Goal: Task Accomplishment & Management: Use online tool/utility

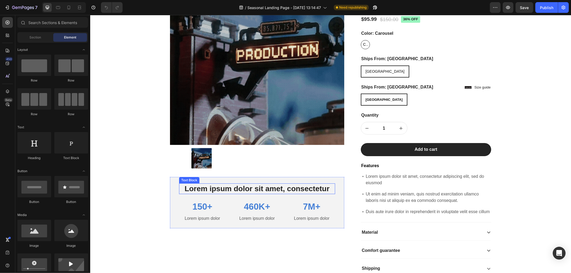
scroll to position [30, 0]
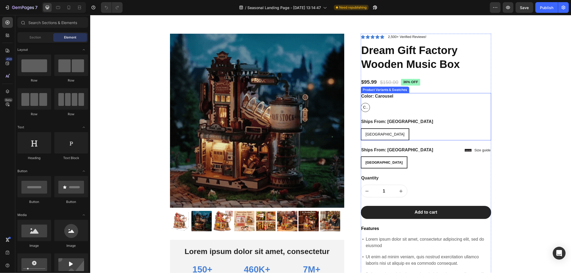
click at [411, 126] on div "Ships From: United States United States United States United States" at bounding box center [426, 129] width 131 height 22
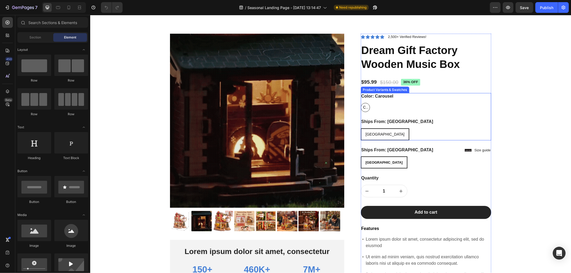
radio input "false"
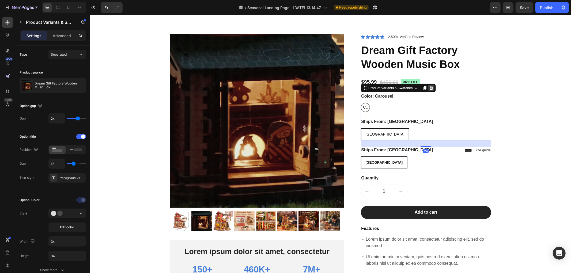
click at [429, 89] on icon at bounding box center [431, 88] width 4 height 4
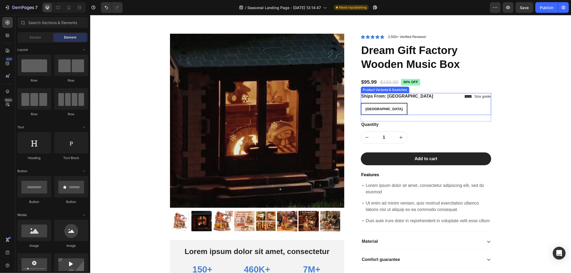
click at [425, 110] on div "United States United States United States" at bounding box center [426, 109] width 131 height 12
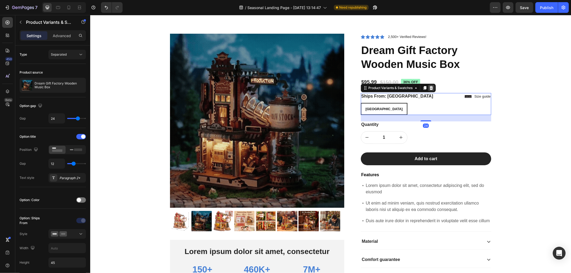
click at [430, 89] on icon at bounding box center [430, 88] width 3 height 4
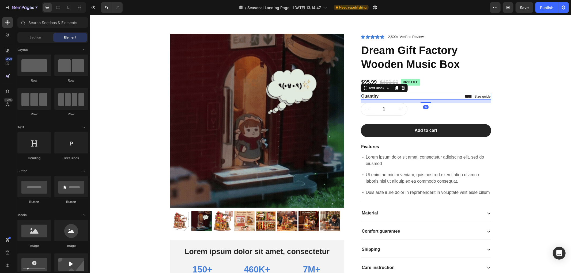
click at [435, 95] on div "Quantity" at bounding box center [426, 96] width 131 height 7
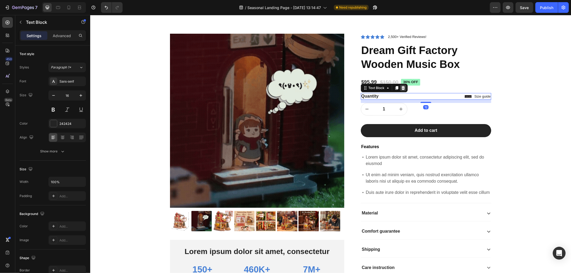
click at [403, 89] on div at bounding box center [403, 88] width 6 height 6
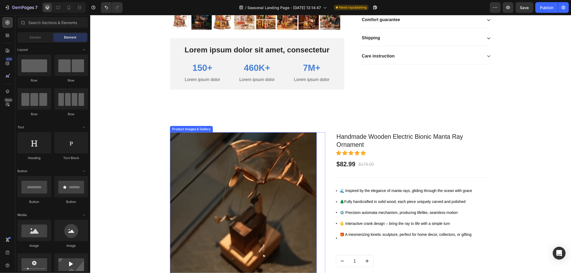
scroll to position [149, 0]
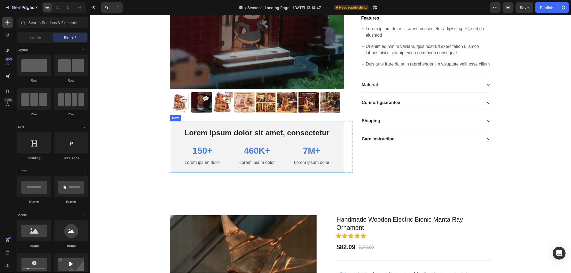
click at [224, 125] on div "Lorem ipsum dolor sit amet, consectetur Text Block 150+ Text Block Lorem ipsum …" at bounding box center [257, 146] width 174 height 51
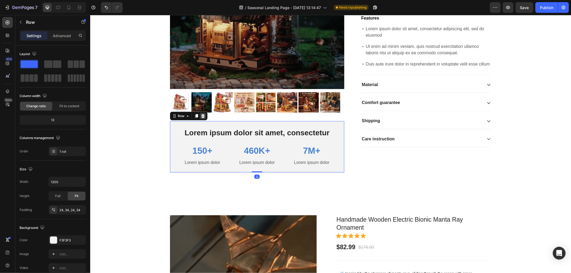
click at [201, 117] on icon at bounding box center [202, 116] width 3 height 4
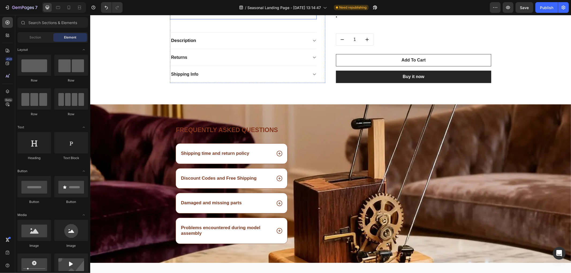
scroll to position [922, 0]
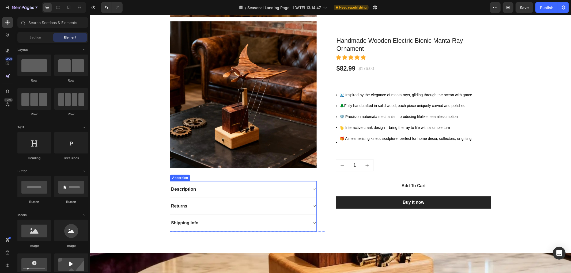
click at [234, 189] on div "Description" at bounding box center [239, 189] width 138 height 8
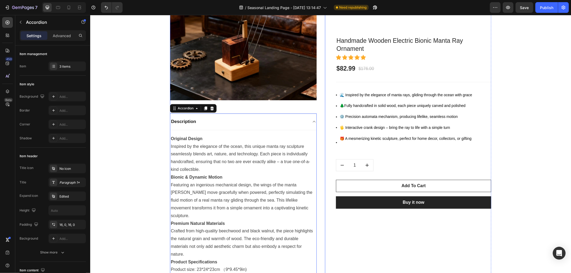
scroll to position [1101, 0]
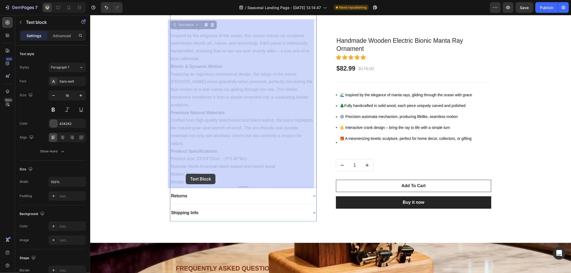
drag, startPoint x: 199, startPoint y: 175, endPoint x: 186, endPoint y: 174, distance: 13.7
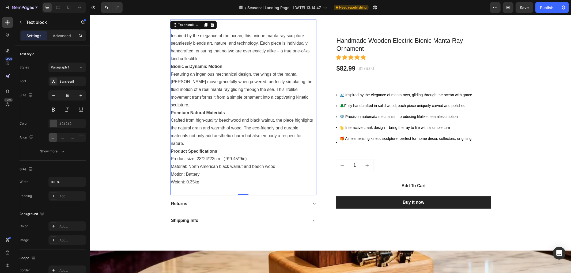
click at [203, 171] on p "Motion: Battery" at bounding box center [243, 175] width 145 height 8
click at [198, 178] on p "Weight: 0.35kg" at bounding box center [243, 182] width 145 height 8
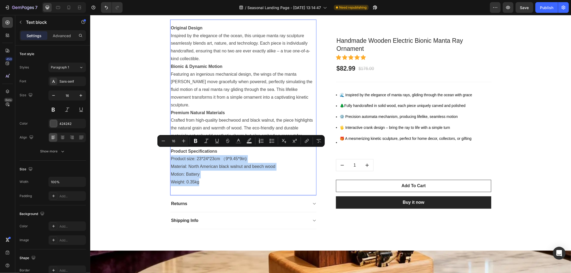
drag, startPoint x: 198, startPoint y: 174, endPoint x: 172, endPoint y: 155, distance: 32.1
click at [170, 152] on div "Original Design Inspired by the elegance of the ocean, this unique manta ray sc…" at bounding box center [243, 105] width 146 height 163
copy div "Product size: 23*24*23cm （9*9.45*9in) Material: North American black walnut and…"
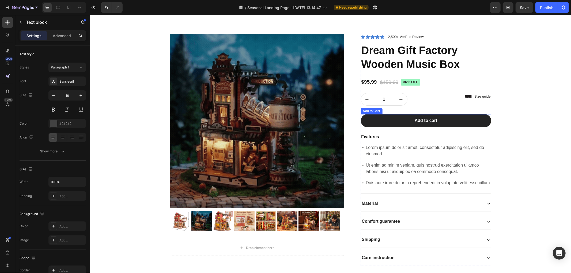
scroll to position [89, 0]
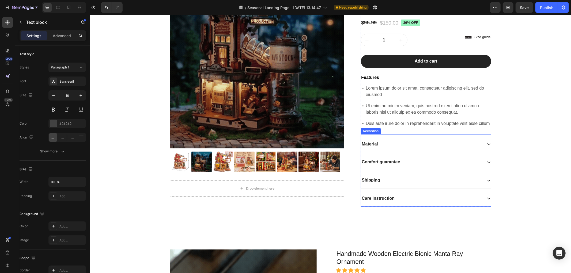
click at [385, 146] on div "Material" at bounding box center [422, 144] width 122 height 7
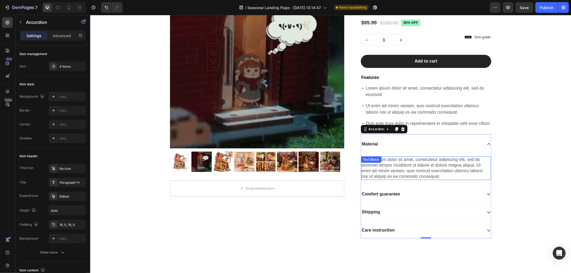
click at [410, 168] on div "Lorem ipsum dolor sit amet, consectetur adipiscing elit, sed do eiusmod tempor …" at bounding box center [426, 167] width 130 height 23
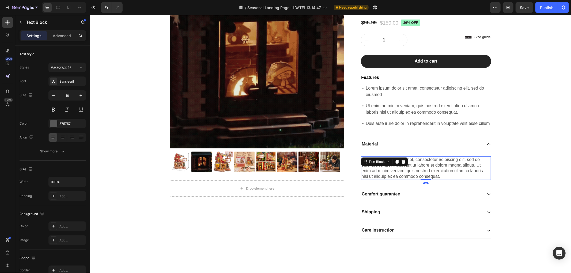
click at [410, 168] on div "Lorem ipsum dolor sit amet, consectetur adipiscing elit, sed do eiusmod tempor …" at bounding box center [426, 167] width 130 height 23
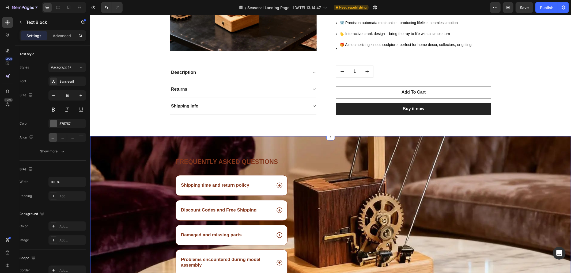
scroll to position [1012, 0]
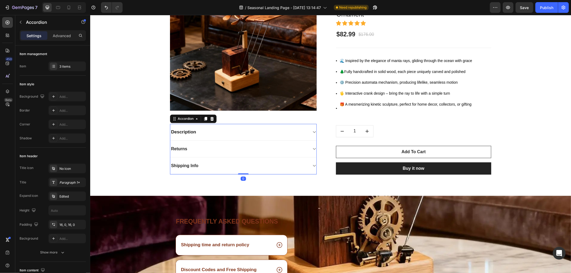
click at [197, 131] on div "Description" at bounding box center [239, 132] width 138 height 8
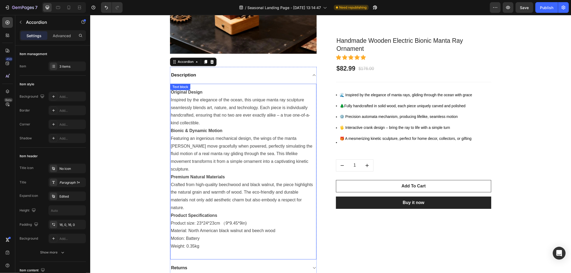
scroll to position [1071, 0]
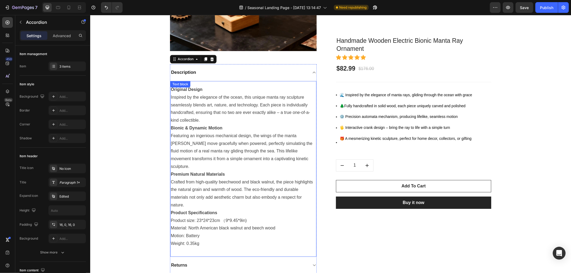
click at [212, 211] on strong "Product Specifications" at bounding box center [194, 213] width 46 height 5
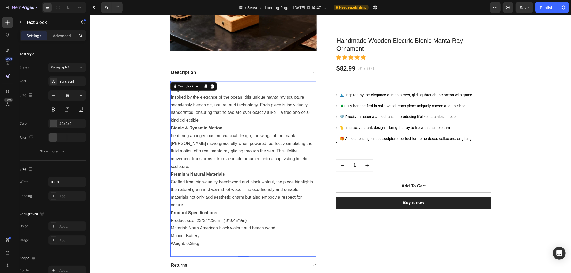
click at [215, 209] on p "Product Specifications" at bounding box center [243, 213] width 145 height 8
click at [205, 224] on p "Material: North American black walnut and beech wood" at bounding box center [243, 228] width 145 height 8
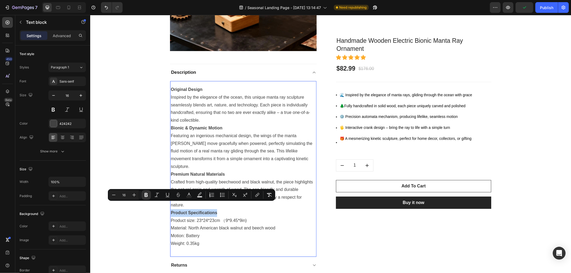
drag, startPoint x: 216, startPoint y: 206, endPoint x: 168, endPoint y: 206, distance: 48.5
click at [170, 206] on div "Original Design Inspired by the elegance of the ocean, this unique manta ray sc…" at bounding box center [243, 166] width 146 height 163
copy strong "Product Specifications"
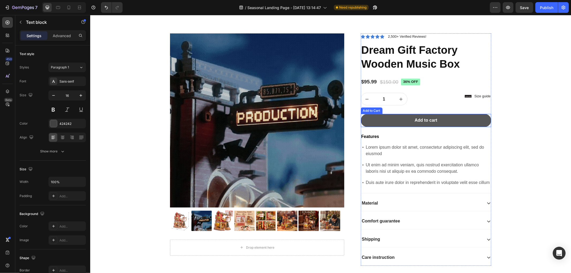
scroll to position [59, 0]
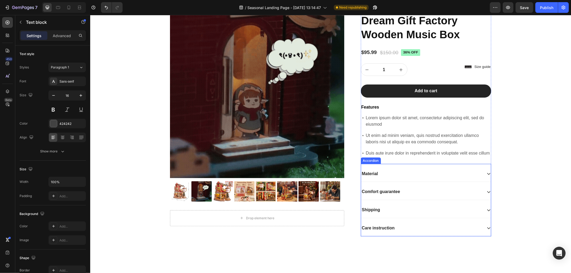
click at [393, 174] on div "Material" at bounding box center [422, 173] width 122 height 7
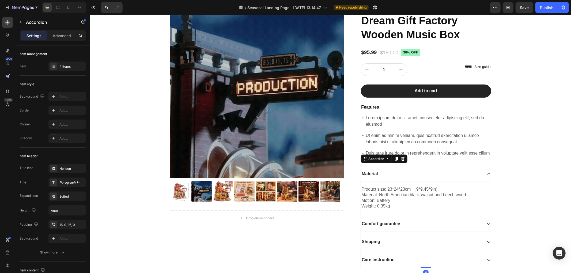
click at [375, 172] on p "Material" at bounding box center [370, 174] width 16 height 6
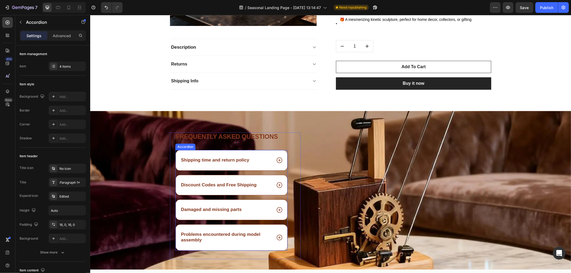
scroll to position [1012, 0]
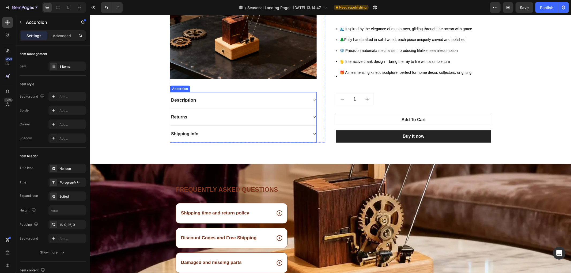
click at [244, 102] on div "Description" at bounding box center [239, 100] width 138 height 8
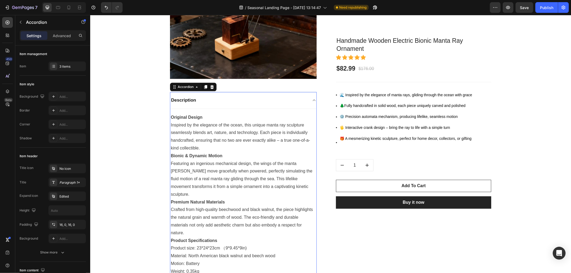
click at [190, 102] on strong "Description" at bounding box center [183, 99] width 25 height 5
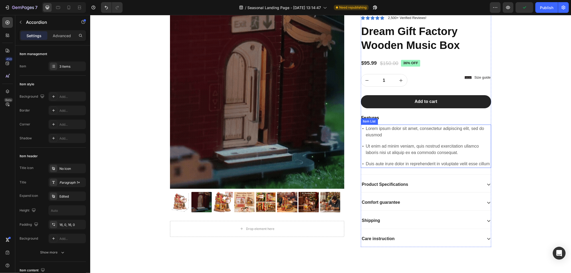
scroll to position [59, 0]
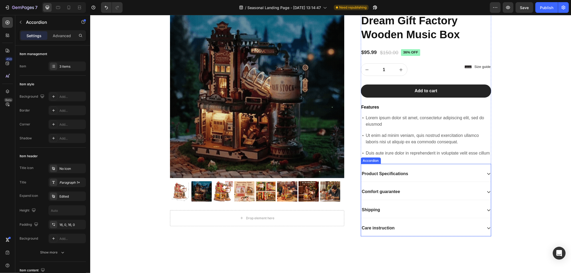
click at [381, 190] on p "Comfort guarantee" at bounding box center [381, 192] width 38 height 6
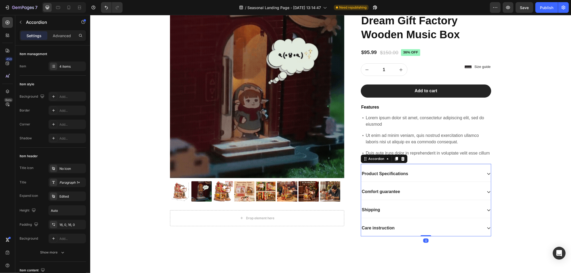
click at [380, 191] on p "Comfort guarantee" at bounding box center [381, 192] width 38 height 6
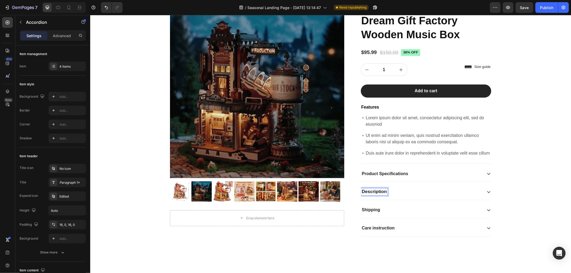
click at [411, 191] on div "Description" at bounding box center [422, 191] width 122 height 7
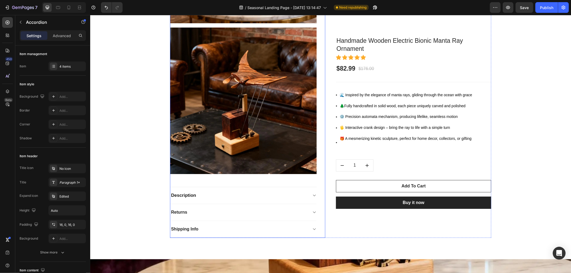
scroll to position [1041, 0]
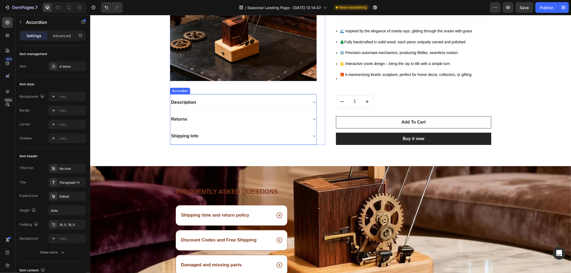
click at [198, 103] on div "Description" at bounding box center [239, 102] width 138 height 8
click at [212, 101] on div "Description" at bounding box center [239, 102] width 138 height 8
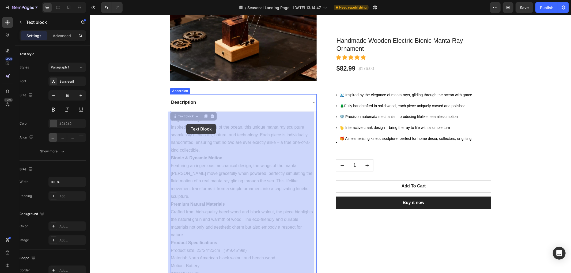
drag, startPoint x: 168, startPoint y: 121, endPoint x: 186, endPoint y: 124, distance: 18.2
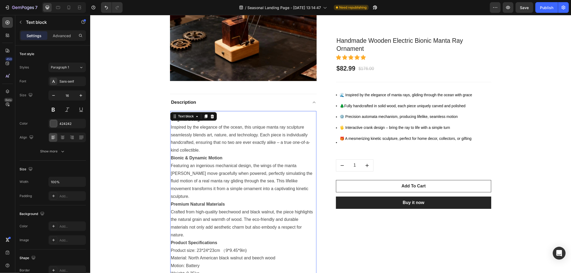
click at [226, 134] on p "Inspired by the elegance of the ocean, this unique manta ray sculpture seamless…" at bounding box center [243, 138] width 145 height 31
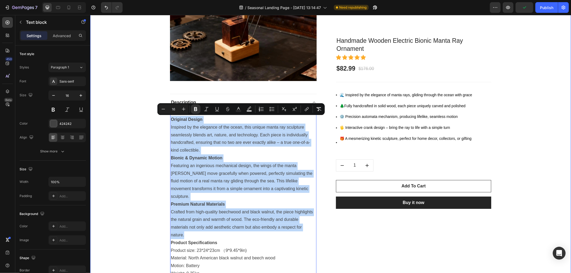
drag, startPoint x: 186, startPoint y: 138, endPoint x: 166, endPoint y: 119, distance: 27.8
copy div "Original Design Inspired by the elegance of the ocean, this unique manta ray sc…"
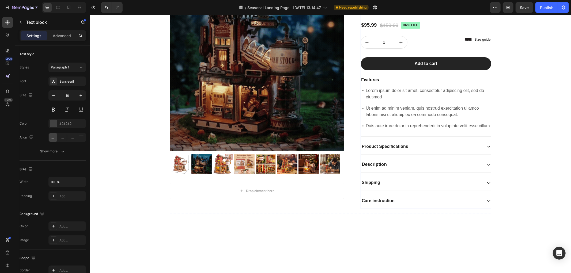
scroll to position [89, 0]
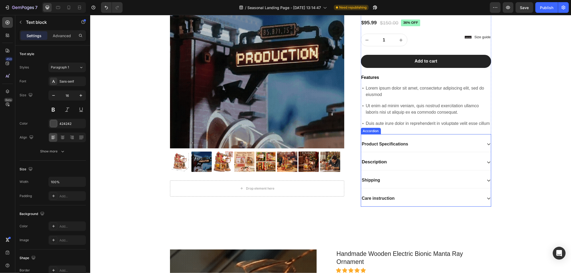
click at [408, 162] on div "Description" at bounding box center [422, 162] width 122 height 7
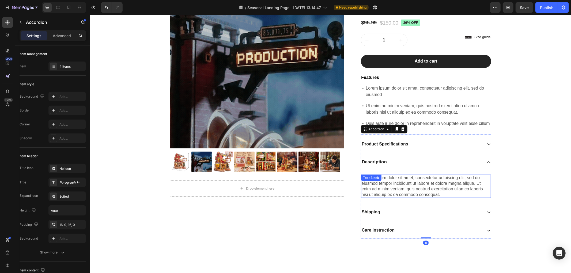
click at [392, 183] on div "Lorem ipsum dolor sit amet, consectetur adipiscing elit, sed do eiusmod tempor …" at bounding box center [426, 186] width 130 height 23
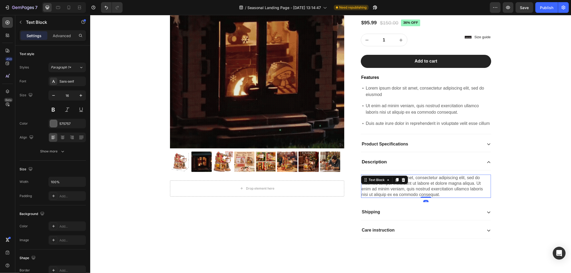
click at [384, 191] on div "Lorem ipsum dolor sit amet, consectetur adipiscing elit, sed do eiusmod tempor …" at bounding box center [426, 186] width 130 height 23
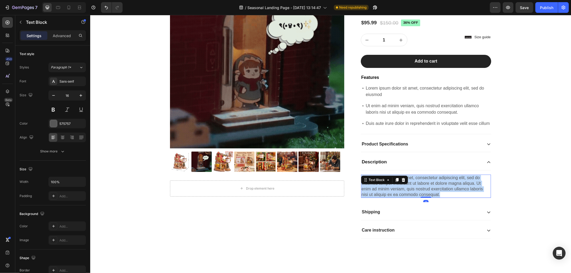
click at [384, 191] on p "Lorem ipsum dolor sit amet, consectetur adipiscing elit, sed do eiusmod tempor …" at bounding box center [426, 186] width 129 height 22
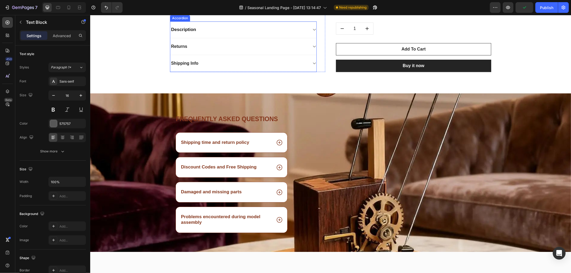
scroll to position [1101, 0]
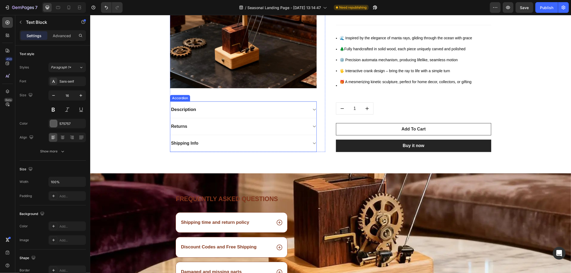
click at [218, 144] on div "Shipping Info" at bounding box center [239, 143] width 138 height 8
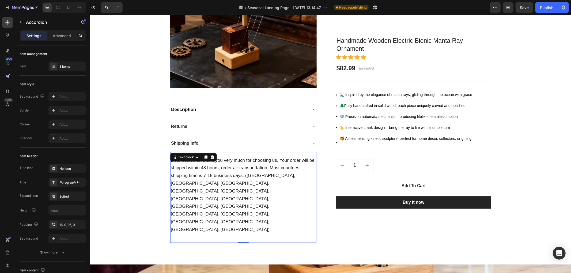
click at [218, 177] on span "Dear customer, thank you very much for choosing us. Your order will be shipped …" at bounding box center [243, 195] width 144 height 74
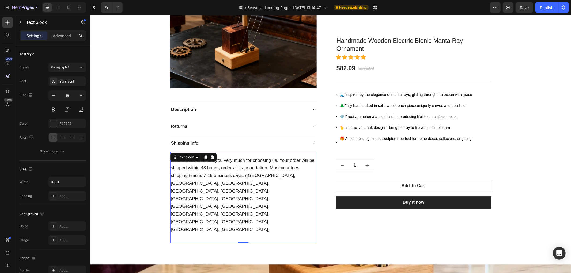
click at [219, 177] on span "Dear customer, thank you very much for choosing us. Your order will be shipped …" at bounding box center [243, 195] width 144 height 74
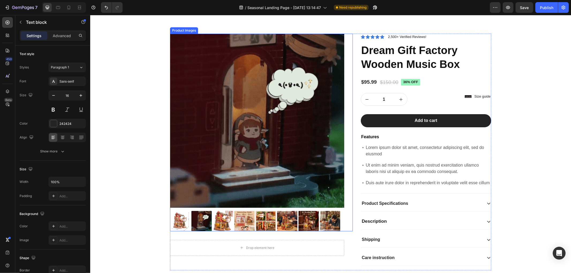
scroll to position [89, 0]
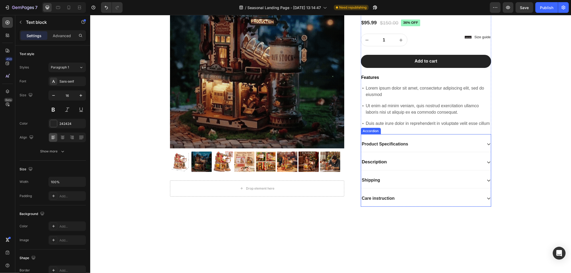
click at [381, 182] on div "Shipping" at bounding box center [422, 180] width 122 height 7
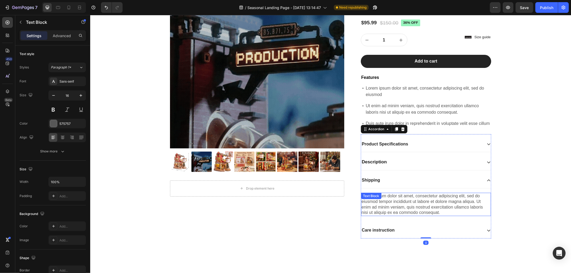
click at [393, 205] on div "Lorem ipsum dolor sit amet, consectetur adipiscing elit, sed do eiusmod tempor …" at bounding box center [426, 204] width 130 height 23
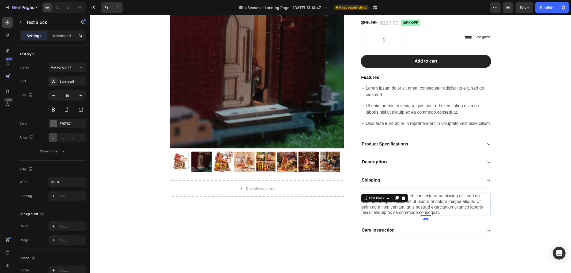
click at [393, 205] on div "Lorem ipsum dolor sit amet, consectetur adipiscing elit, sed do eiusmod tempor …" at bounding box center [426, 204] width 130 height 23
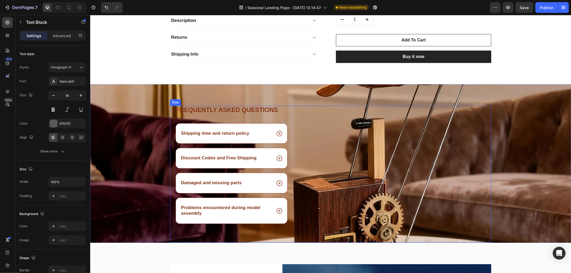
scroll to position [1041, 0]
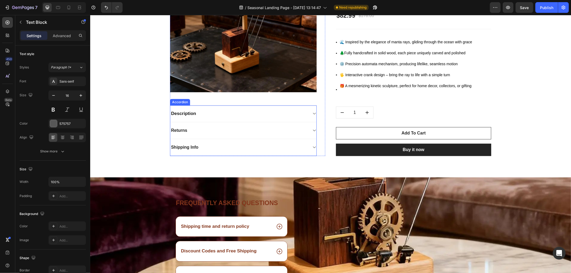
click at [203, 129] on div "Returns" at bounding box center [239, 130] width 138 height 8
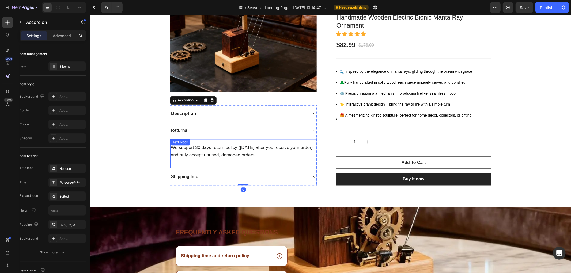
click at [212, 153] on p "We support 30 days return policy ([DATE] after you receive your order) and only…" at bounding box center [243, 152] width 145 height 16
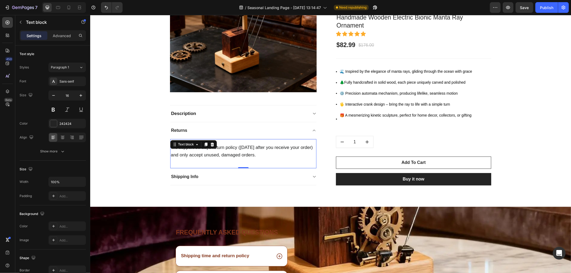
click at [212, 153] on p "We support 30 days return policy ([DATE] after you receive your order) and only…" at bounding box center [243, 152] width 145 height 16
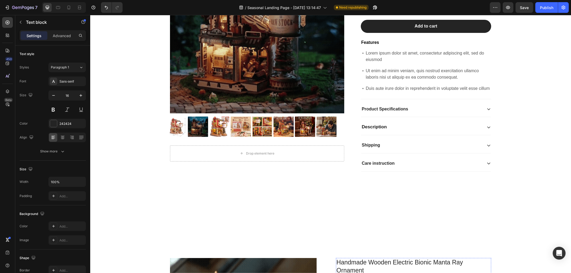
scroll to position [119, 0]
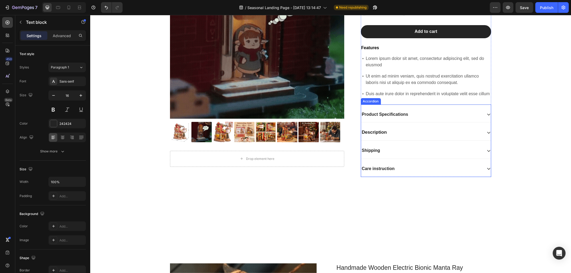
click at [384, 151] on div "Shipping" at bounding box center [422, 150] width 122 height 7
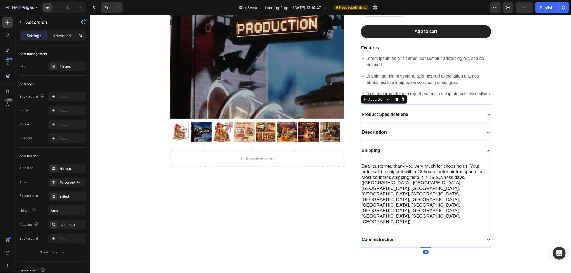
click at [446, 236] on div "Care instruction" at bounding box center [422, 239] width 122 height 7
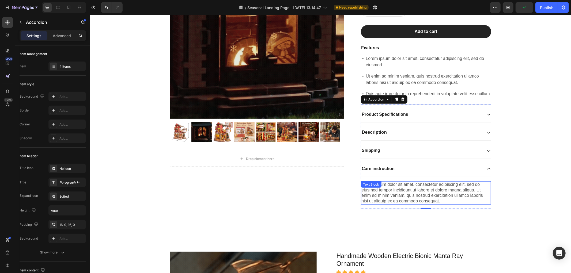
click at [412, 194] on div "Lorem ipsum dolor sit amet, consectetur adipiscing elit, sed do eiusmod tempor …" at bounding box center [426, 192] width 130 height 23
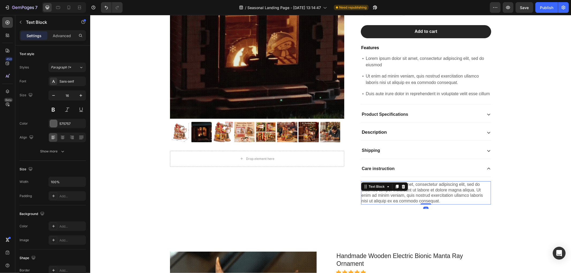
click at [441, 195] on div "Lorem ipsum dolor sit amet, consectetur adipiscing elit, sed do eiusmod tempor …" at bounding box center [426, 192] width 130 height 23
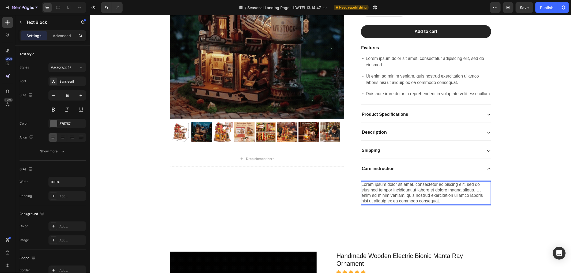
click at [441, 195] on p "Lorem ipsum dolor sit amet, consectetur adipiscing elit, sed do eiusmod tempor …" at bounding box center [426, 193] width 129 height 22
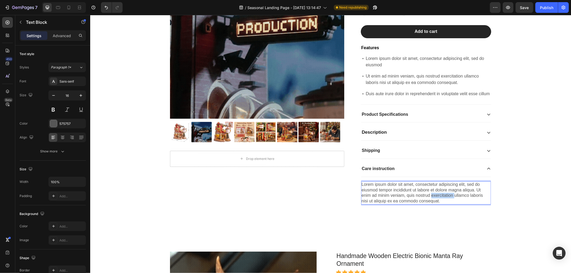
click at [441, 195] on p "Lorem ipsum dolor sit amet, consectetur adipiscing elit, sed do eiusmod tempor …" at bounding box center [426, 193] width 129 height 22
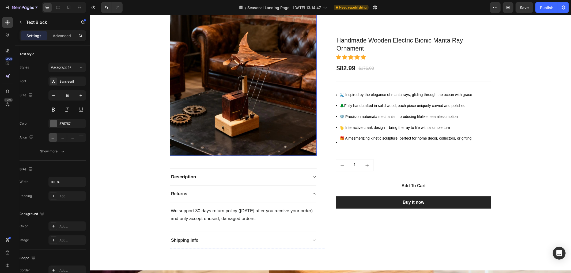
scroll to position [1071, 0]
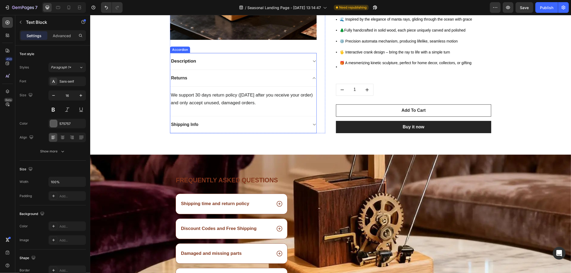
click at [186, 80] on div "Returns" at bounding box center [239, 78] width 138 height 8
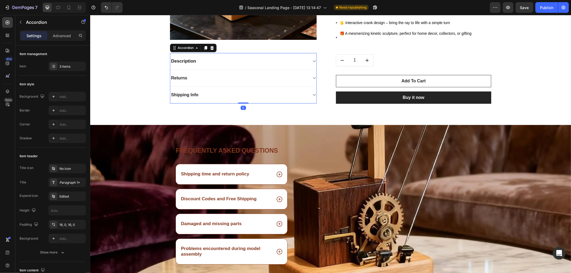
click at [185, 76] on div "Returns" at bounding box center [179, 78] width 18 height 8
click at [178, 78] on p "Returns" at bounding box center [179, 78] width 16 height 6
copy p "Returns"
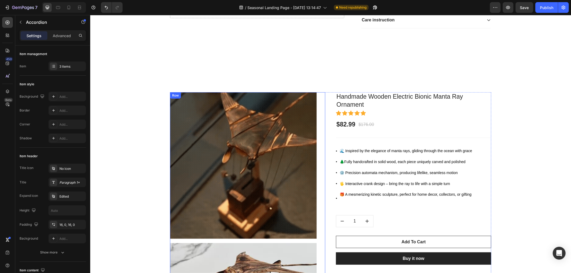
scroll to position [59, 0]
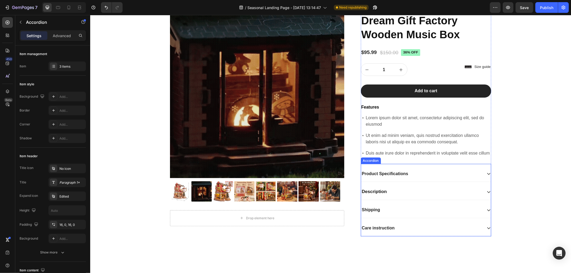
click at [373, 230] on p "Care instruction" at bounding box center [378, 229] width 33 height 6
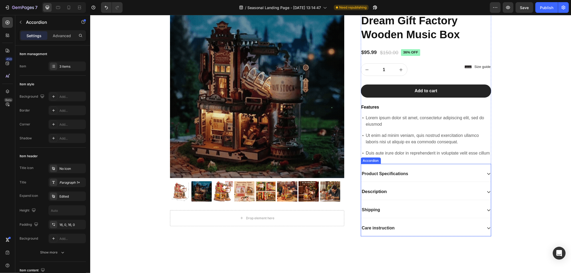
click at [373, 230] on p "Care instruction" at bounding box center [378, 229] width 33 height 6
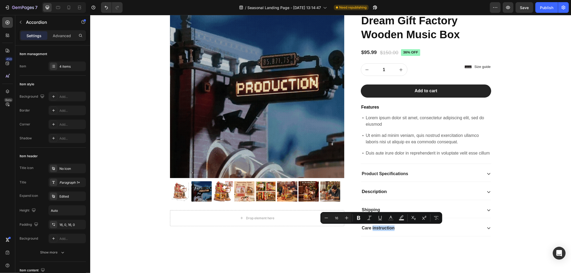
click at [400, 231] on div "Care instruction" at bounding box center [422, 228] width 122 height 7
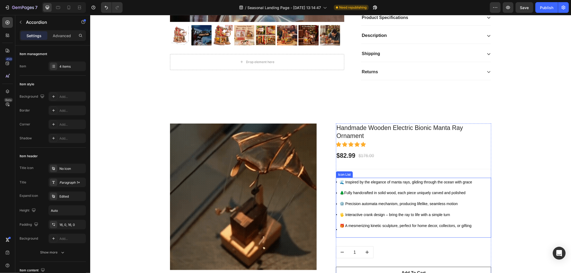
scroll to position [208, 0]
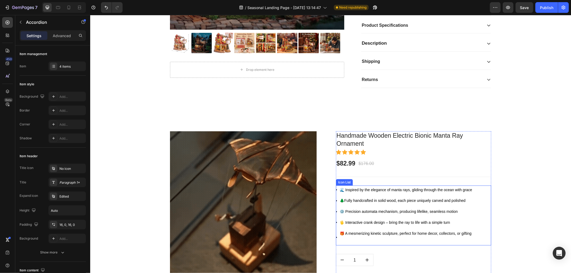
click at [389, 194] on p "🌊 Inspired by the elegance of manta rays, gliding through the ocean with grace" at bounding box center [406, 190] width 133 height 8
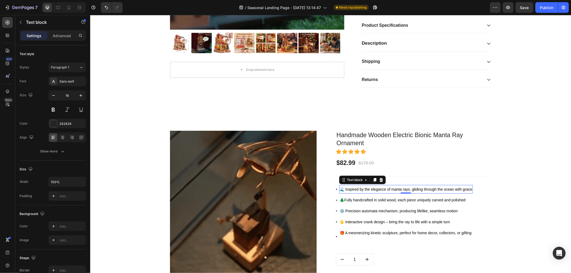
click at [385, 190] on span "🌊 Inspired by the elegance of manta rays, gliding through the ocean with grace" at bounding box center [406, 189] width 133 height 4
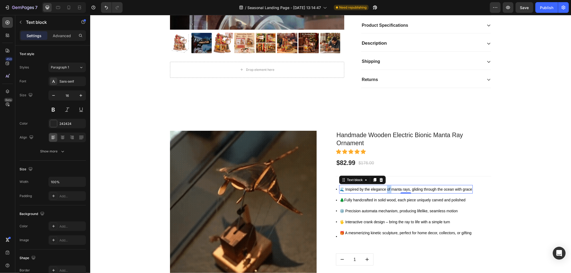
click at [385, 190] on span "🌊 Inspired by the elegance of manta rays, gliding through the ocean with grace" at bounding box center [406, 189] width 133 height 4
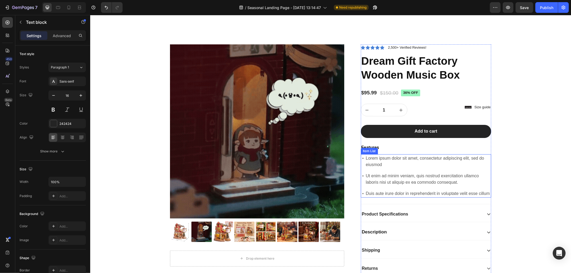
scroll to position [30, 0]
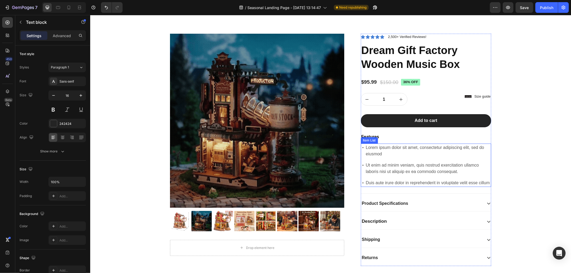
click at [385, 150] on p "Lorem ipsum dolor sit amet, consectetur adipiscing elit, sed do eiusmod" at bounding box center [428, 150] width 125 height 13
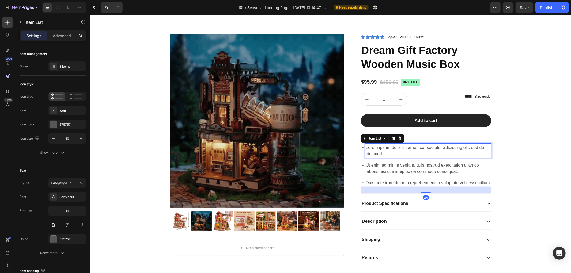
click at [385, 151] on p "Lorem ipsum dolor sit amet, consectetur adipiscing elit, sed do eiusmod" at bounding box center [428, 150] width 125 height 13
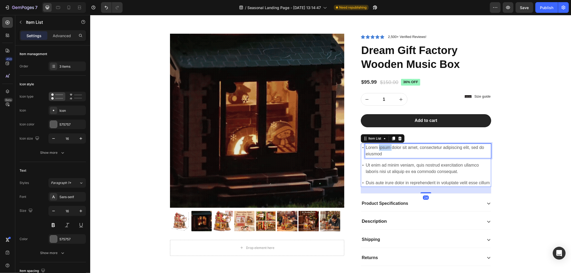
click at [385, 151] on p "Lorem ipsum dolor sit amet, consectetur adipiscing elit, sed do eiusmod" at bounding box center [428, 150] width 125 height 13
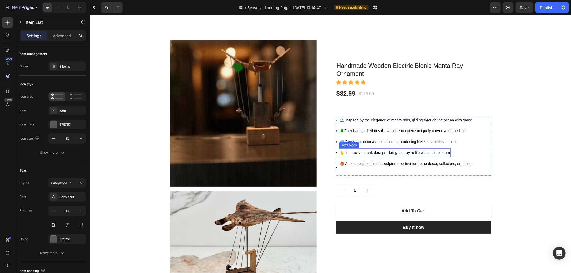
scroll to position [298, 0]
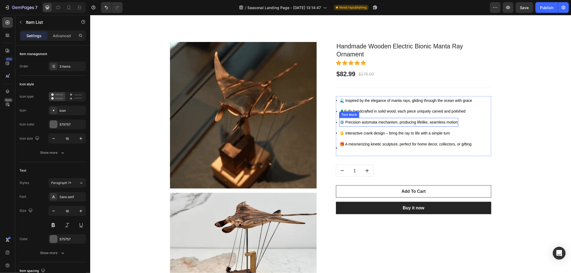
click at [365, 113] on span "🌲Fully handcrafted in solid wood, each piece uniquely carved and polished" at bounding box center [403, 111] width 126 height 4
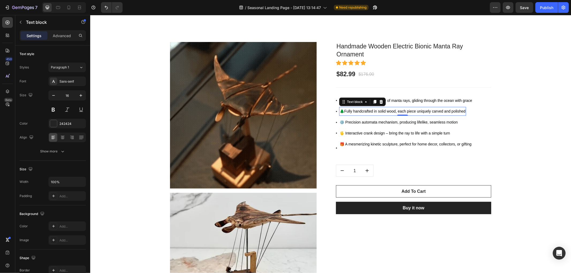
click at [365, 113] on span "🌲Fully handcrafted in solid wood, each piece uniquely carved and polished" at bounding box center [403, 111] width 126 height 4
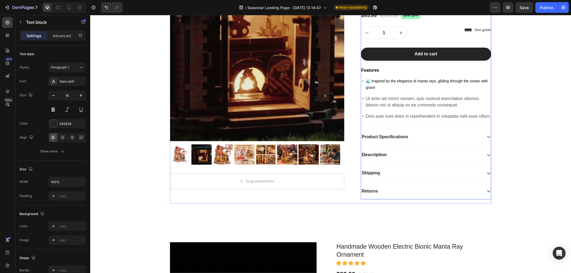
scroll to position [59, 0]
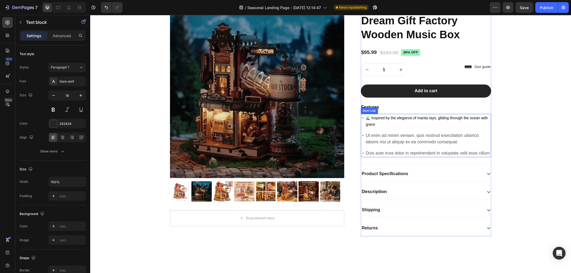
click at [388, 139] on p "Ut enim ad minim veniam, quis nostrud exercitation ullamco laboris nisi ut aliq…" at bounding box center [428, 138] width 125 height 13
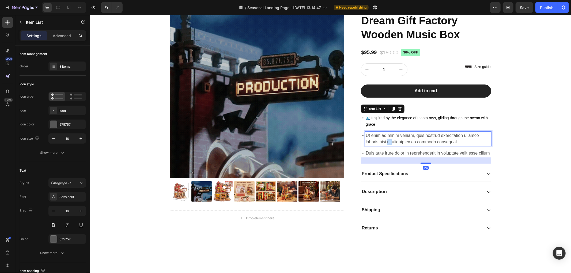
click at [388, 139] on p "Ut enim ad minim veniam, quis nostrud exercitation ullamco laboris nisi ut aliq…" at bounding box center [428, 138] width 125 height 13
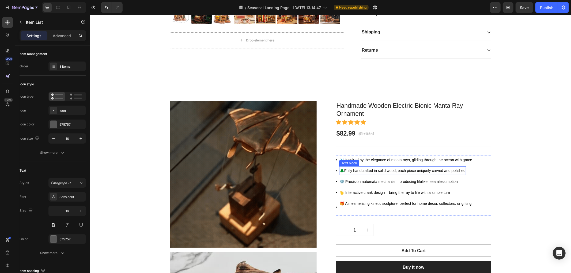
scroll to position [238, 0]
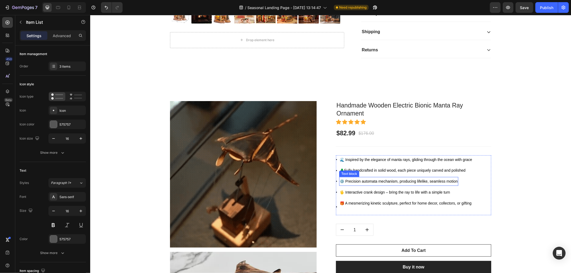
click at [368, 183] on span "⚙️ Precision automata mechanism, producing lifelike, seamless motion" at bounding box center [399, 181] width 118 height 4
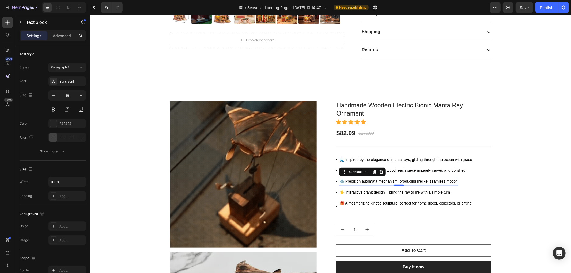
click at [368, 183] on span "⚙️ Precision automata mechanism, producing lifelike, seamless motion" at bounding box center [399, 181] width 118 height 4
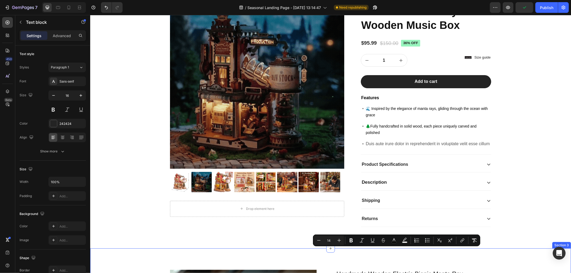
scroll to position [59, 0]
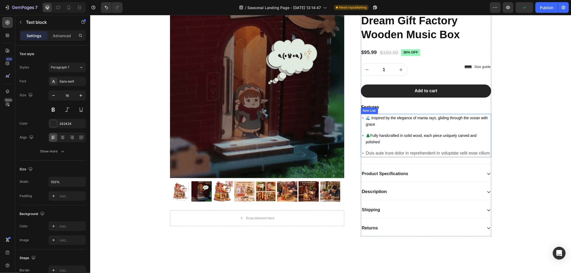
click at [385, 150] on p "Duis aute irure dolor in reprehenderit in voluptate velit esse cillum" at bounding box center [428, 153] width 125 height 6
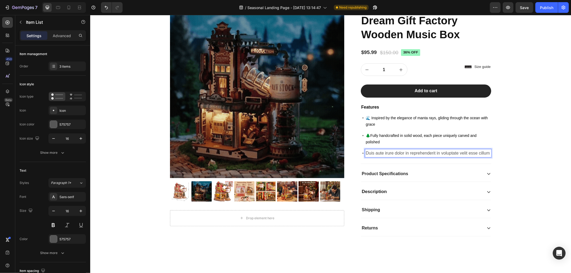
click at [385, 151] on p "Duis aute irure dolor in reprehenderit in voluptate velit esse cillum" at bounding box center [428, 153] width 125 height 6
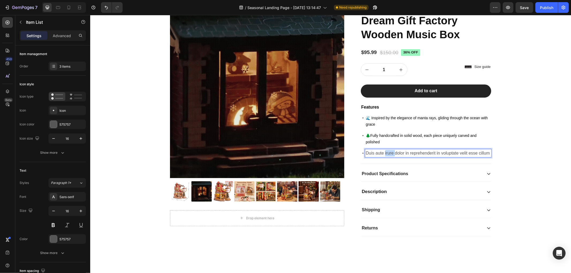
click at [385, 151] on p "Duis aute irure dolor in reprehenderit in voluptate velit esse cillum" at bounding box center [428, 153] width 125 height 6
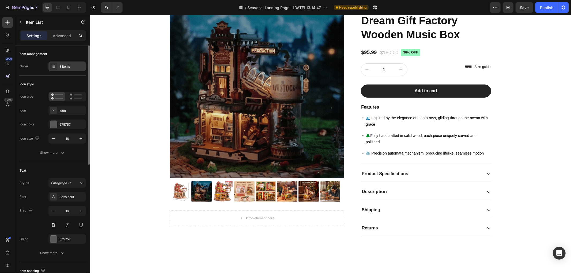
click at [73, 66] on div "3 items" at bounding box center [71, 66] width 25 height 5
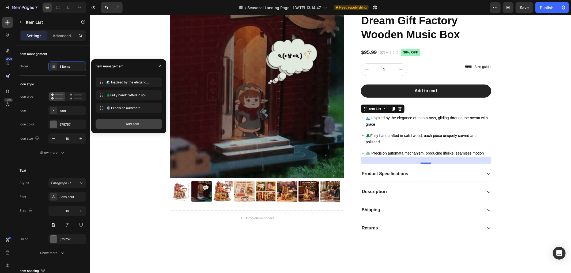
click at [133, 124] on span "Add item" at bounding box center [132, 124] width 13 height 5
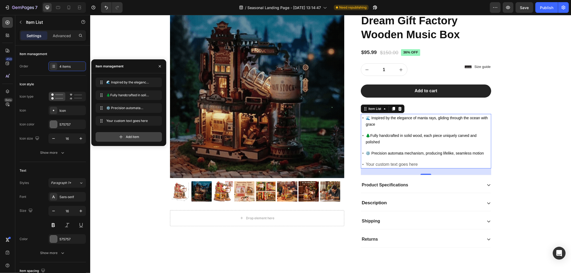
click at [129, 137] on span "Add item" at bounding box center [132, 137] width 13 height 5
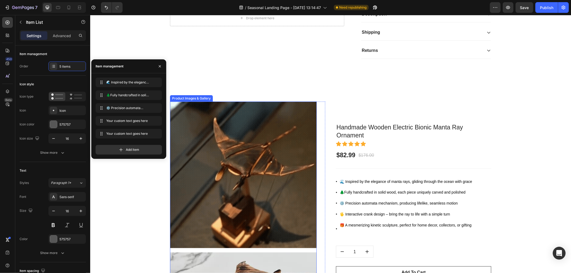
scroll to position [268, 0]
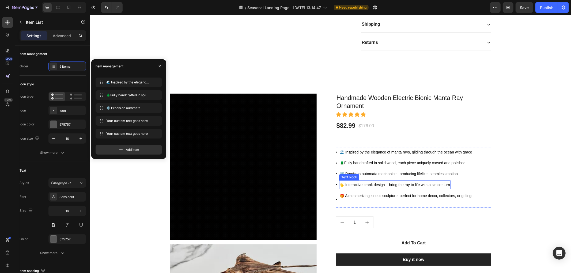
click at [377, 185] on span "🖐️ Interactive crank design – bring the ray to life with a simple turn" at bounding box center [395, 185] width 110 height 4
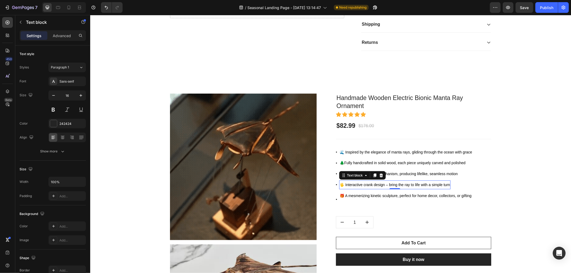
click at [377, 185] on span "🖐️ Interactive crank design – bring the ray to life with a simple turn" at bounding box center [395, 185] width 110 height 4
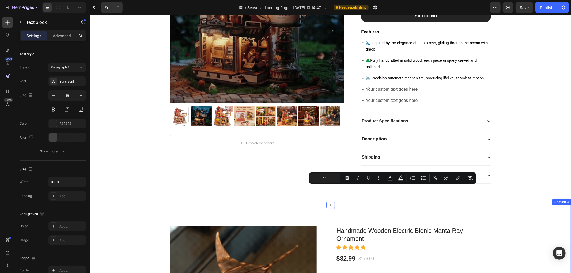
scroll to position [119, 0]
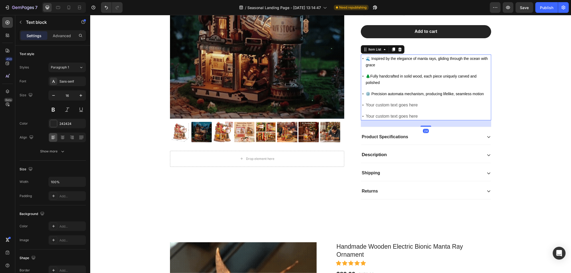
click at [386, 103] on div "Your custom text goes here" at bounding box center [428, 105] width 126 height 8
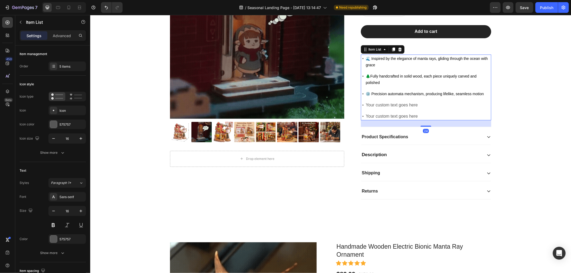
click at [386, 103] on div "Your custom text goes here" at bounding box center [428, 105] width 126 height 8
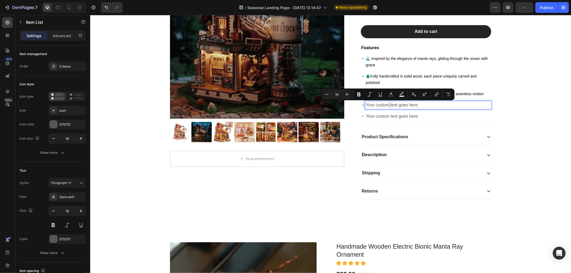
type input "14"
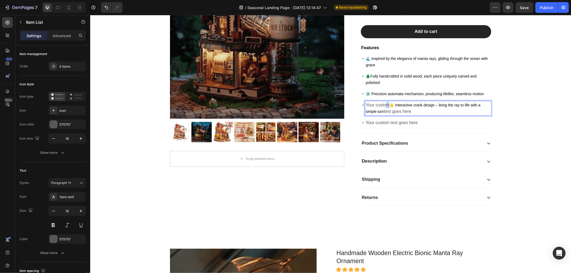
drag, startPoint x: 386, startPoint y: 105, endPoint x: 383, endPoint y: 106, distance: 3.8
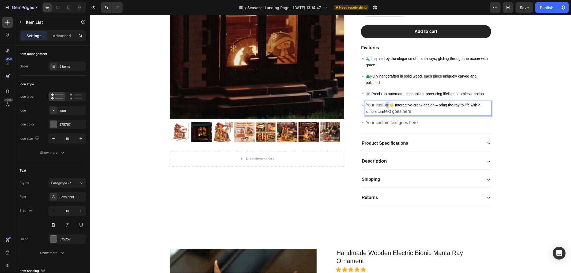
click at [383, 106] on p "Your custom 🖐️ Interactive crank design – bring the ray to life with a simple t…" at bounding box center [428, 108] width 125 height 13
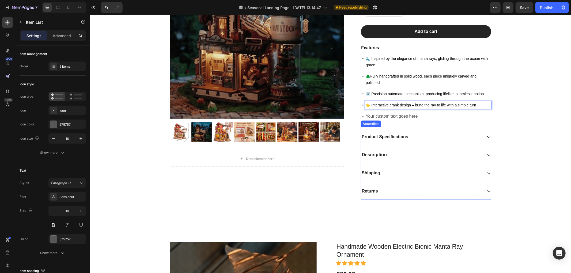
scroll to position [298, 0]
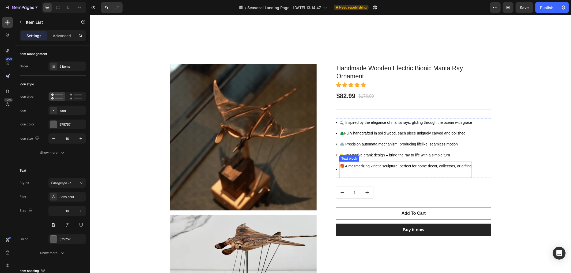
click at [377, 166] on span "🎁 A mesmerizing kinetic sculpture, perfect for home decor, collectors, or gifti…" at bounding box center [406, 166] width 132 height 4
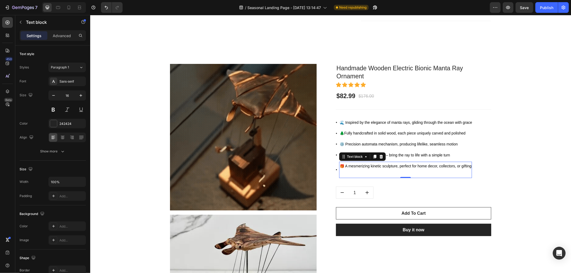
click at [377, 166] on span "🎁 A mesmerizing kinetic sculpture, perfect for home decor, collectors, or gifti…" at bounding box center [406, 166] width 132 height 4
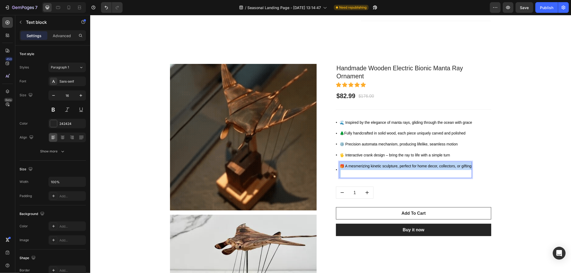
copy p "🎁 A mesmerizing kinetic sculpture, perfect for home decor, collectors, or gifti…"
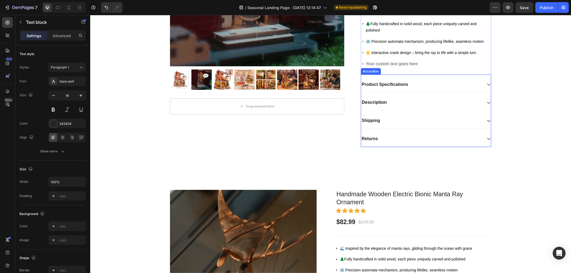
scroll to position [119, 0]
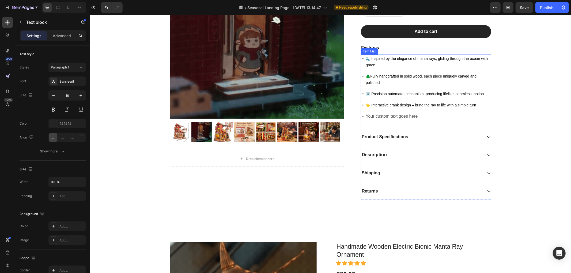
click at [389, 113] on p "Your custom text goes here" at bounding box center [428, 116] width 125 height 6
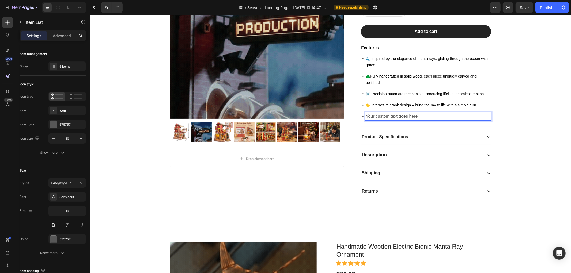
click at [390, 115] on p "Your custom text goes here" at bounding box center [428, 116] width 125 height 6
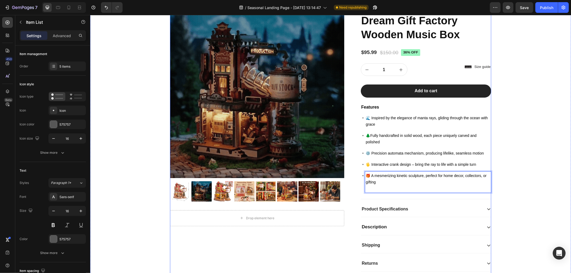
scroll to position [0, 0]
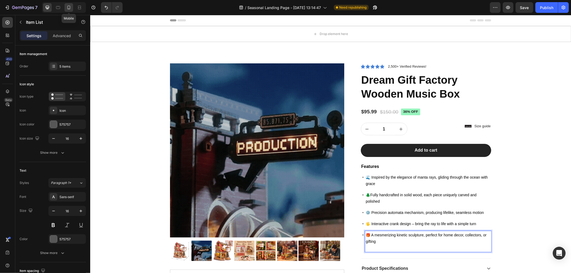
click at [67, 7] on icon at bounding box center [68, 7] width 5 height 5
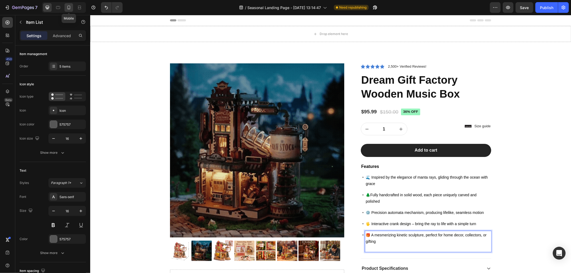
type input "8"
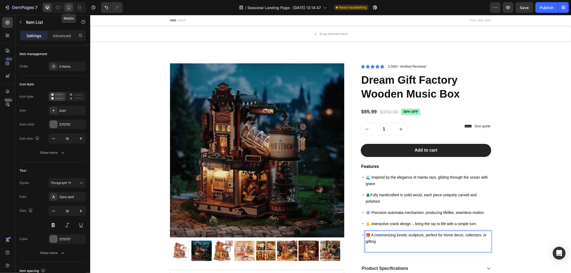
type input "8"
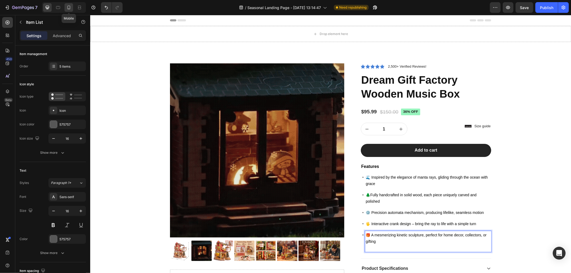
type input "14"
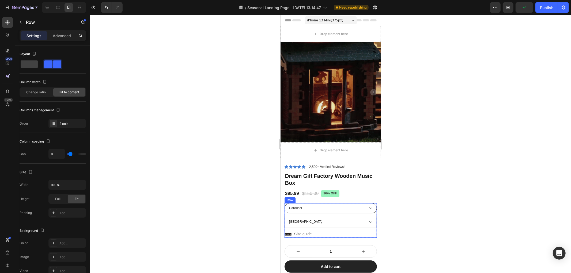
click at [343, 231] on div "Icon Size guide Text Block Row" at bounding box center [330, 234] width 92 height 7
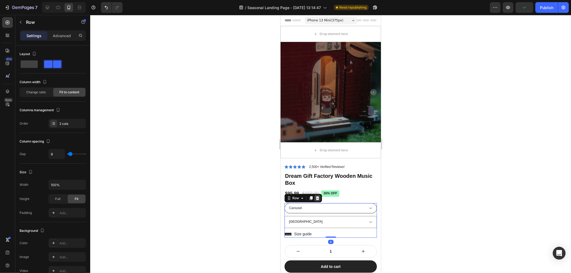
click at [318, 196] on icon at bounding box center [317, 198] width 4 height 4
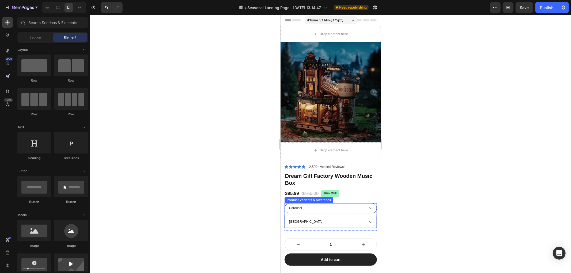
click at [353, 219] on select "United States" at bounding box center [330, 222] width 92 height 12
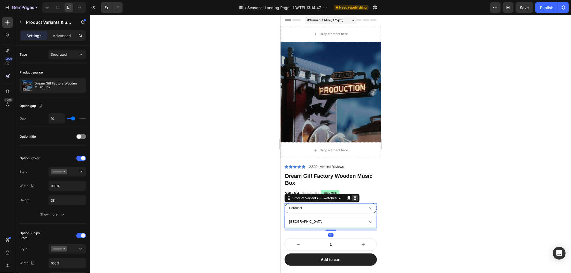
click at [355, 196] on icon at bounding box center [355, 198] width 4 height 4
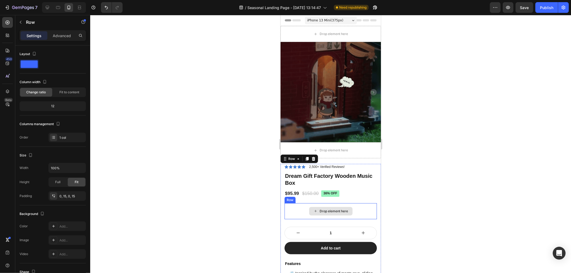
scroll to position [30, 0]
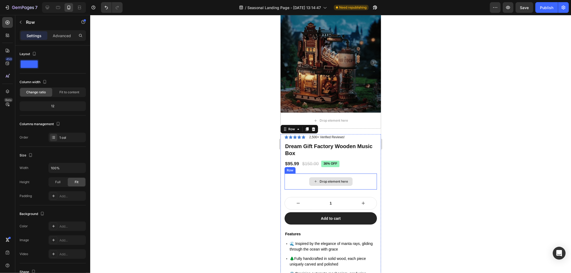
click at [365, 178] on div "Drop element here" at bounding box center [330, 182] width 92 height 16
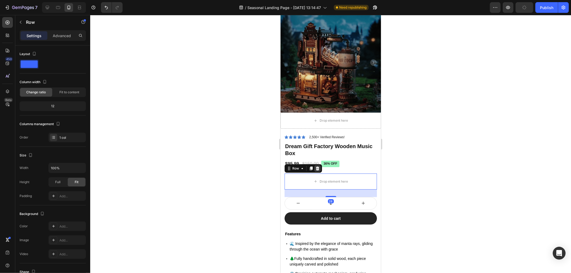
click at [318, 166] on icon at bounding box center [317, 168] width 3 height 4
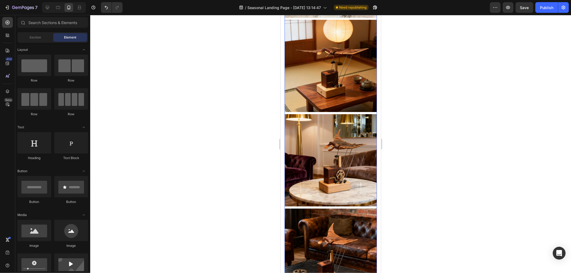
scroll to position [684, 0]
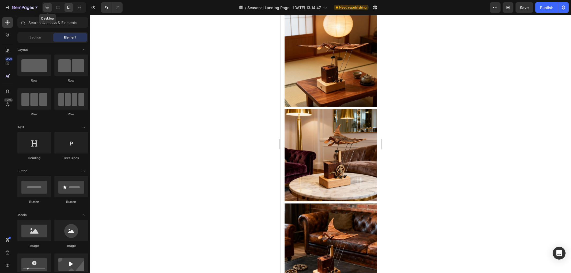
click at [48, 6] on icon at bounding box center [47, 7] width 5 height 5
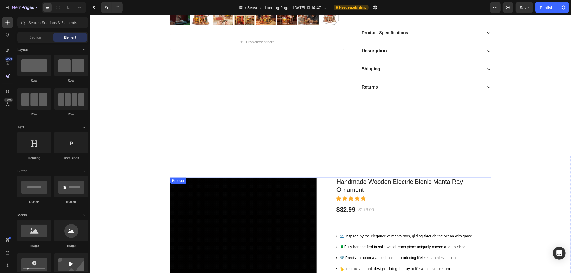
scroll to position [229, 0]
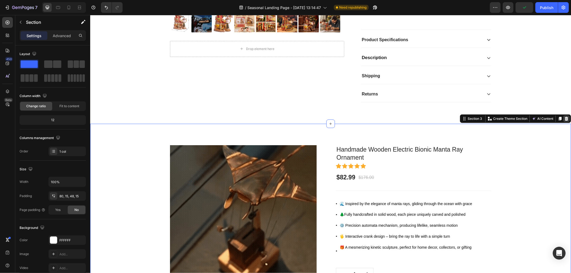
click at [563, 119] on div at bounding box center [566, 118] width 6 height 6
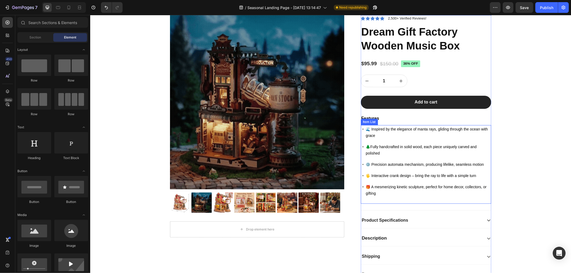
scroll to position [0, 0]
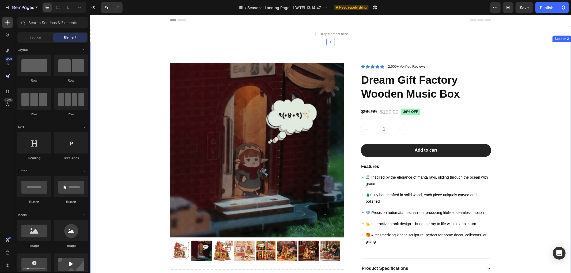
click at [268, 56] on div "Product Images Drop element here Row Icon Icon Icon Icon Icon Icon List 2,500+ …" at bounding box center [330, 197] width 481 height 311
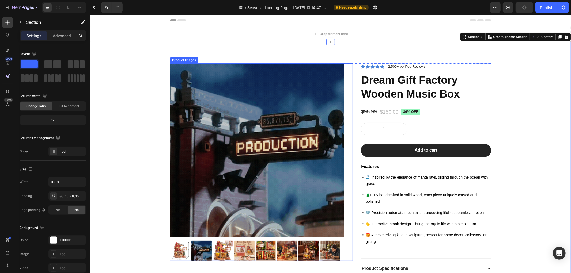
click at [187, 145] on img at bounding box center [257, 150] width 174 height 174
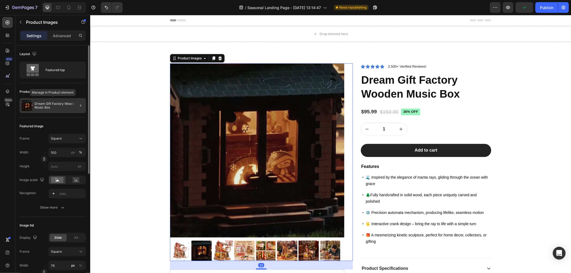
click at [63, 107] on p "Dream Gift Factory Wooden Music Box" at bounding box center [59, 105] width 49 height 7
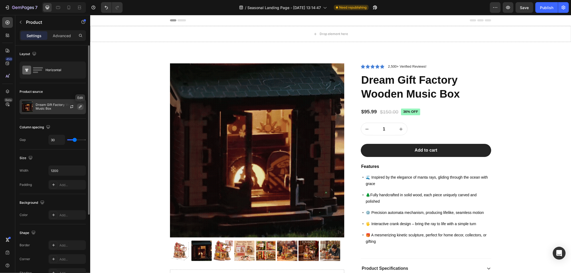
click at [79, 107] on icon "button" at bounding box center [80, 107] width 4 height 4
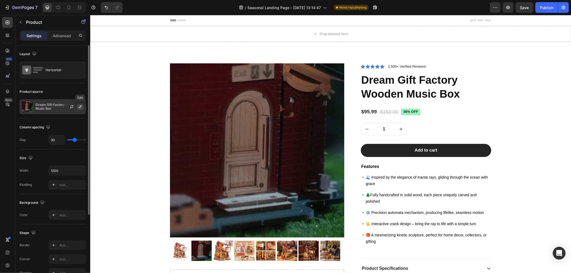
click at [79, 107] on icon "button" at bounding box center [80, 107] width 4 height 4
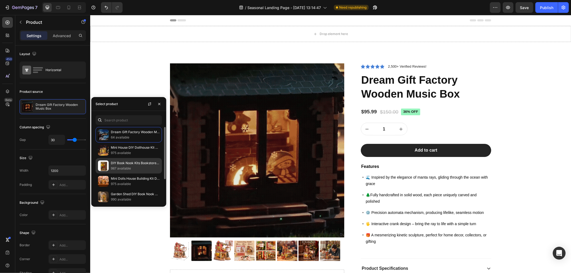
scroll to position [33, 0]
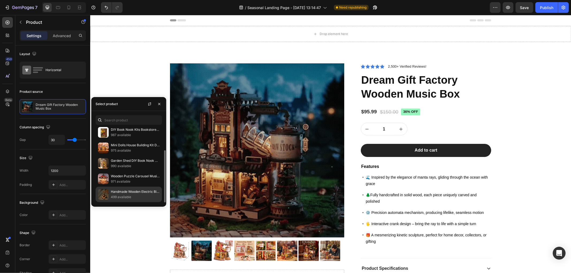
click at [112, 194] on p "Handmade Wooden Electric Bionic Manta Ray Ornament" at bounding box center [135, 191] width 49 height 5
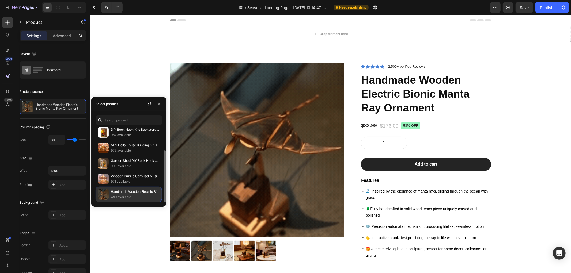
click at [107, 193] on img at bounding box center [103, 194] width 11 height 11
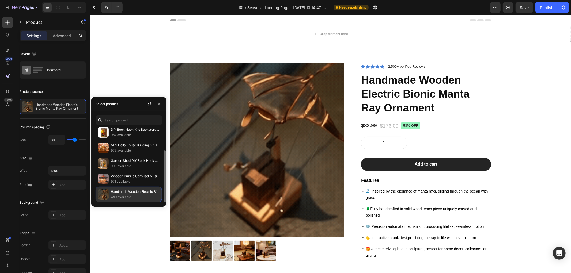
click at [107, 193] on img at bounding box center [103, 194] width 11 height 11
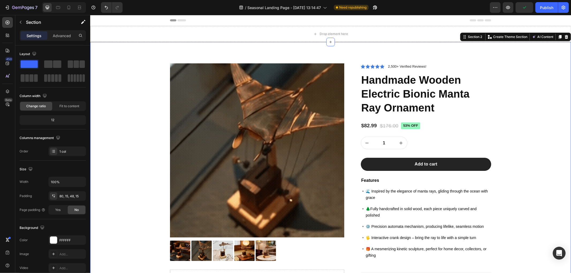
click at [115, 62] on div "Product Images Drop element here Row Icon Icon Icon Icon Icon Icon List 2,500+ …" at bounding box center [330, 204] width 481 height 325
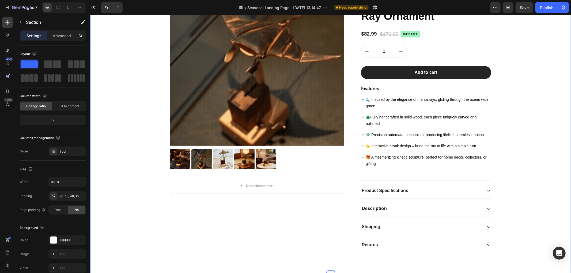
scroll to position [89, 0]
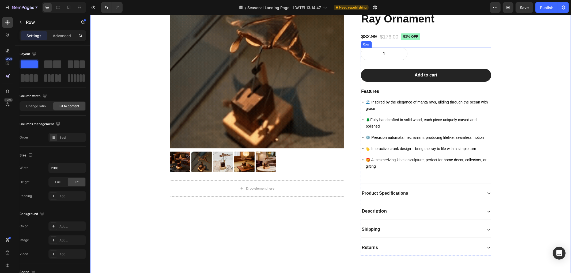
click at [433, 47] on div "1 Product Quantity Row Row" at bounding box center [426, 53] width 131 height 13
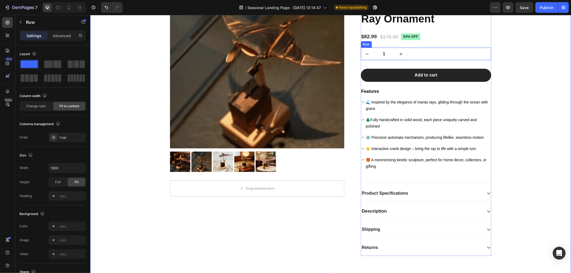
click at [433, 47] on div "1 Product Quantity Row Row" at bounding box center [426, 53] width 131 height 13
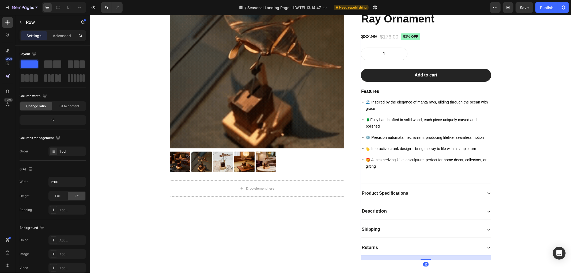
click at [361, 178] on div "Icon Icon Icon Icon Icon Icon List 2,500+ Verified Reviews! Text Block Row Hand…" at bounding box center [426, 115] width 131 height 282
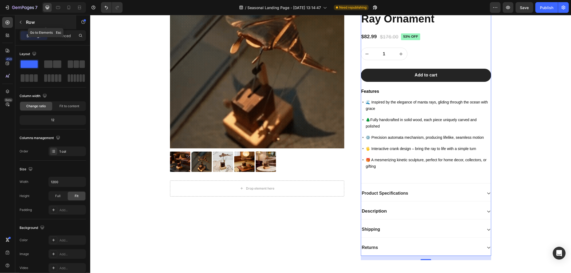
click at [18, 22] on button "button" at bounding box center [20, 22] width 9 height 9
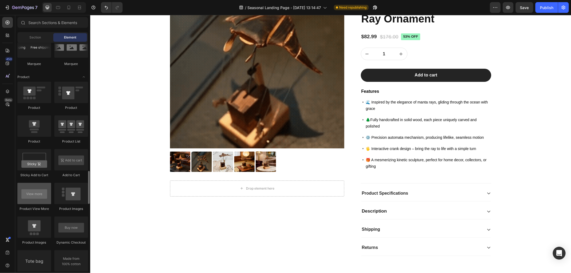
scroll to position [714, 0]
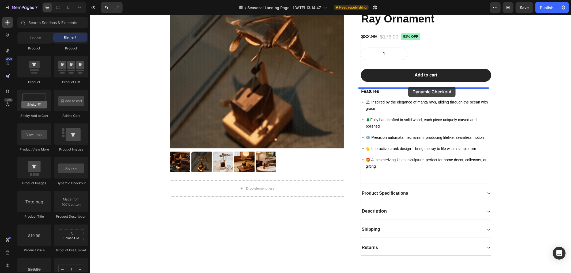
drag, startPoint x: 156, startPoint y: 183, endPoint x: 408, endPoint y: 87, distance: 270.3
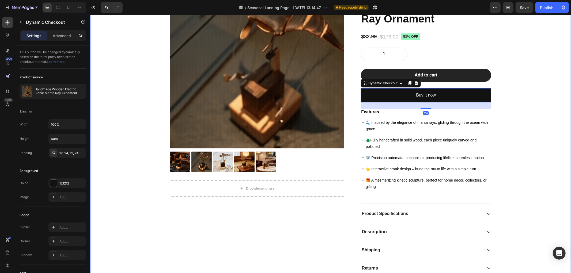
click at [547, 126] on div "Product Images Drop element here Row Icon Icon Icon Icon Icon Icon List 2,500+ …" at bounding box center [330, 129] width 473 height 311
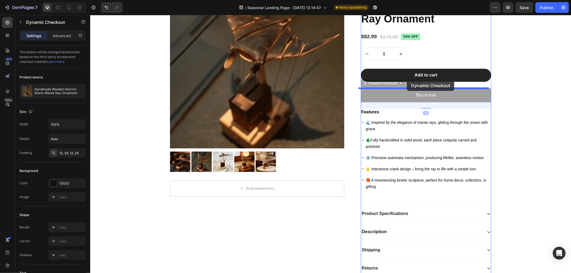
drag, startPoint x: 407, startPoint y: 93, endPoint x: 407, endPoint y: 80, distance: 12.6
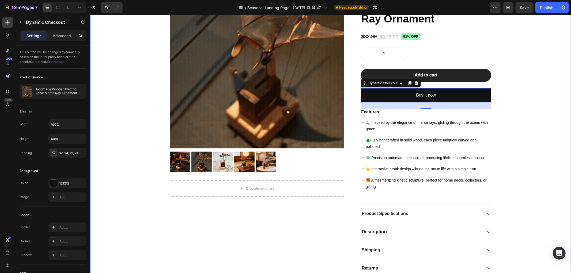
click at [542, 106] on div "Product Images Drop element here Row Icon Icon Icon Icon Icon Icon List 2,500+ …" at bounding box center [330, 129] width 473 height 311
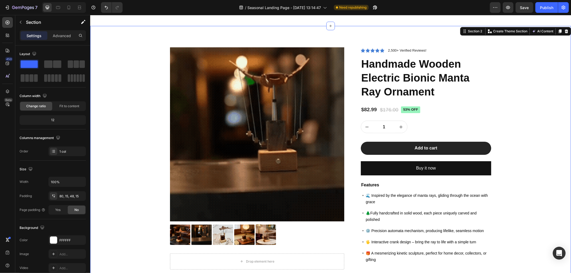
scroll to position [0, 0]
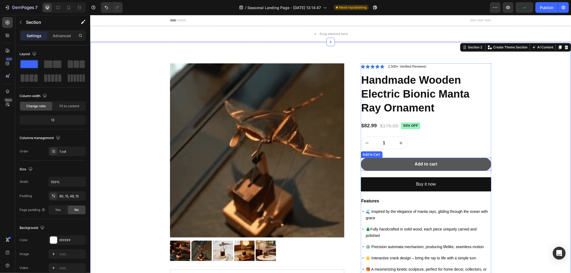
click at [443, 160] on button "Add to cart" at bounding box center [426, 164] width 131 height 13
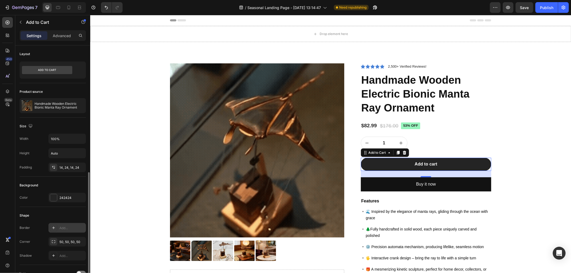
scroll to position [119, 0]
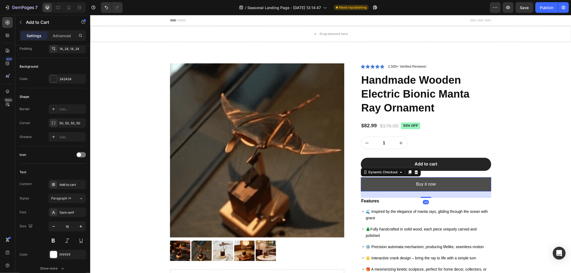
click at [392, 181] on button "Buy it now" at bounding box center [426, 184] width 131 height 14
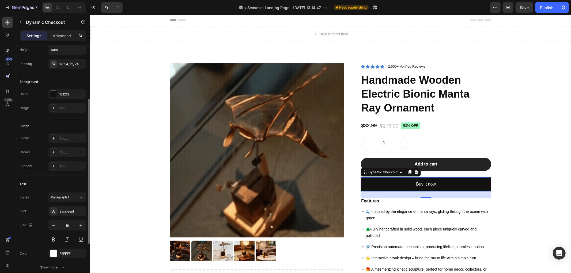
scroll to position [59, 0]
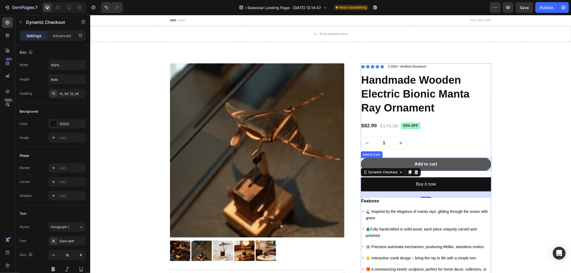
click at [395, 161] on button "Add to cart" at bounding box center [426, 164] width 131 height 13
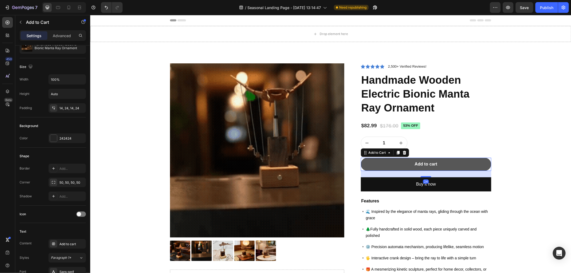
scroll to position [0, 0]
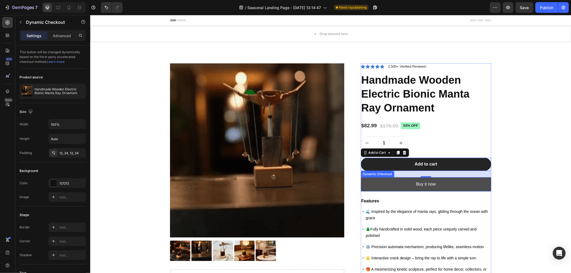
click at [384, 185] on button "Buy it now" at bounding box center [426, 184] width 131 height 14
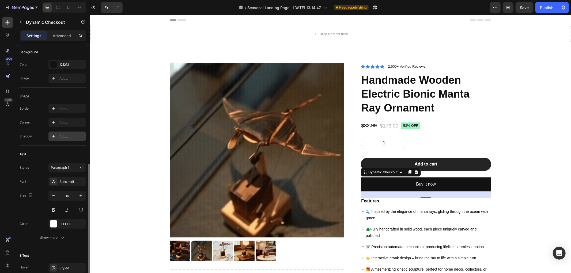
scroll to position [163, 0]
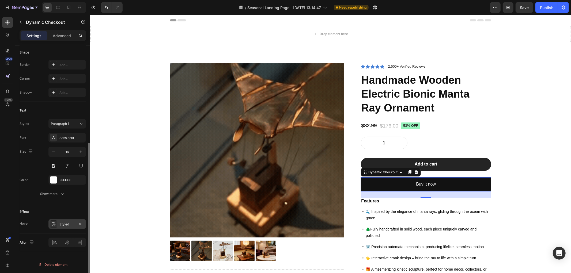
click at [62, 227] on div "Styled" at bounding box center [67, 224] width 16 height 5
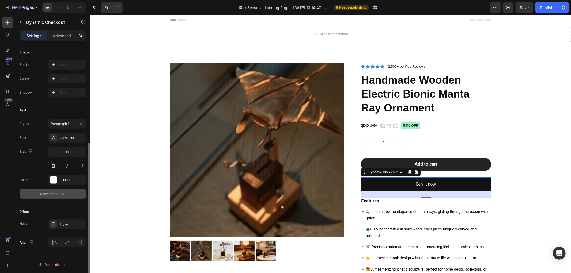
click at [57, 197] on button "Show more" at bounding box center [53, 194] width 66 height 10
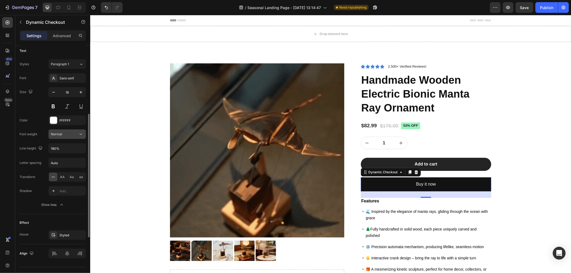
scroll to position [234, 0]
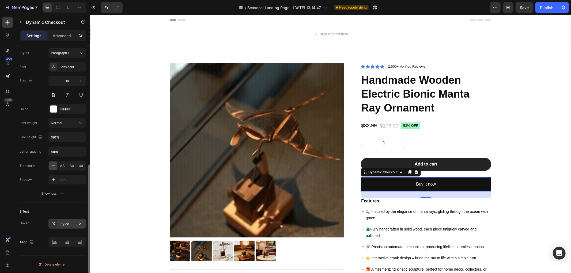
click at [58, 225] on div "Styled" at bounding box center [66, 224] width 37 height 10
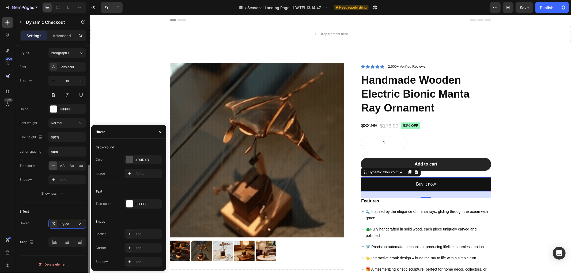
click at [46, 204] on div "Effect Hover Styled" at bounding box center [53, 218] width 66 height 30
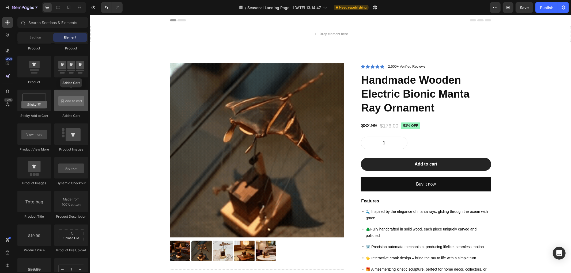
scroll to position [773, 0]
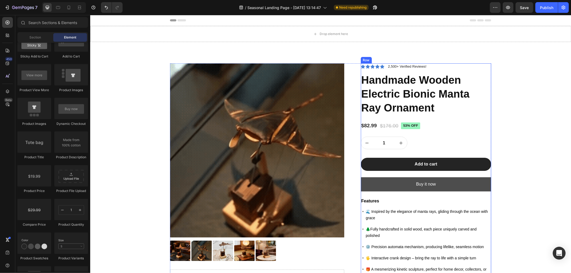
click at [421, 189] on button "Buy it now" at bounding box center [426, 184] width 131 height 14
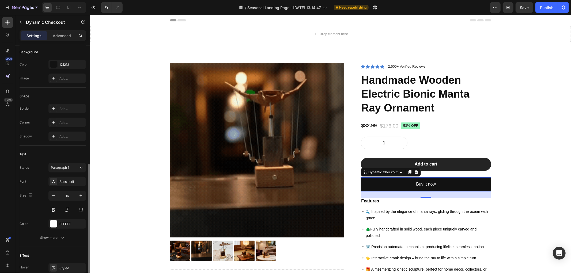
scroll to position [149, 0]
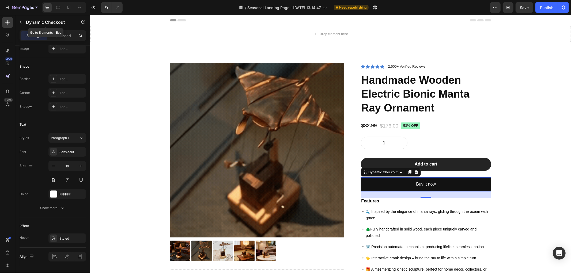
click at [21, 21] on icon "button" at bounding box center [20, 22] width 4 height 4
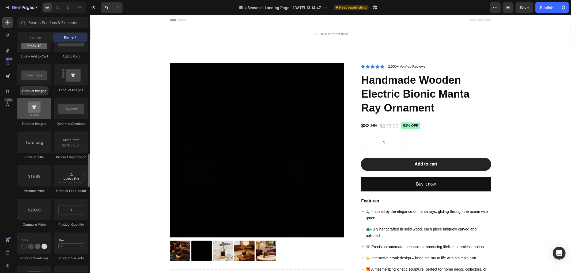
scroll to position [744, 0]
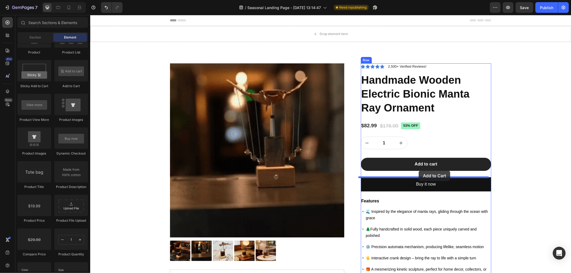
drag, startPoint x: 227, startPoint y: 106, endPoint x: 419, endPoint y: 171, distance: 202.3
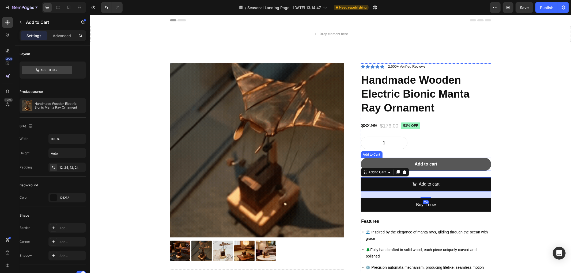
click at [441, 164] on button "Add to cart" at bounding box center [426, 164] width 131 height 13
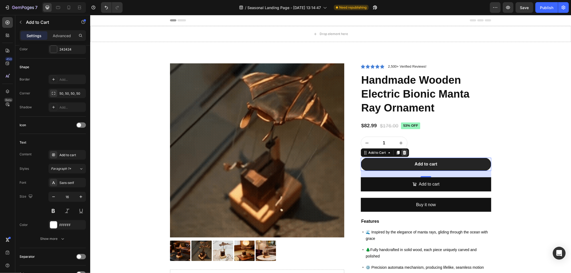
click at [403, 151] on icon at bounding box center [404, 153] width 4 height 4
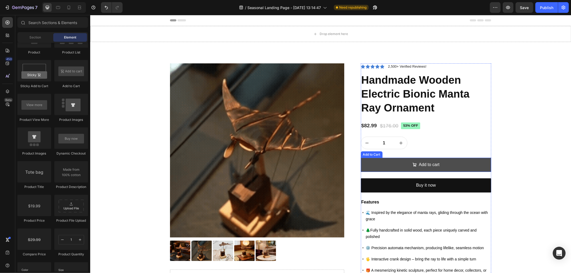
click at [406, 164] on button "Add to cart" at bounding box center [426, 165] width 131 height 14
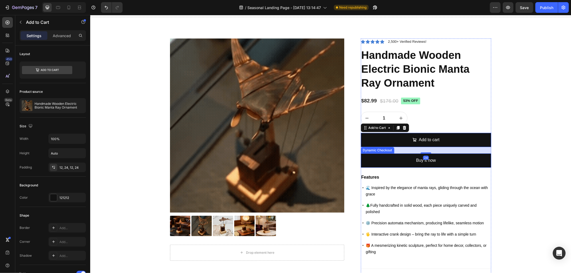
scroll to position [59, 0]
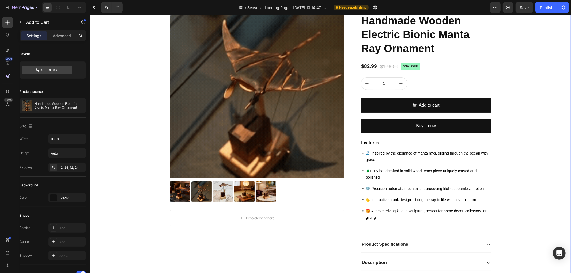
click at [525, 159] on div "Product Images Drop element here Row Icon Icon Icon Icon Icon Icon List 2,500+ …" at bounding box center [330, 160] width 473 height 312
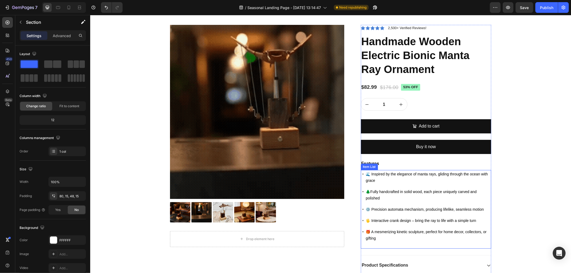
scroll to position [0, 0]
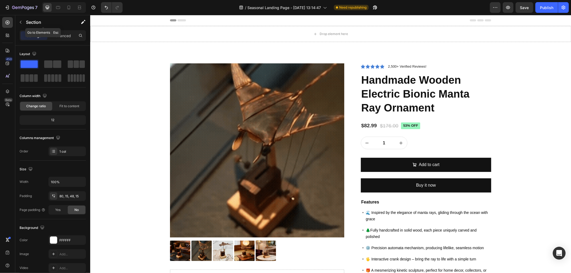
click at [20, 21] on icon "button" at bounding box center [20, 22] width 4 height 4
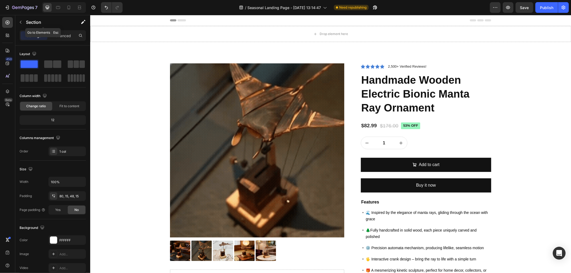
click at [0, 0] on div at bounding box center [0, 0] width 0 height 0
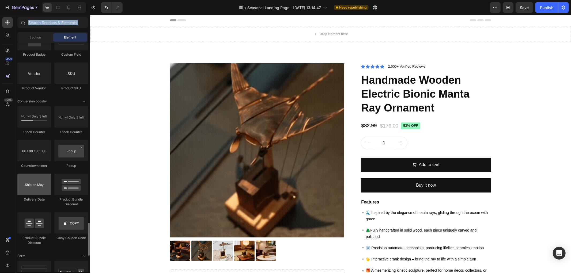
scroll to position [1071, 0]
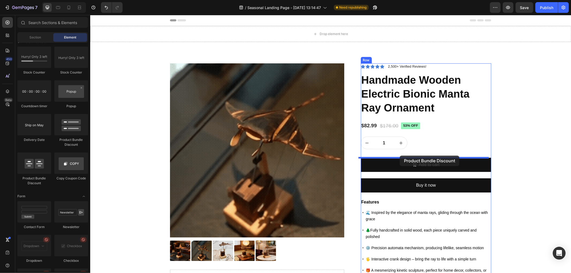
drag, startPoint x: 162, startPoint y: 147, endPoint x: 400, endPoint y: 156, distance: 238.0
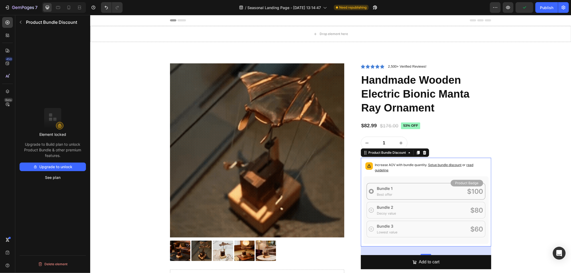
click at [426, 152] on div "Product Bundle Discount" at bounding box center [395, 152] width 68 height 9
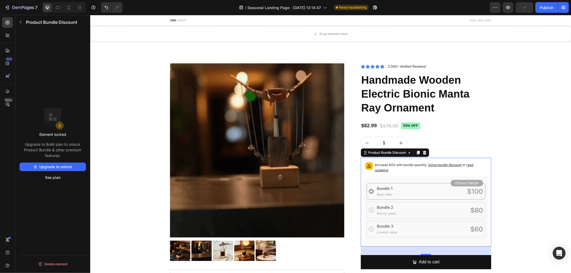
click at [426, 152] on div "Product Bundle Discount" at bounding box center [395, 152] width 68 height 9
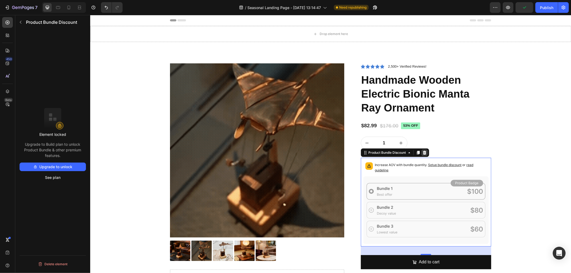
click at [423, 152] on icon at bounding box center [424, 153] width 4 height 4
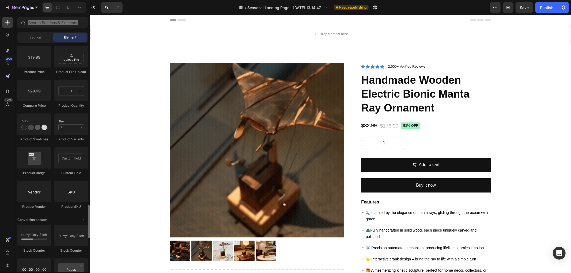
scroll to position [922, 0]
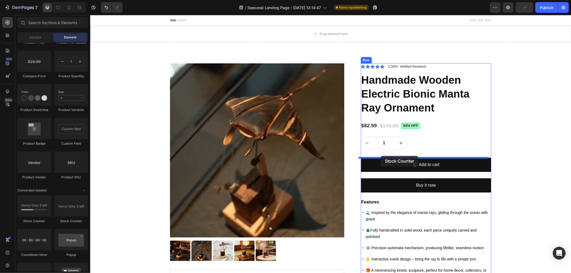
drag, startPoint x: 124, startPoint y: 225, endPoint x: 381, endPoint y: 156, distance: 265.9
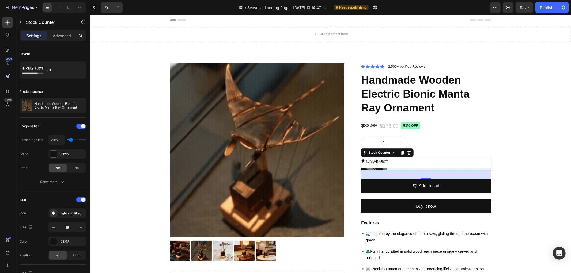
click at [390, 162] on div "Only 499 left" at bounding box center [426, 162] width 131 height 8
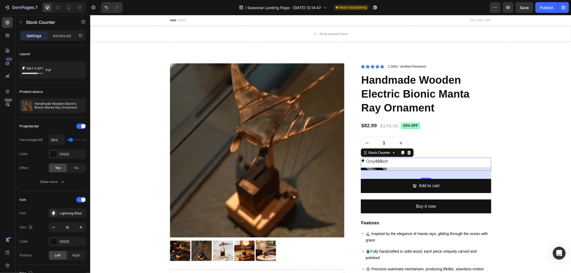
click at [382, 163] on p "Only 499 left" at bounding box center [377, 162] width 22 height 8
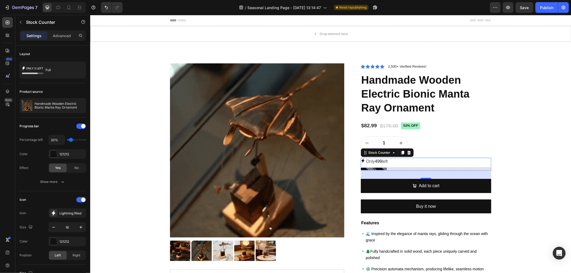
click at [382, 163] on p "Only 499 left" at bounding box center [377, 162] width 22 height 8
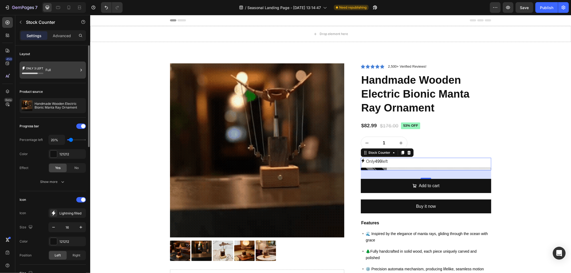
drag, startPoint x: 36, startPoint y: 74, endPoint x: 30, endPoint y: 74, distance: 5.9
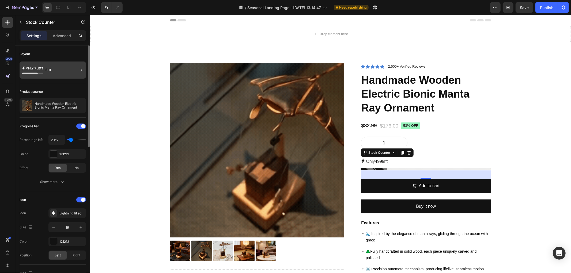
click at [30, 74] on icon at bounding box center [30, 73] width 16 height 1
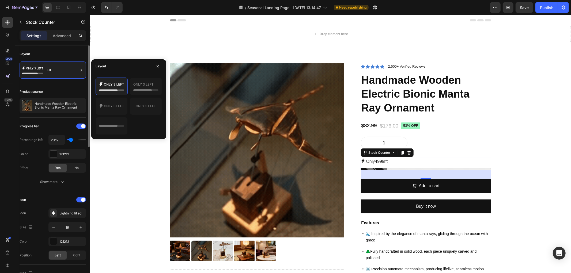
scroll to position [30, 0]
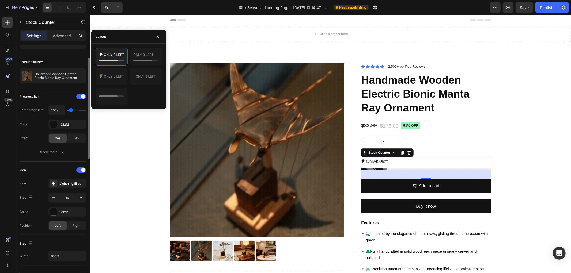
type input "10%"
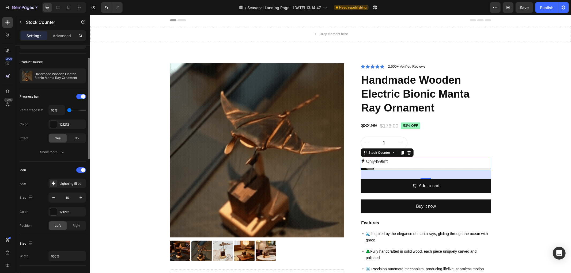
drag, startPoint x: 71, startPoint y: 110, endPoint x: 67, endPoint y: 110, distance: 3.8
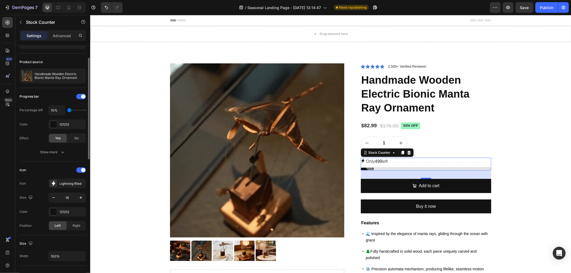
type input "10"
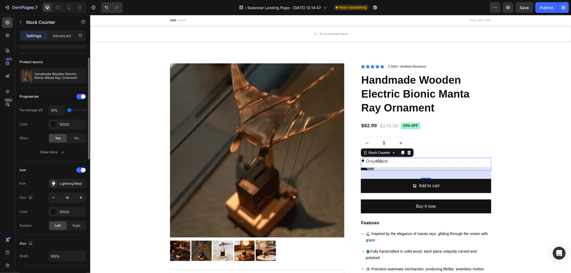
click at [67, 110] on input "range" at bounding box center [76, 110] width 19 height 1
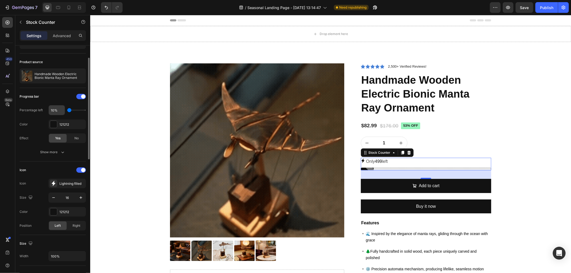
drag, startPoint x: 69, startPoint y: 111, endPoint x: 62, endPoint y: 109, distance: 7.1
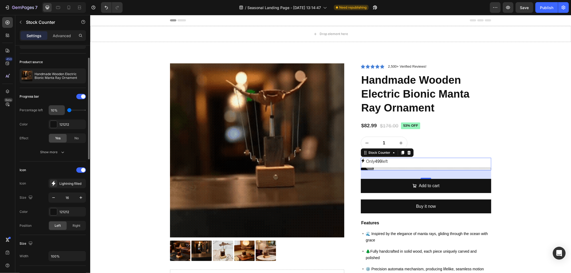
click at [67, 110] on input "range" at bounding box center [76, 110] width 19 height 1
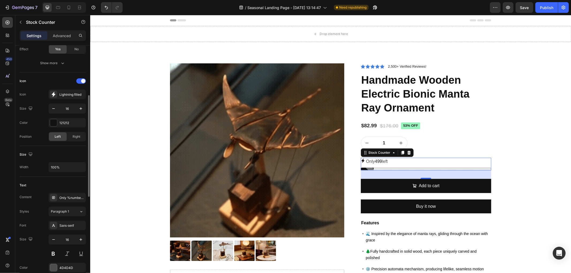
scroll to position [178, 0]
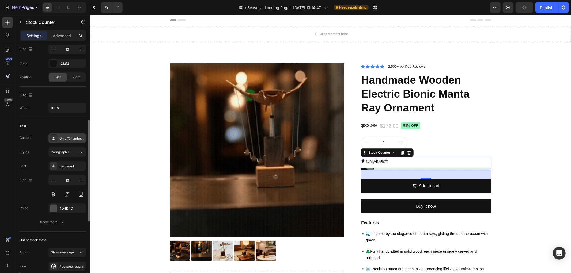
click at [67, 138] on div "Only %number% left" at bounding box center [71, 138] width 25 height 5
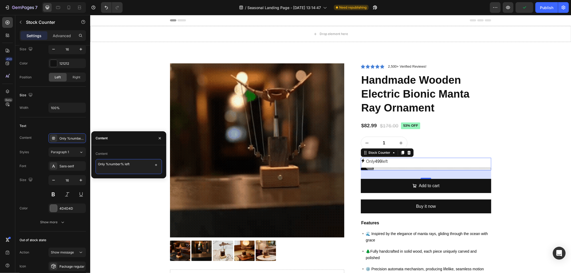
click at [114, 164] on textarea "Only %number% left" at bounding box center [129, 166] width 66 height 15
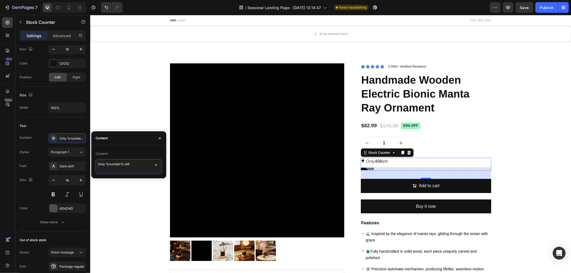
click at [121, 164] on textarea "Only %number% left" at bounding box center [129, 166] width 66 height 15
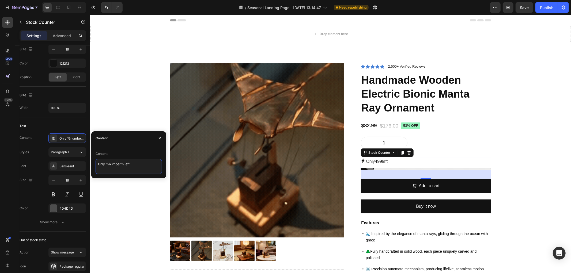
drag, startPoint x: 121, startPoint y: 164, endPoint x: 109, endPoint y: 164, distance: 11.3
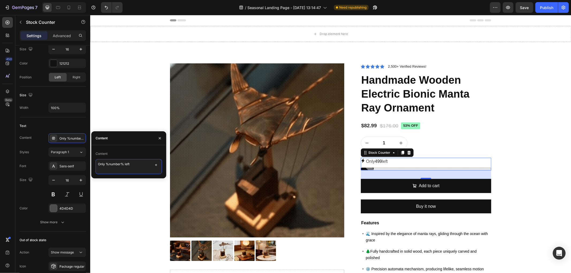
click at [110, 164] on textarea "Only %number% left" at bounding box center [129, 166] width 66 height 15
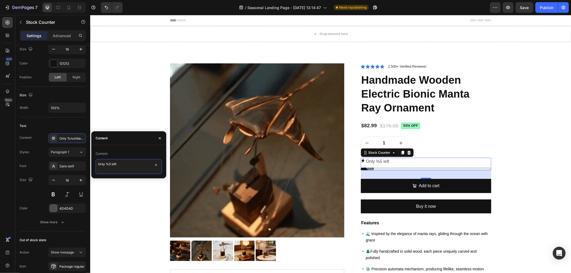
click at [108, 165] on textarea "Only %5 left" at bounding box center [129, 166] width 66 height 15
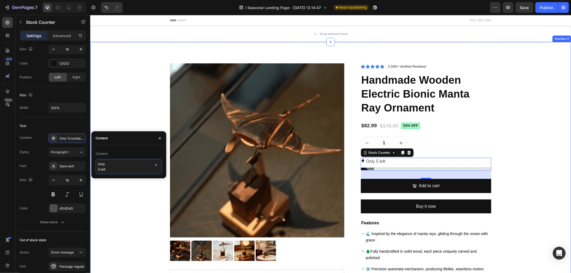
type textarea "Only 5 left"
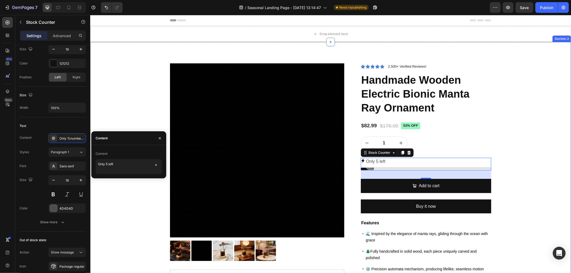
click at [117, 210] on div "Product Images Drop element here Row Icon Icon Icon Icon Icon Icon List 2,500+ …" at bounding box center [330, 229] width 473 height 333
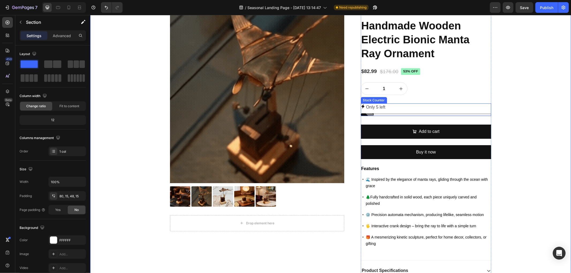
scroll to position [59, 0]
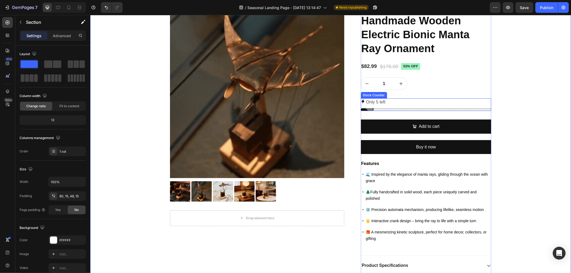
click at [378, 102] on p "Only 5 left" at bounding box center [375, 102] width 19 height 8
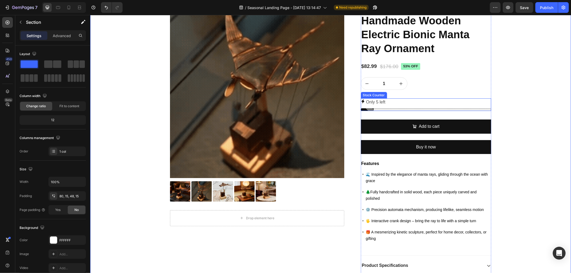
click at [378, 102] on p "Only 5 left" at bounding box center [375, 102] width 19 height 8
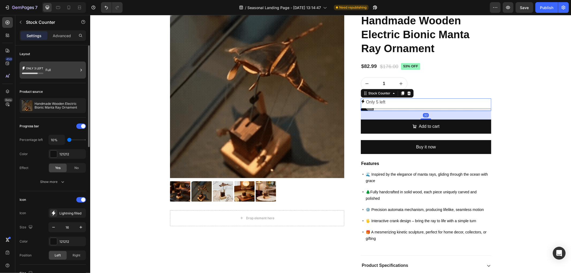
click at [58, 71] on div "Full" at bounding box center [62, 70] width 33 height 12
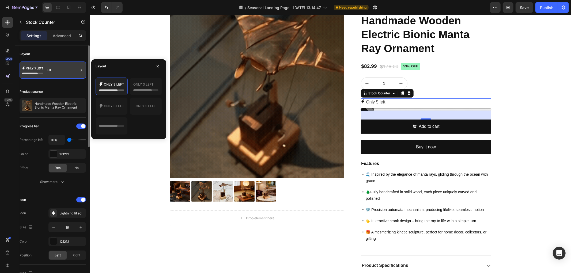
click at [58, 71] on div "Full" at bounding box center [62, 70] width 33 height 12
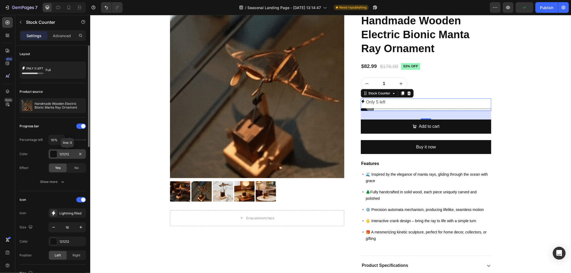
click at [63, 155] on div "121212" at bounding box center [67, 154] width 16 height 5
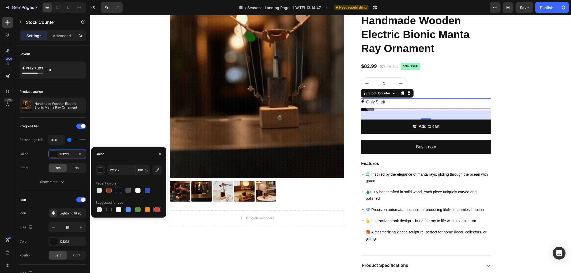
click at [160, 211] on div at bounding box center [157, 210] width 6 height 6
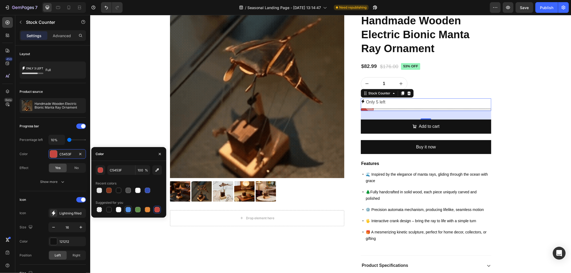
click at [129, 212] on div at bounding box center [128, 209] width 5 height 5
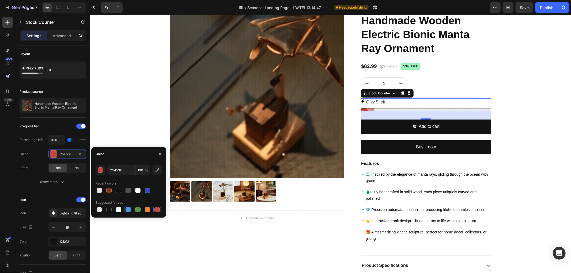
type input "5594E7"
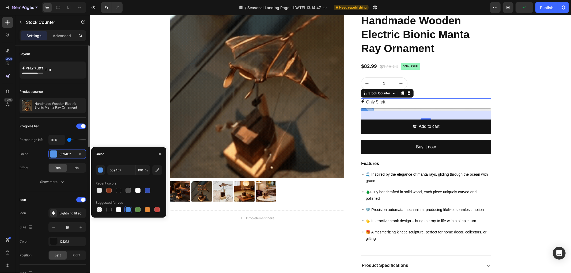
click at [61, 192] on div "Icon Icon Lightning filled Size 16 Color 121212 Position Left Right" at bounding box center [53, 228] width 66 height 74
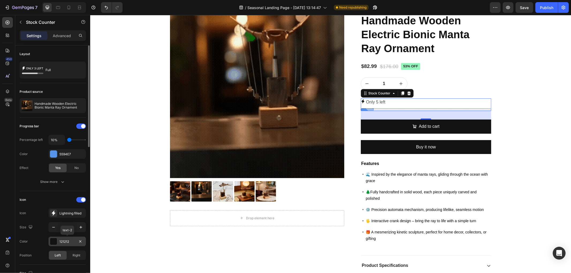
click at [56, 242] on div at bounding box center [53, 241] width 7 height 7
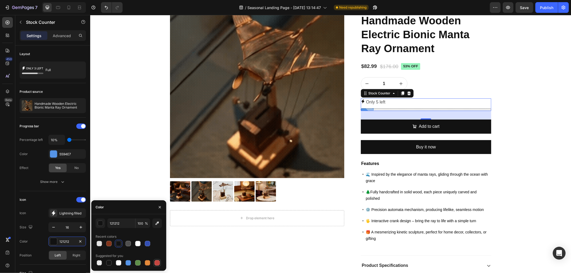
click at [155, 262] on div at bounding box center [157, 263] width 5 height 5
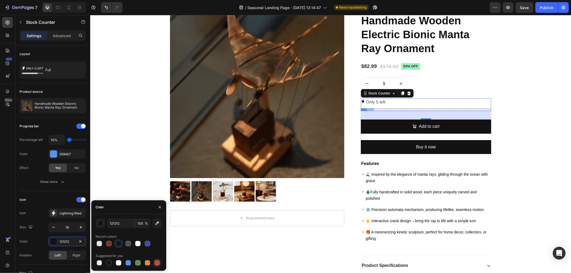
type input "C5453F"
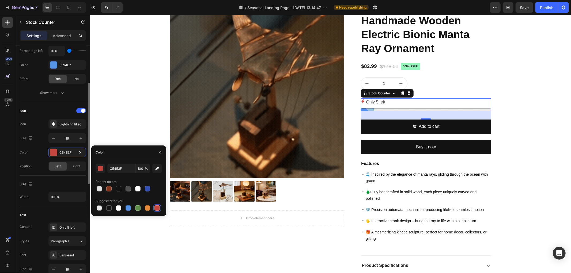
scroll to position [149, 0]
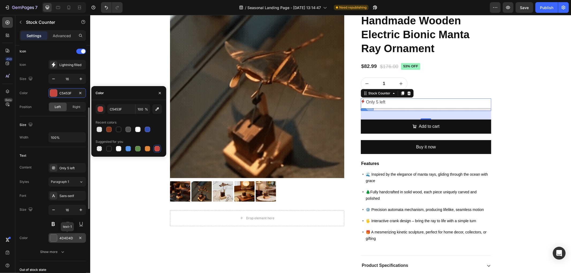
click at [58, 239] on div "4D4D4D" at bounding box center [66, 239] width 37 height 10
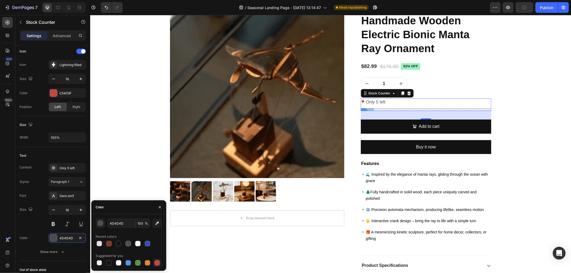
click at [157, 264] on div at bounding box center [157, 263] width 5 height 5
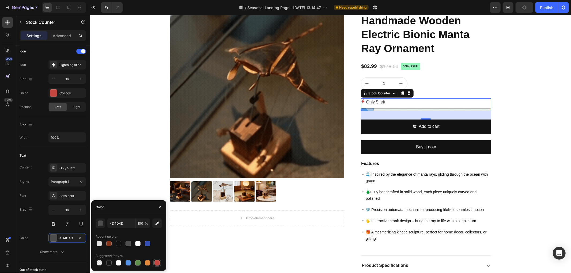
type input "C5453F"
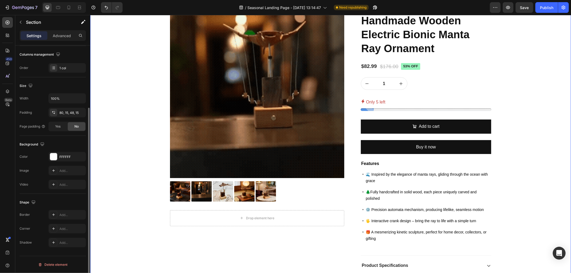
click at [117, 139] on div "Product Images Drop element here Row Icon Icon Icon Icon Icon Icon List 2,500+ …" at bounding box center [330, 170] width 473 height 333
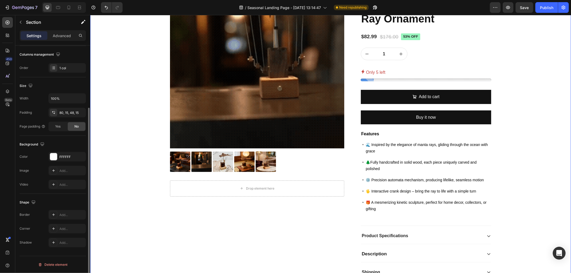
scroll to position [0, 0]
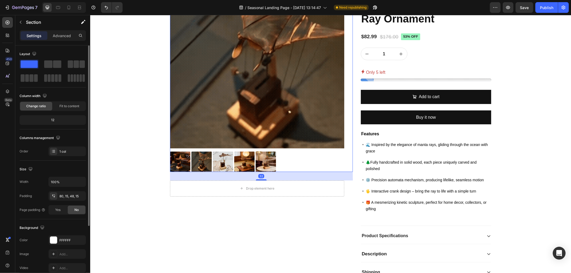
click at [249, 117] on img at bounding box center [257, 61] width 174 height 174
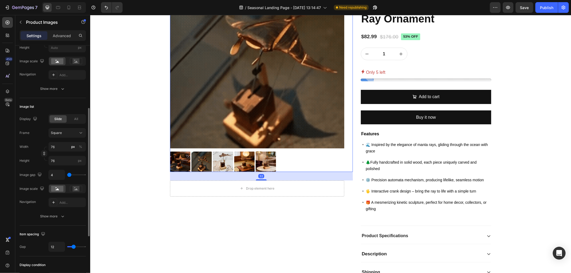
scroll to position [178, 0]
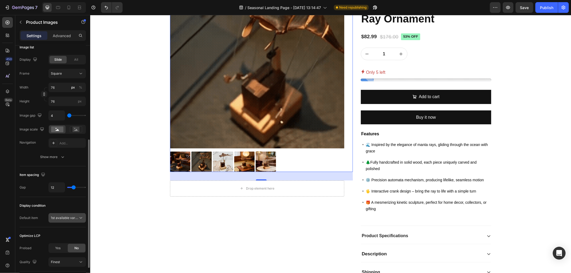
click at [58, 219] on span "1st available variant" at bounding box center [66, 218] width 30 height 4
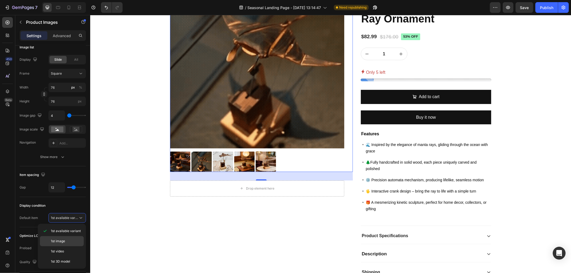
click at [68, 242] on p "1st image" at bounding box center [66, 241] width 31 height 5
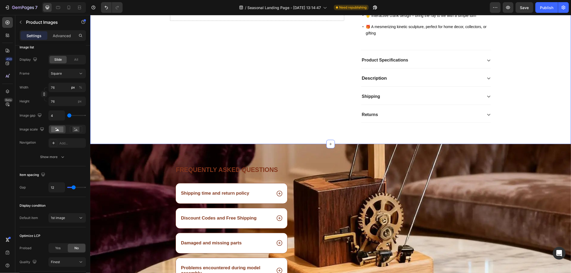
scroll to position [268, 0]
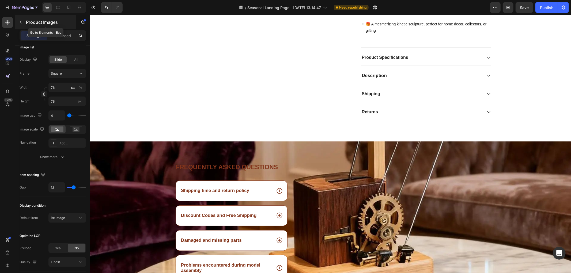
click at [20, 24] on icon "button" at bounding box center [20, 22] width 4 height 4
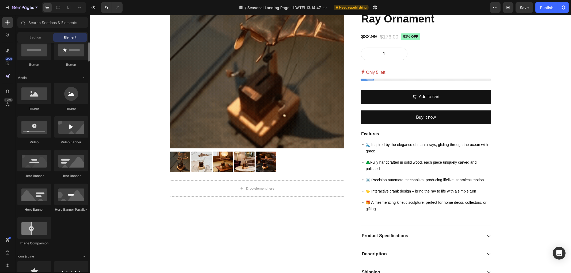
scroll to position [0, 0]
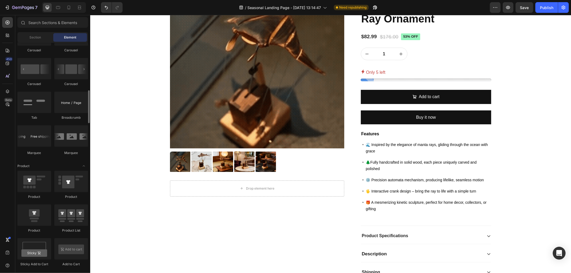
scroll to position [536, 0]
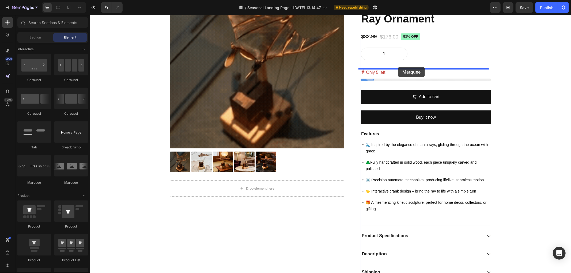
drag, startPoint x: 122, startPoint y: 183, endPoint x: 398, endPoint y: 66, distance: 299.5
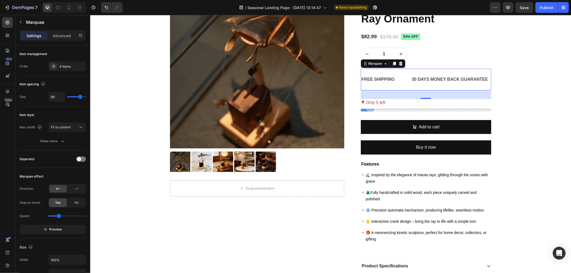
click at [405, 78] on div "FREE SHIPPING Text Block" at bounding box center [386, 79] width 50 height 13
click at [421, 79] on div "30 DAYS MONEY BACK GUARANTEE" at bounding box center [449, 79] width 77 height 9
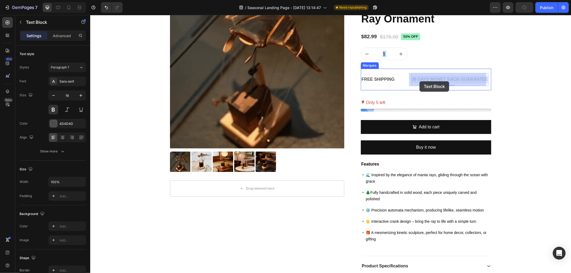
drag, startPoint x: 445, startPoint y: 78, endPoint x: 410, endPoint y: 81, distance: 34.9
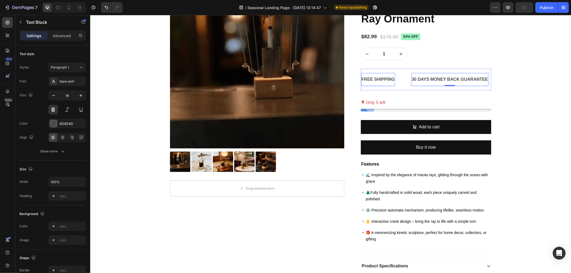
scroll to position [74, 0]
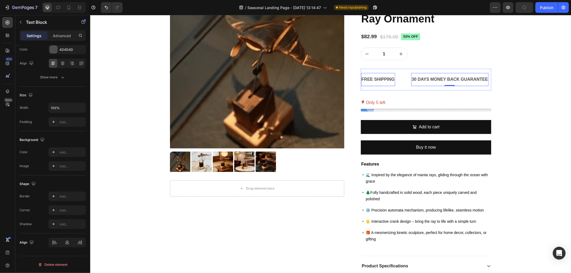
click at [382, 85] on div "FREE SHIPPING Text Block" at bounding box center [378, 79] width 34 height 13
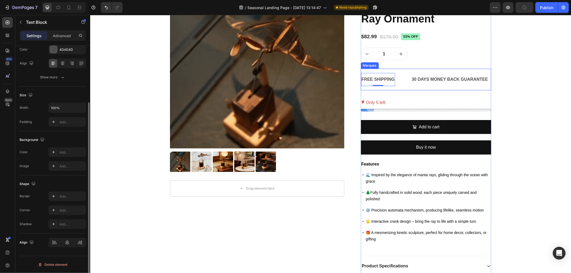
click at [405, 84] on div "FREE SHIPPING Text Block 0" at bounding box center [386, 79] width 50 height 13
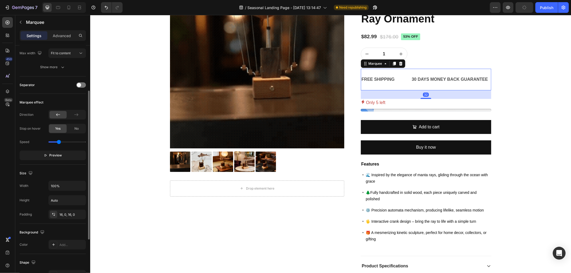
scroll to position [0, 0]
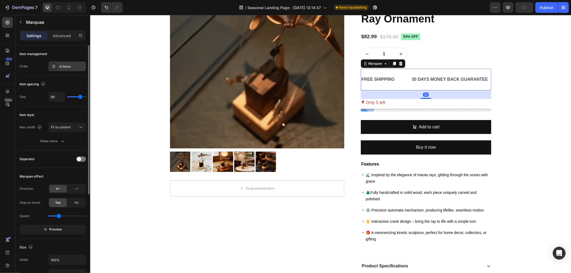
click at [65, 66] on div "4 items" at bounding box center [71, 66] width 25 height 5
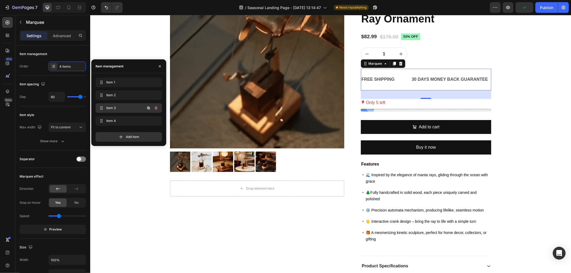
click at [117, 108] on span "Item 3" at bounding box center [121, 108] width 30 height 5
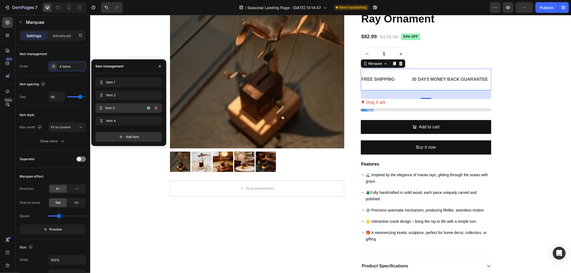
click at [116, 108] on span "Item 3" at bounding box center [125, 108] width 40 height 5
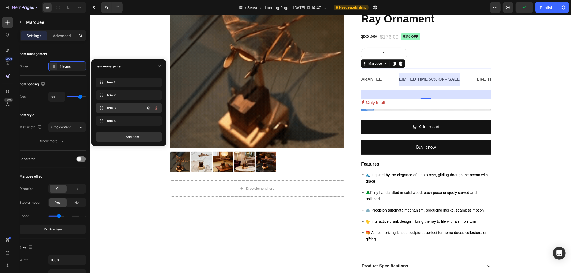
scroll to position [0, 109]
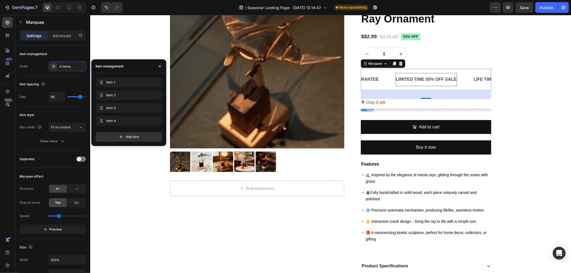
click at [428, 80] on div "LIMITED TIME 50% OFF SALE" at bounding box center [426, 79] width 62 height 9
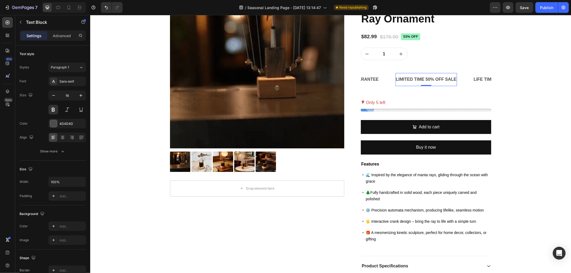
click at [428, 80] on div "LIMITED TIME 50% OFF SALE" at bounding box center [426, 79] width 62 height 9
click at [382, 86] on div "FREE SHIPPING Text Block 30 DAYS MONEY BACK GUARANTEE Text Block LIMITED TIME 5…" at bounding box center [426, 80] width 131 height 22
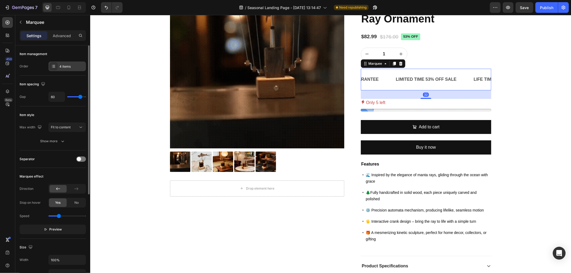
click at [60, 62] on div "4 items" at bounding box center [66, 67] width 37 height 10
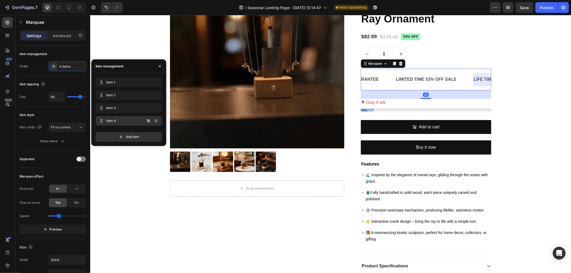
click at [121, 119] on span "Item 4" at bounding box center [121, 121] width 30 height 5
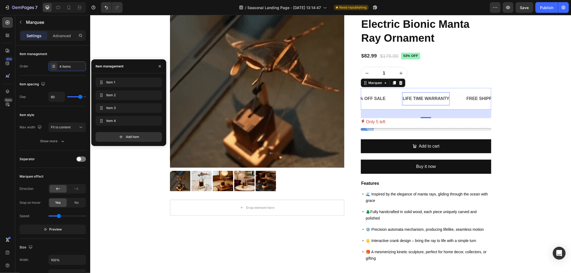
scroll to position [59, 0]
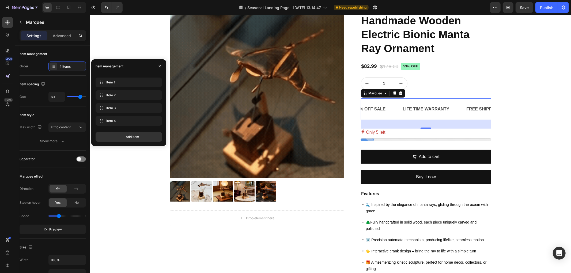
click at [395, 116] on div "FREE SHIPPING Text Block 30 DAYS MONEY BACK GUARANTEE Text Block LIMITED TIME 5…" at bounding box center [426, 109] width 131 height 22
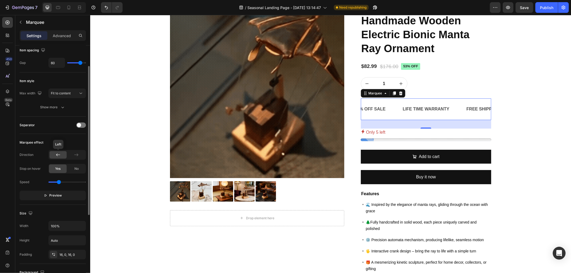
scroll to position [0, 0]
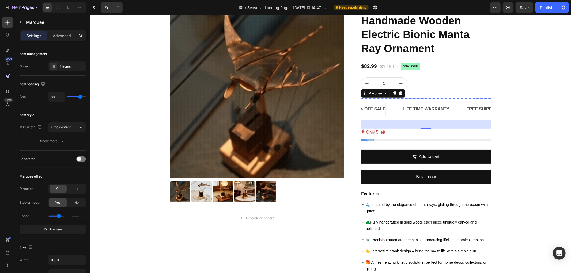
click at [375, 108] on p "LIMITED TIME 53% OFF SALE" at bounding box center [355, 109] width 61 height 8
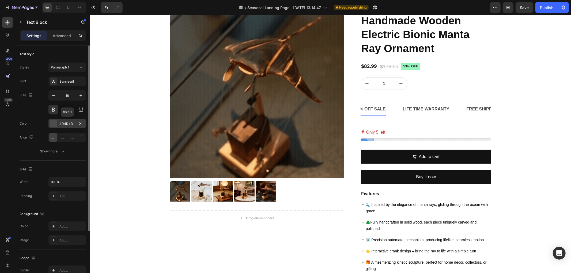
click at [60, 125] on div "4D4D4D" at bounding box center [67, 124] width 16 height 5
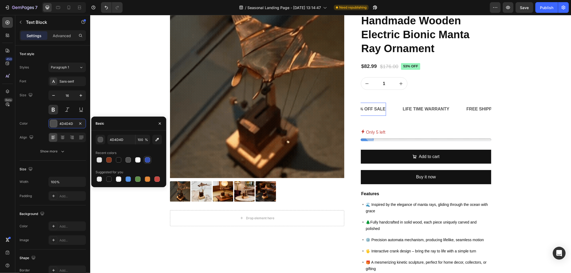
click at [149, 159] on div at bounding box center [147, 159] width 5 height 5
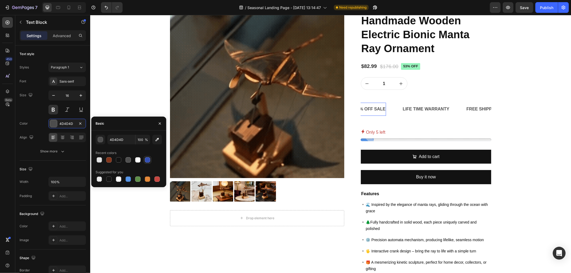
type input "334FB4"
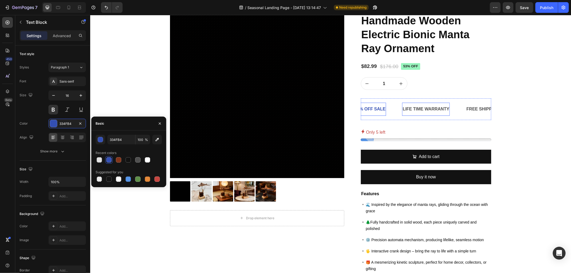
click at [409, 108] on div "LIFE TIME WARRANTY" at bounding box center [426, 109] width 48 height 9
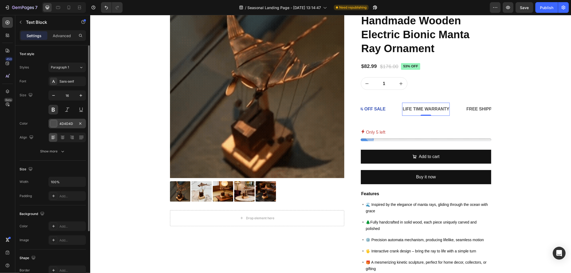
click at [63, 123] on div "4D4D4D" at bounding box center [67, 124] width 16 height 5
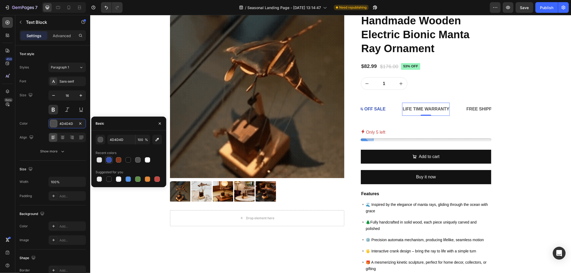
click at [107, 159] on div at bounding box center [108, 159] width 5 height 5
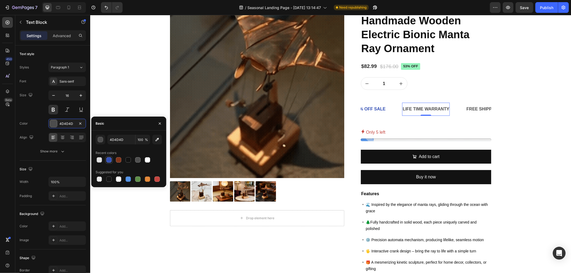
type input "334FB4"
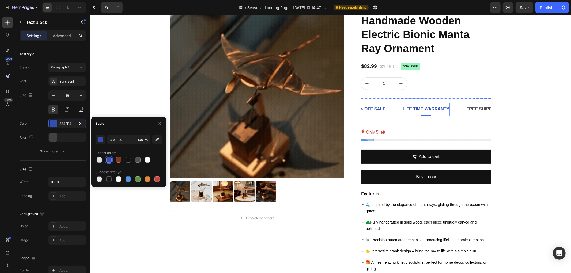
click at [472, 110] on div "FREE SHIPPING" at bounding box center [483, 109] width 34 height 9
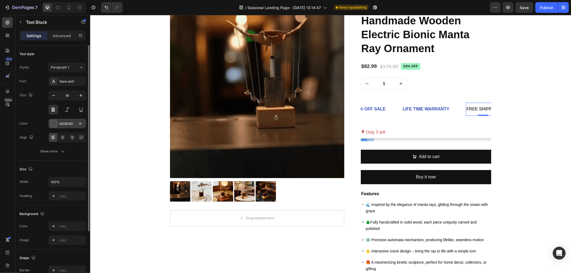
click at [53, 122] on div at bounding box center [53, 123] width 7 height 7
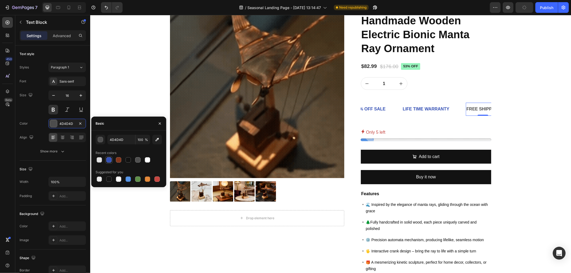
click at [110, 160] on div at bounding box center [108, 159] width 5 height 5
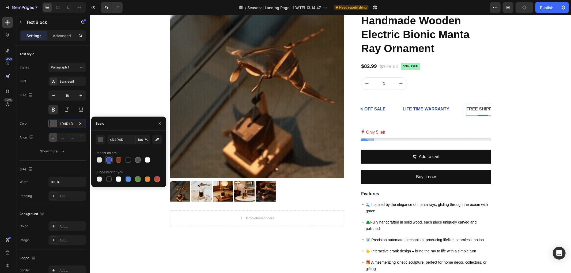
type input "334FB4"
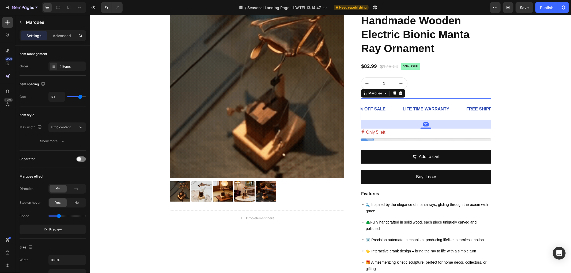
click at [452, 119] on div "FREE SHIPPING Text Block 30 DAYS MONEY BACK GUARANTEE Text Block LIMITED TIME 5…" at bounding box center [426, 109] width 131 height 22
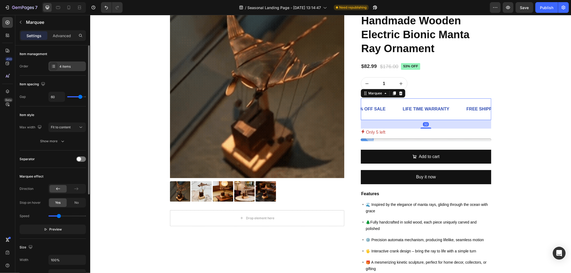
click at [64, 66] on div "4 items" at bounding box center [71, 66] width 25 height 5
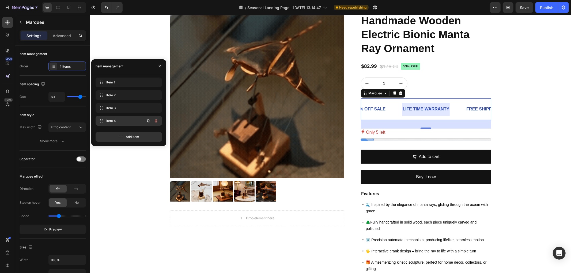
click at [110, 120] on span "Item 4" at bounding box center [121, 121] width 30 height 5
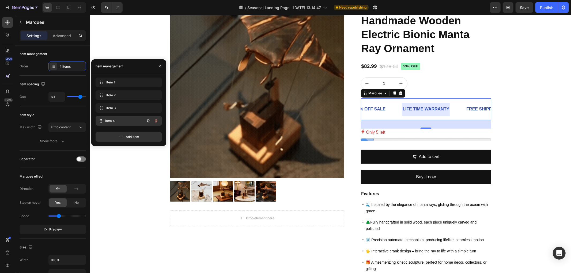
click at [109, 121] on span "Item 4" at bounding box center [125, 121] width 40 height 5
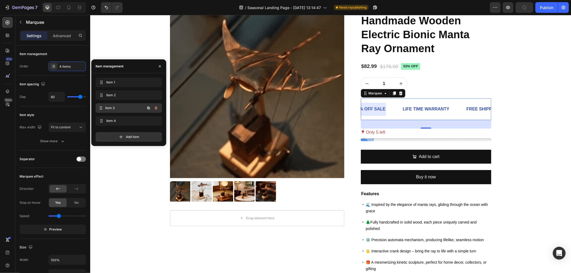
click at [117, 107] on span "Item 3" at bounding box center [125, 108] width 40 height 5
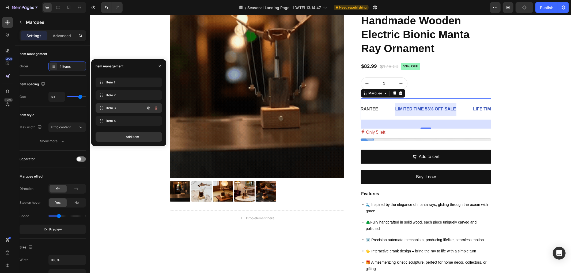
scroll to position [0, 109]
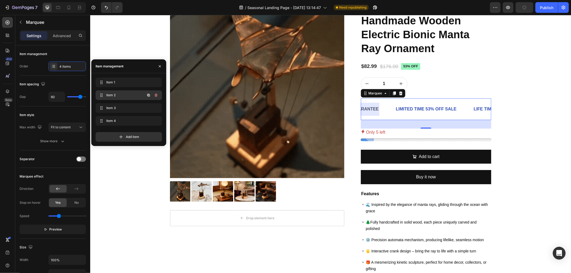
click at [115, 96] on span "Item 2" at bounding box center [121, 95] width 30 height 5
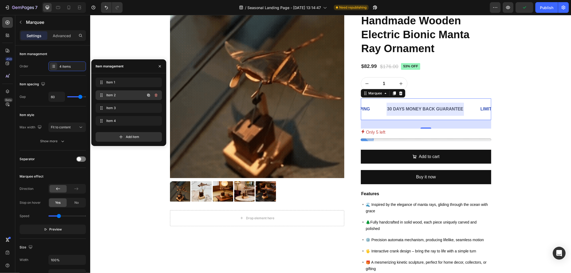
scroll to position [0, 24]
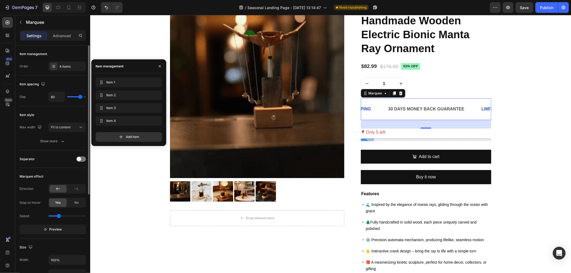
click at [55, 163] on div "Separator" at bounding box center [53, 159] width 66 height 9
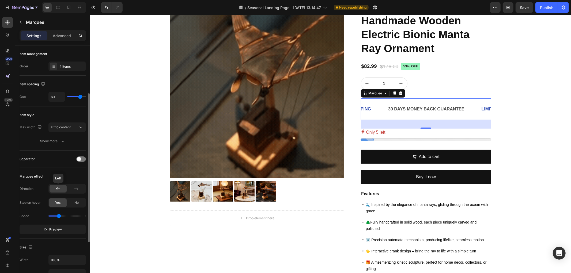
scroll to position [59, 0]
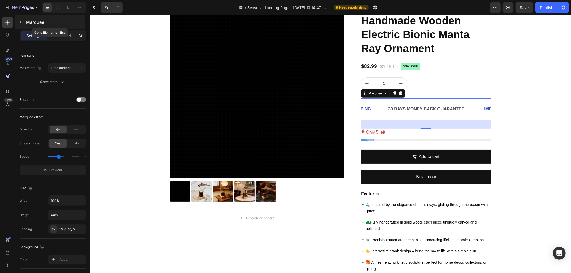
click at [20, 25] on button "button" at bounding box center [20, 22] width 9 height 9
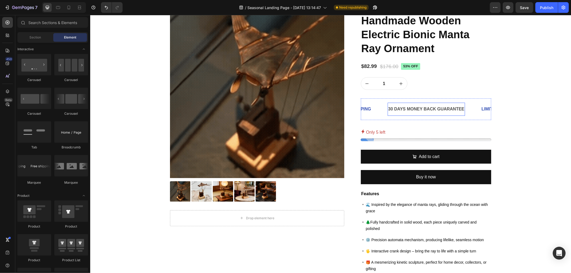
click at [406, 108] on p "30 DAYS MONEY BACK GUARANTEE" at bounding box center [426, 109] width 76 height 8
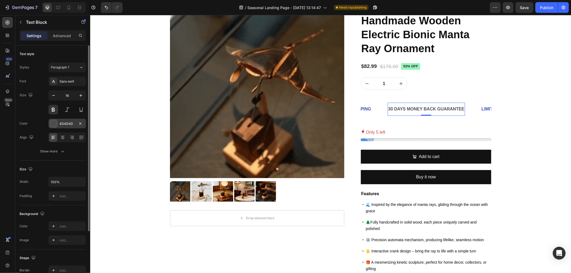
click at [62, 125] on div "4D4D4D" at bounding box center [67, 124] width 16 height 5
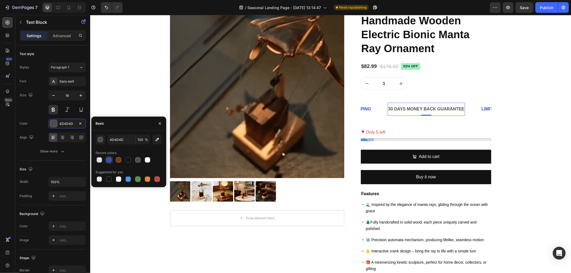
click at [106, 161] on div at bounding box center [109, 160] width 6 height 6
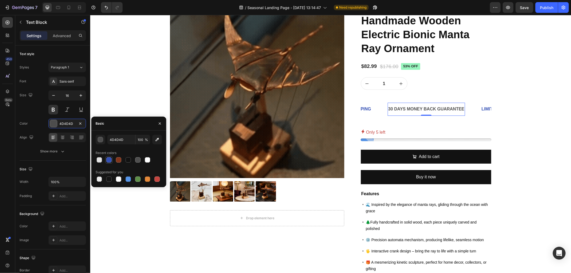
type input "334FB4"
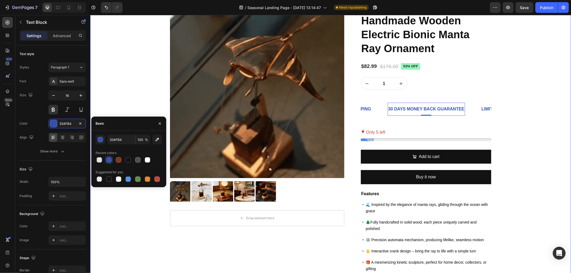
click at [539, 140] on div "Product Images Drop element here Row Icon Icon Icon Icon Icon Icon List 2,500+ …" at bounding box center [330, 185] width 473 height 363
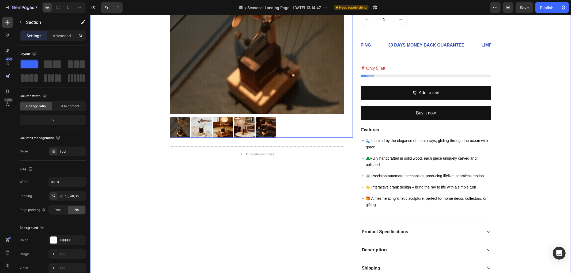
scroll to position [208, 0]
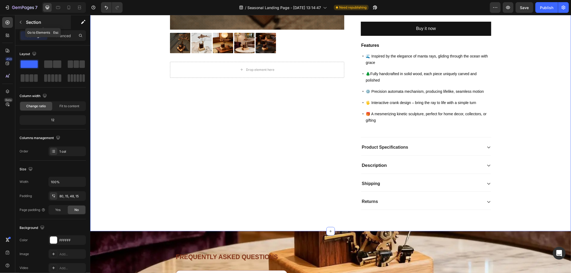
click at [19, 22] on icon "button" at bounding box center [20, 22] width 4 height 4
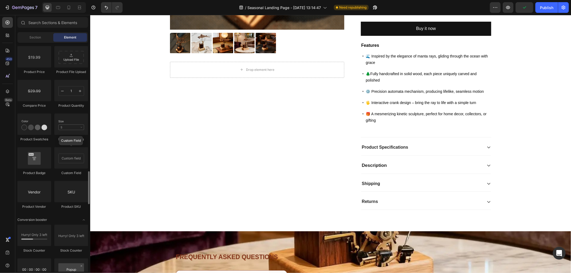
scroll to position [922, 0]
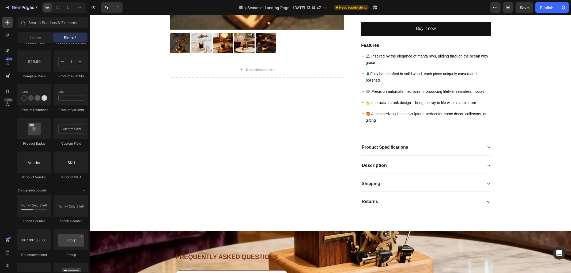
click at [36, 42] on div "Section Element" at bounding box center [52, 37] width 71 height 11
click at [37, 37] on span "Section" at bounding box center [36, 37] width 12 height 5
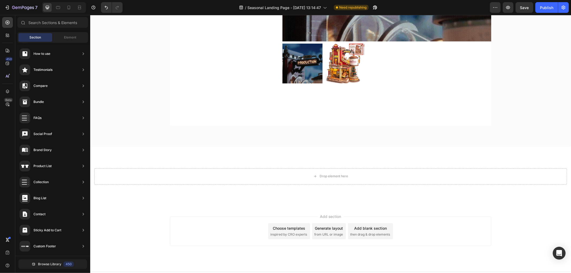
scroll to position [801, 0]
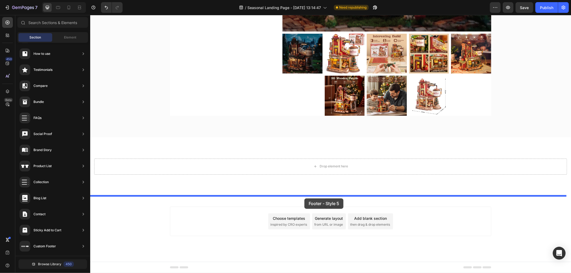
drag, startPoint x: 208, startPoint y: 236, endPoint x: 304, endPoint y: 198, distance: 103.1
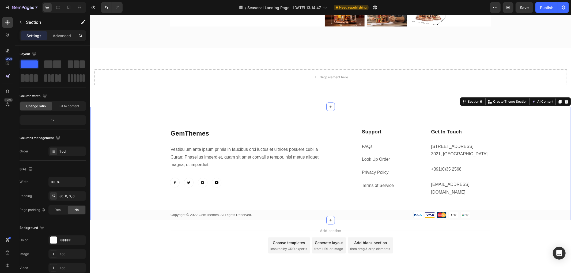
scroll to position [907, 0]
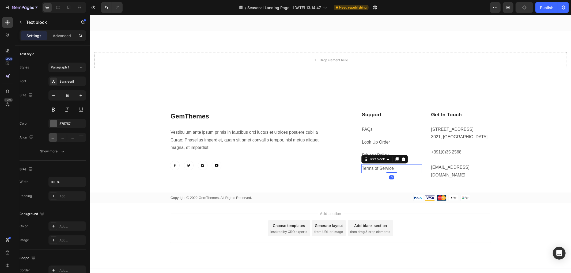
click at [371, 168] on link "Terms of Service" at bounding box center [378, 168] width 32 height 5
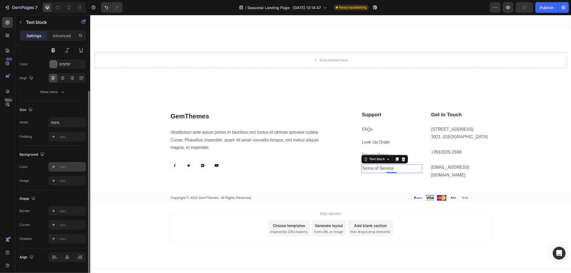
scroll to position [74, 0]
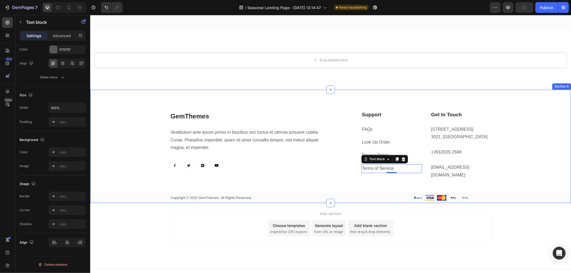
click at [332, 96] on div "GemThemes Heading Vestibulum ante ipsum primis in faucibus orci luctus et ultri…" at bounding box center [330, 146] width 481 height 114
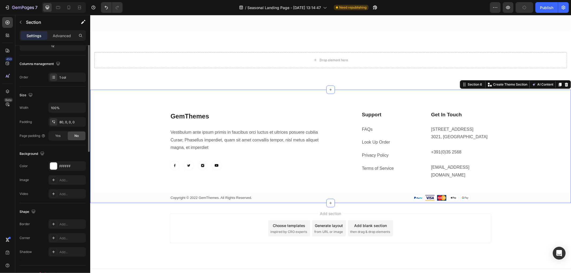
scroll to position [0, 0]
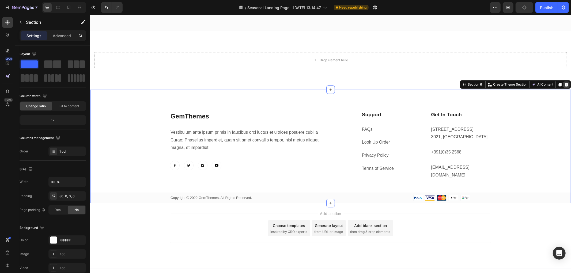
click at [565, 84] on icon at bounding box center [566, 84] width 3 height 4
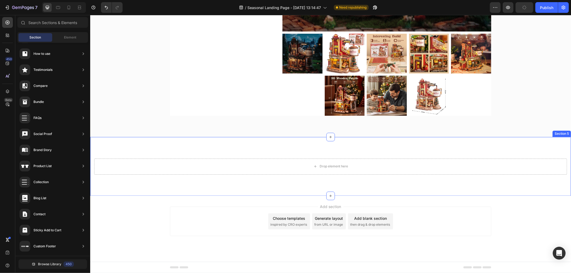
click at [524, 145] on div "Drop element here Section 5" at bounding box center [330, 166] width 481 height 59
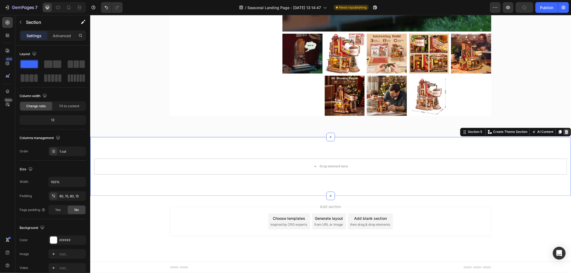
click at [565, 131] on icon at bounding box center [566, 132] width 3 height 4
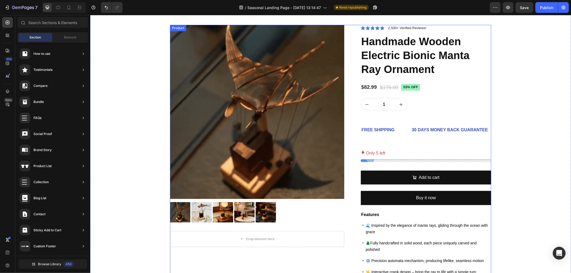
scroll to position [30, 0]
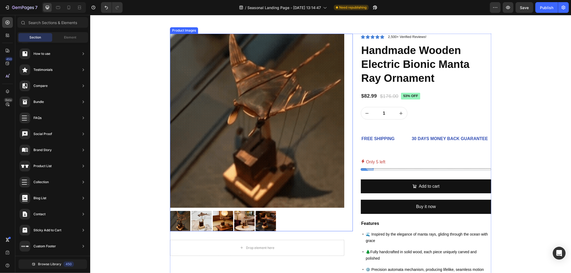
click at [259, 218] on img at bounding box center [266, 221] width 20 height 20
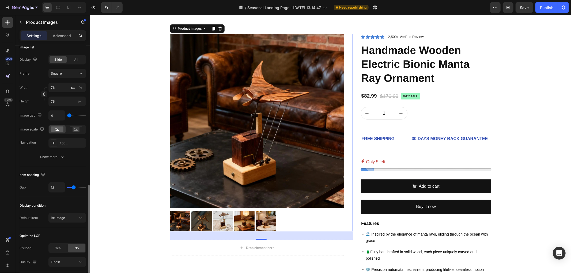
scroll to position [216, 0]
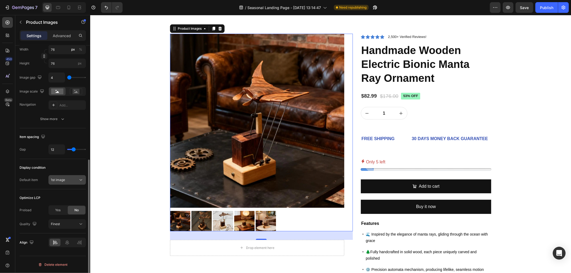
click at [67, 178] on div "1st image" at bounding box center [64, 180] width 27 height 5
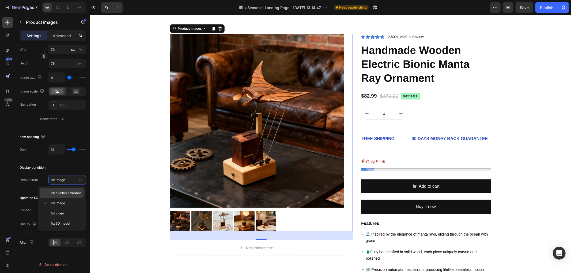
click at [63, 195] on span "1st available variant" at bounding box center [66, 193] width 30 height 5
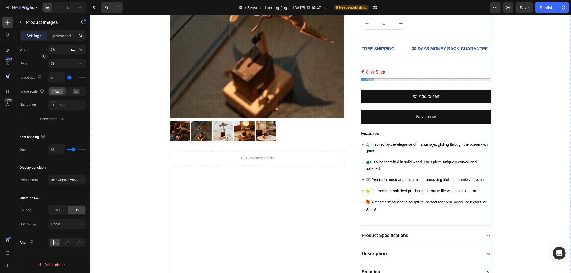
scroll to position [119, 0]
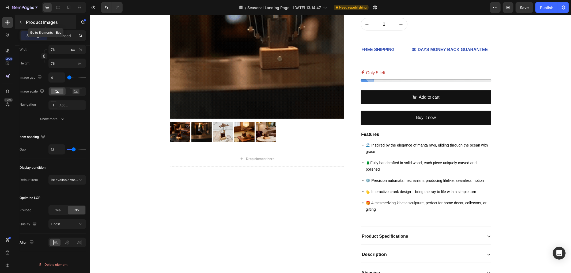
click at [22, 24] on icon "button" at bounding box center [20, 22] width 4 height 4
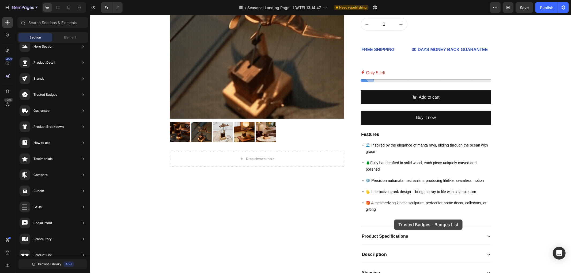
drag, startPoint x: 216, startPoint y: 74, endPoint x: 394, endPoint y: 220, distance: 229.5
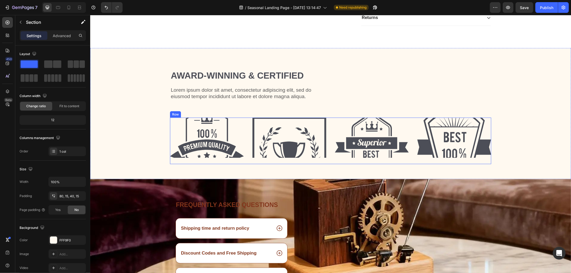
scroll to position [377, 0]
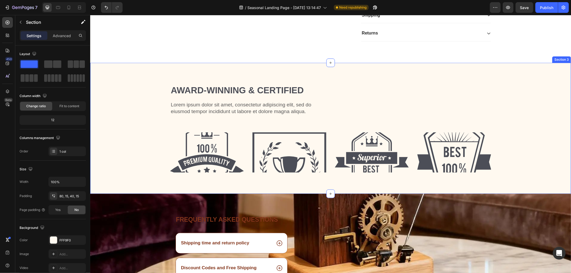
click at [531, 79] on div "Award-winning & Certified Heading Lorem ipsum dolor sit amet, consectetur adipi…" at bounding box center [330, 128] width 481 height 131
click at [565, 58] on icon at bounding box center [566, 58] width 3 height 4
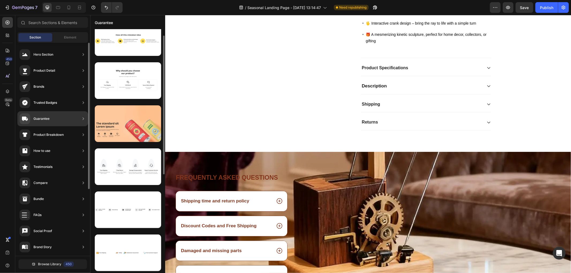
scroll to position [0, 0]
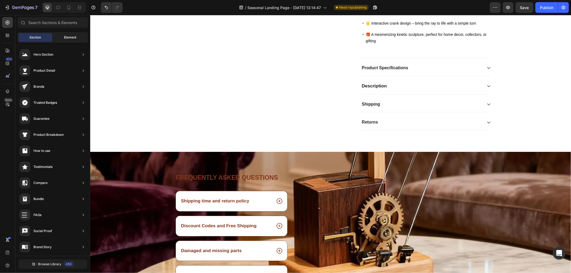
click at [64, 36] on span "Element" at bounding box center [70, 37] width 12 height 5
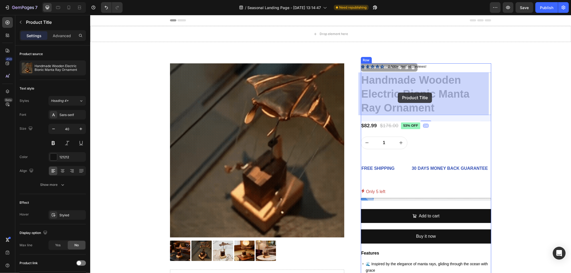
drag, startPoint x: 362, startPoint y: 94, endPoint x: 398, endPoint y: 92, distance: 35.4
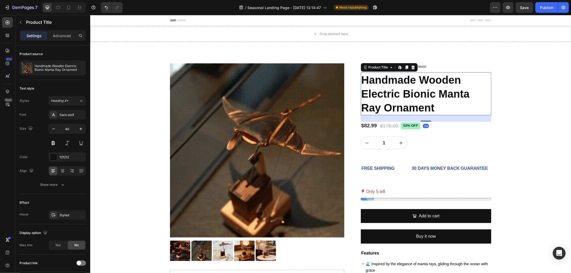
click at [439, 103] on h1 "Handmade Wooden Electric Bionic Manta Ray Ornament" at bounding box center [426, 93] width 131 height 43
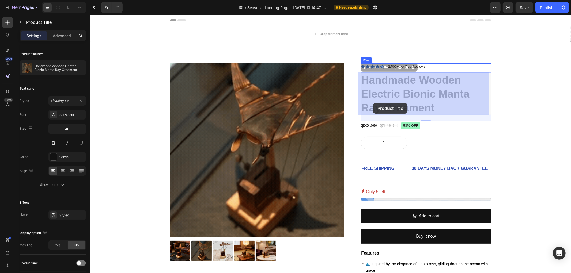
drag, startPoint x: 438, startPoint y: 107, endPoint x: 373, endPoint y: 103, distance: 65.2
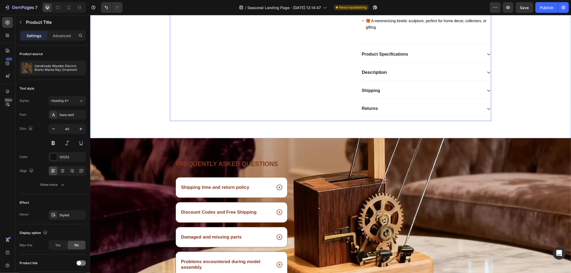
scroll to position [298, 0]
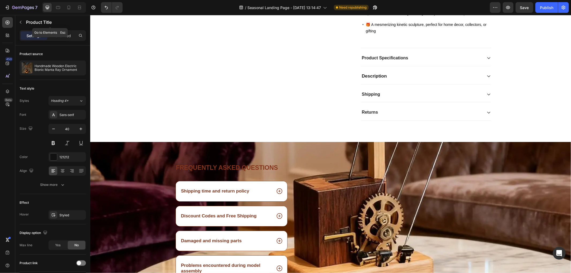
click at [22, 25] on button "button" at bounding box center [20, 22] width 9 height 9
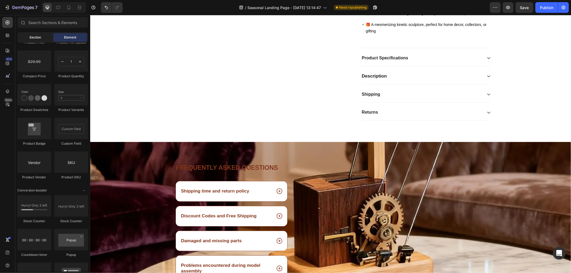
click at [34, 39] on span "Section" at bounding box center [36, 37] width 12 height 5
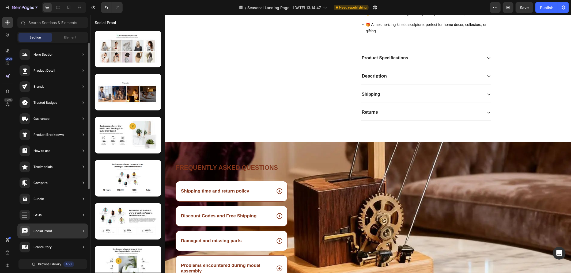
scroll to position [59, 0]
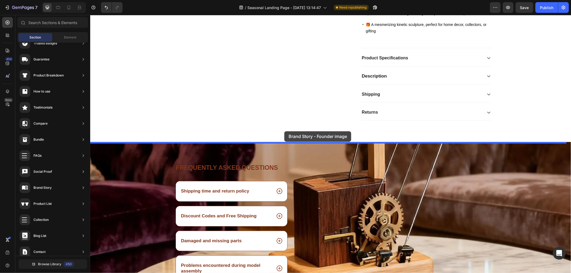
drag, startPoint x: 217, startPoint y: 152, endPoint x: 284, endPoint y: 131, distance: 70.6
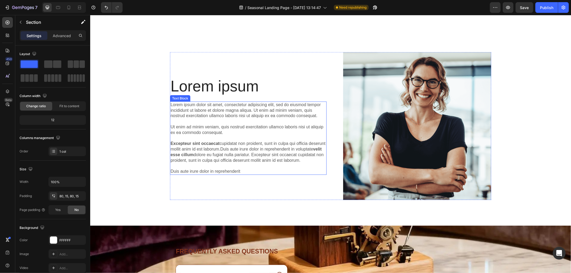
scroll to position [416, 0]
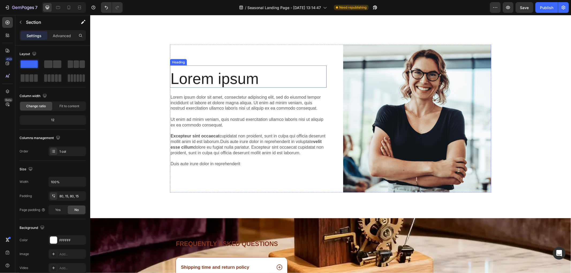
click at [220, 77] on h2 "Lorem ipsum" at bounding box center [248, 79] width 157 height 18
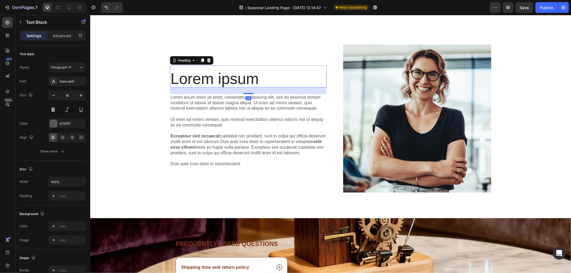
click at [231, 122] on p "Lorem ipsum dolor sit amet, consectetur adipiscing elit, sed do eiusmod tempor …" at bounding box center [248, 131] width 156 height 72
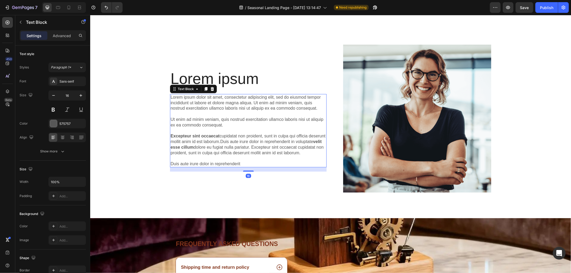
click at [231, 122] on p "Lorem ipsum dolor sit amet, consectetur adipiscing elit, sed do eiusmod tempor …" at bounding box center [248, 131] width 156 height 72
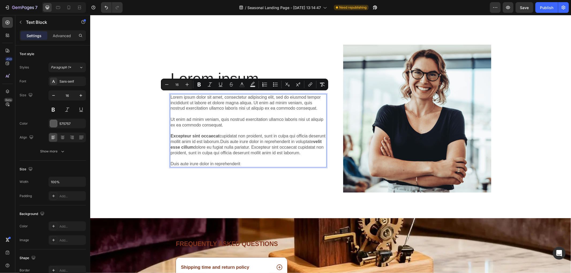
scroll to position [419, 0]
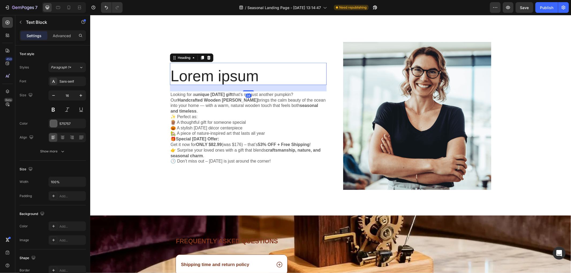
click at [242, 76] on h2 "Lorem ipsum" at bounding box center [248, 76] width 157 height 18
click at [209, 59] on div at bounding box center [208, 57] width 6 height 6
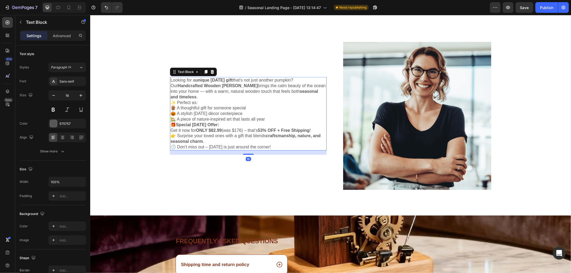
click at [228, 96] on p "Looking for a unique Halloween gift that’s not just another pumpkin? Our Handcr…" at bounding box center [248, 88] width 156 height 22
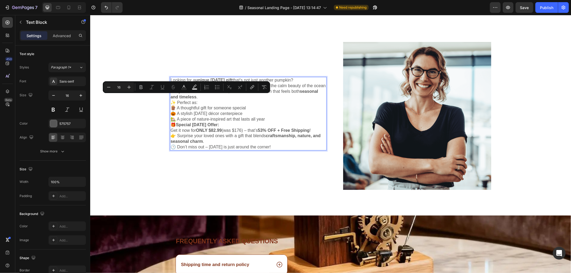
click at [227, 101] on p "✨ Perfect as: 🪵 A thoughtful gift for someone special 🎃 A stylish Halloween déc…" at bounding box center [248, 111] width 156 height 22
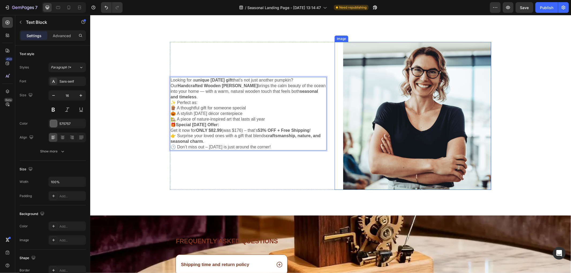
click at [400, 102] on img at bounding box center [417, 116] width 148 height 148
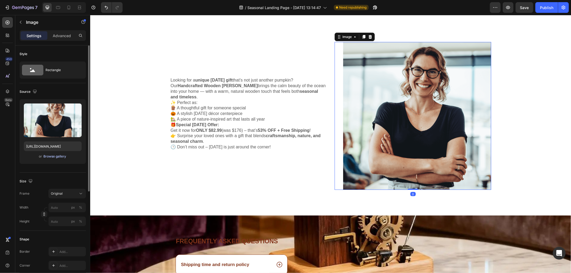
click at [50, 156] on div "Browse gallery" at bounding box center [55, 156] width 23 height 5
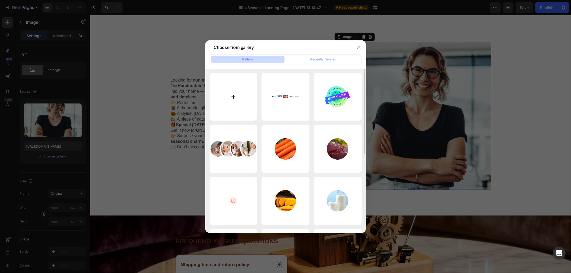
click at [234, 97] on input "file" at bounding box center [234, 97] width 48 height 48
type input "C:\fakepath\ChatGPT Image 12_13_42 29 thg 9, 2025.png"
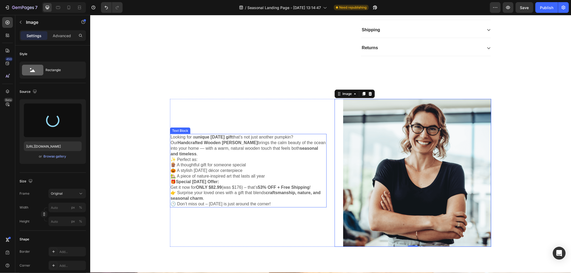
scroll to position [360, 0]
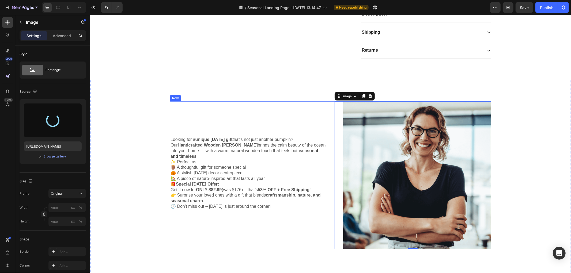
type input "https://cdn.shopify.com/s/files/1/0785/4286/4596/files/gempages_585952588839518…"
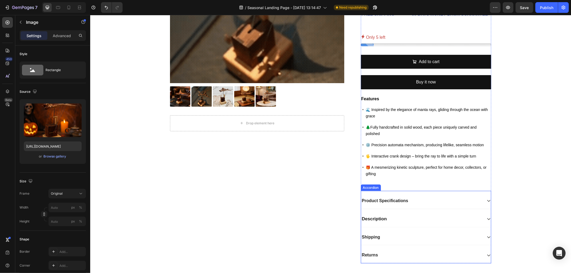
scroll to position [151, 0]
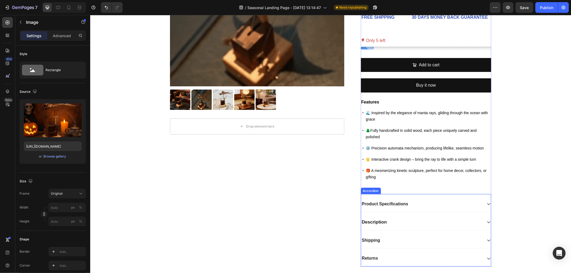
click at [386, 221] on div "Description" at bounding box center [422, 222] width 122 height 7
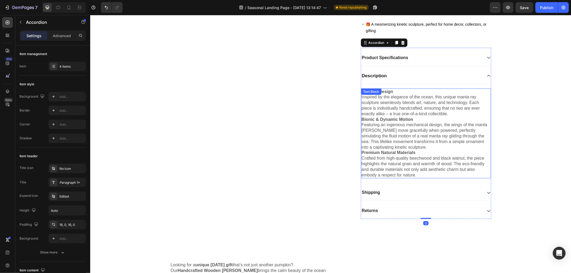
scroll to position [300, 0]
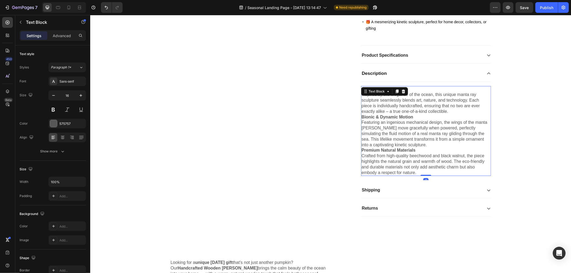
click at [422, 160] on p "Crafted from high-quality beechwood and black walnut, the piece highlights the …" at bounding box center [426, 164] width 129 height 22
click at [404, 142] on p "Featuring an ingenious mechanical design, the wings of the manta [PERSON_NAME] …" at bounding box center [426, 134] width 129 height 28
click at [395, 143] on p "Featuring an ingenious mechanical design, the wings of the manta [PERSON_NAME] …" at bounding box center [426, 134] width 129 height 28
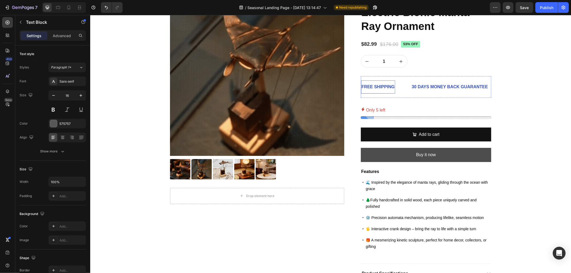
scroll to position [122, 0]
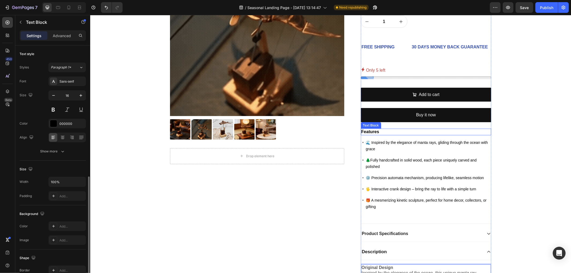
click at [383, 130] on p "Features" at bounding box center [426, 132] width 130 height 6
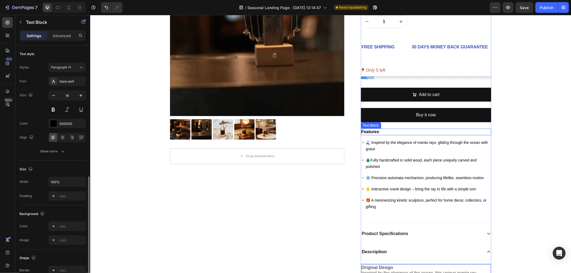
scroll to position [74, 0]
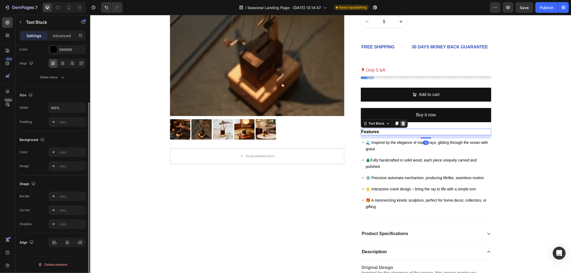
click at [401, 122] on icon at bounding box center [402, 124] width 3 height 4
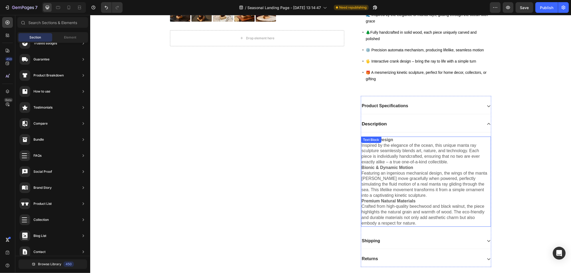
scroll to position [241, 0]
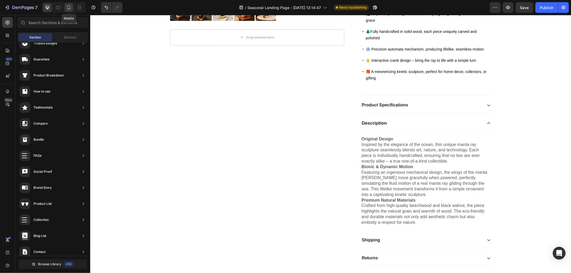
click at [69, 8] on icon at bounding box center [68, 7] width 5 height 5
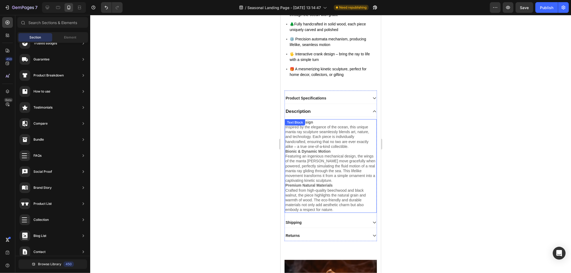
scroll to position [291, 0]
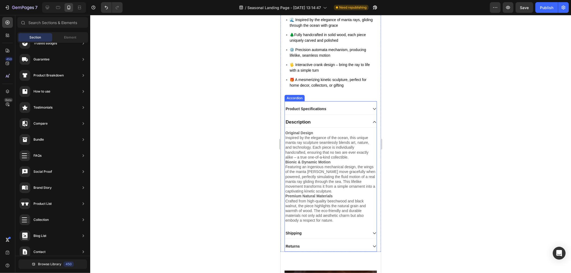
click at [318, 119] on div "Description" at bounding box center [326, 122] width 83 height 6
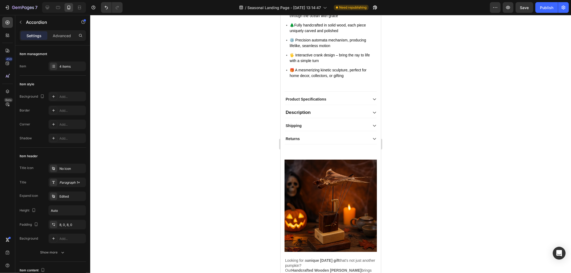
scroll to position [299, 0]
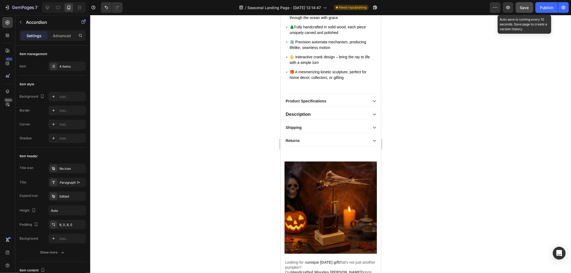
click at [527, 7] on span "Save" at bounding box center [524, 7] width 9 height 5
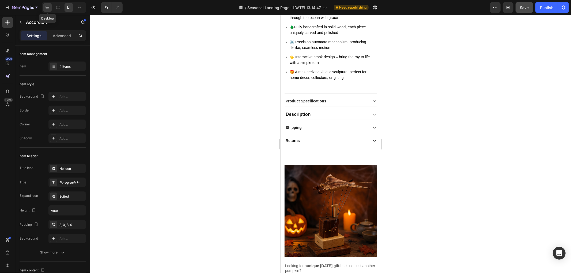
click at [48, 7] on icon at bounding box center [47, 7] width 3 height 3
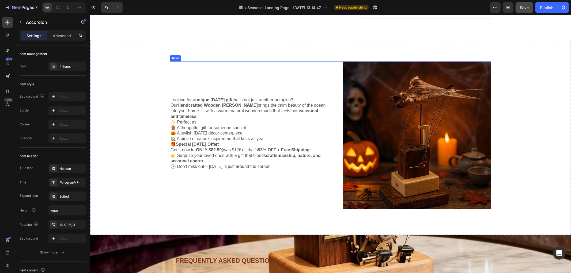
scroll to position [392, 0]
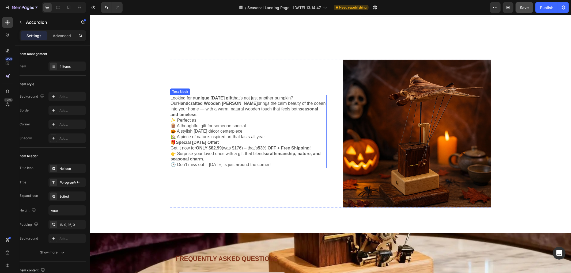
click at [226, 125] on p "✨ Perfect as: 🪵 A thoughtful gift for someone special 🎃 A stylish Halloween déc…" at bounding box center [248, 129] width 156 height 22
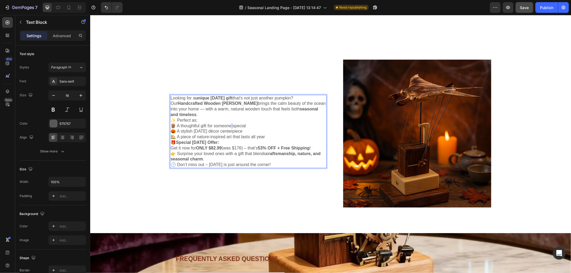
click at [226, 125] on p "✨ Perfect as: 🪵 A thoughtful gift for someone special 🎃 A stylish Halloween déc…" at bounding box center [248, 129] width 156 height 22
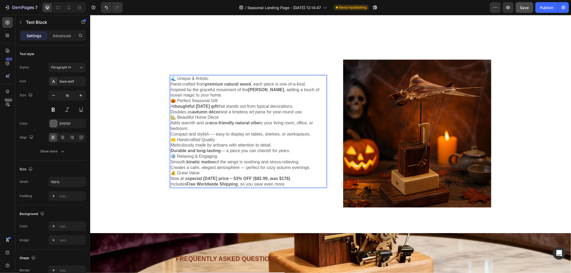
scroll to position [372, 0]
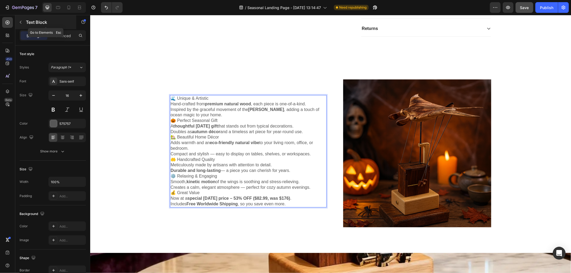
click at [19, 23] on icon "button" at bounding box center [20, 22] width 4 height 4
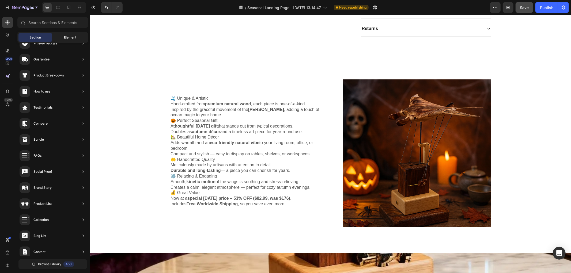
click at [58, 36] on div "Element" at bounding box center [70, 37] width 34 height 9
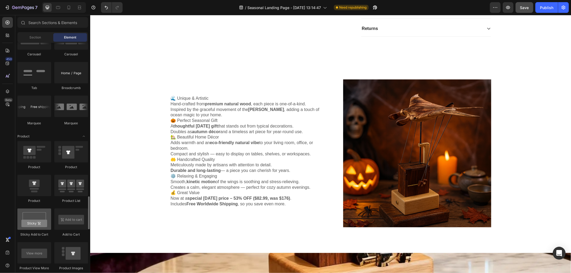
scroll to position [684, 0]
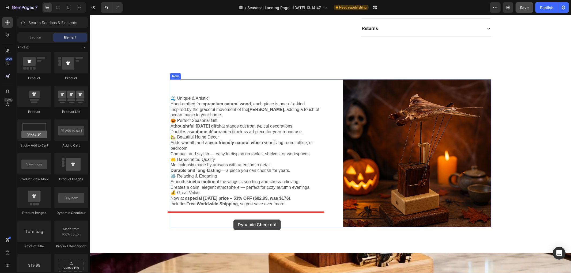
drag, startPoint x: 160, startPoint y: 219, endPoint x: 233, endPoint y: 220, distance: 72.9
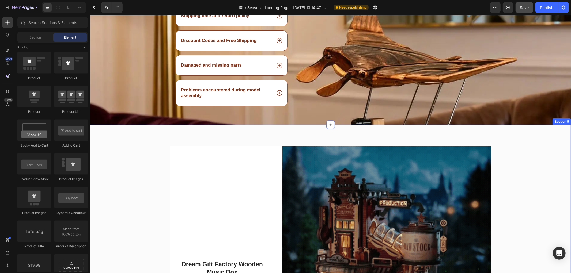
scroll to position [481, 0]
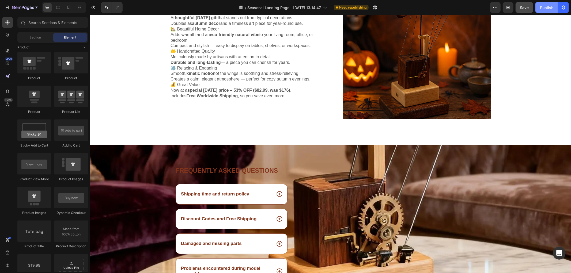
click at [538, 6] on button "Publish" at bounding box center [547, 7] width 22 height 11
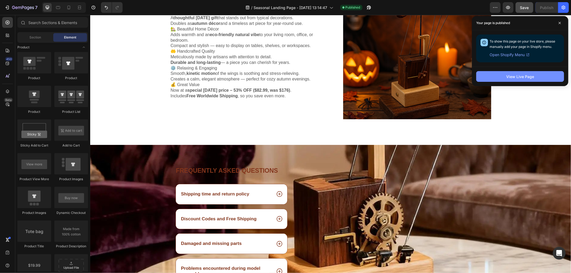
click at [493, 78] on button "View Live Page" at bounding box center [520, 76] width 88 height 11
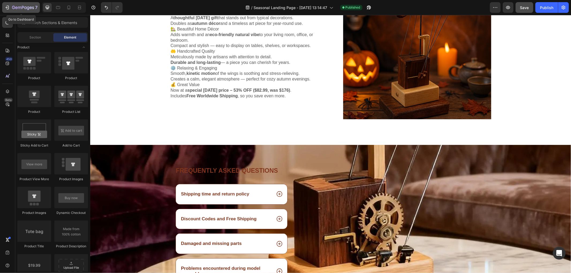
click at [5, 10] on icon "button" at bounding box center [7, 7] width 5 height 5
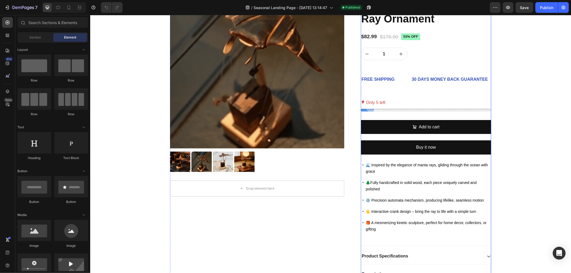
scroll to position [59, 0]
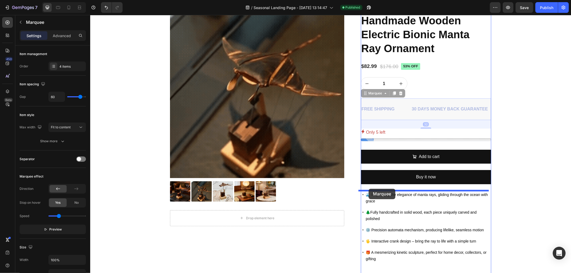
drag, startPoint x: 372, startPoint y: 116, endPoint x: 369, endPoint y: 189, distance: 72.9
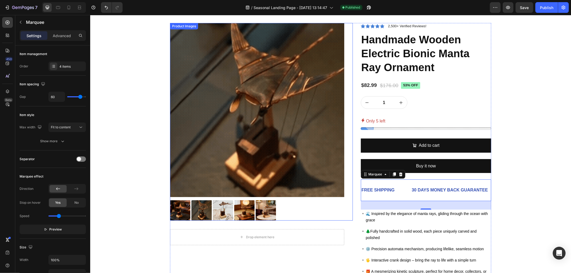
scroll to position [30, 0]
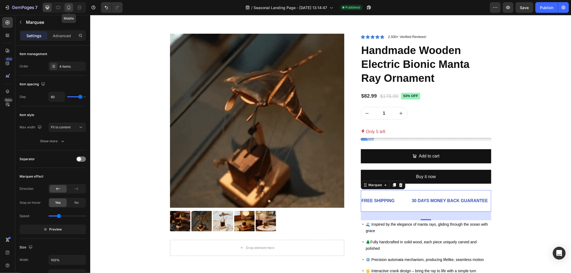
click at [70, 8] on icon at bounding box center [68, 8] width 3 height 4
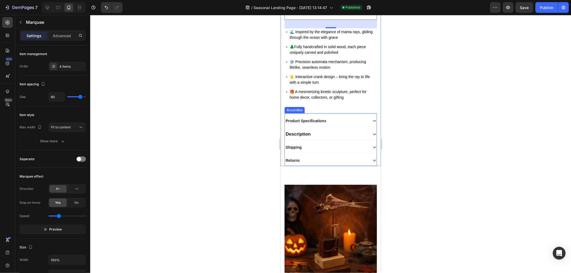
scroll to position [249, 0]
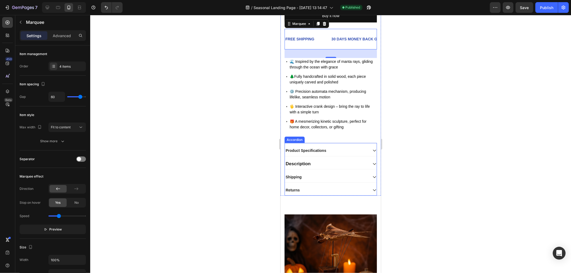
click at [309, 161] on strong "Description" at bounding box center [298, 163] width 25 height 5
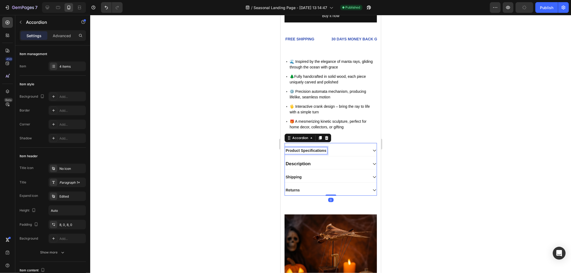
click at [306, 148] on strong "Product Specifications" at bounding box center [306, 150] width 41 height 4
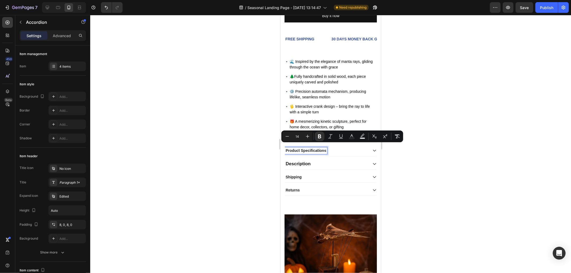
type input "17"
click at [300, 161] on strong "Description" at bounding box center [298, 163] width 25 height 5
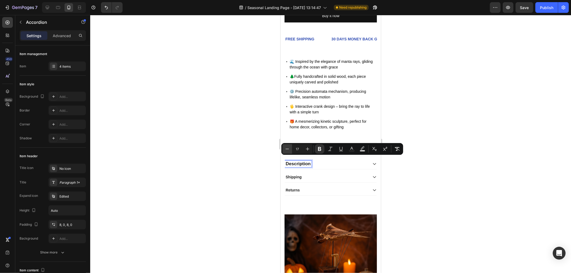
click at [288, 151] on icon "Editor contextual toolbar" at bounding box center [287, 149] width 5 height 5
type input "14"
click at [315, 185] on div "Returns" at bounding box center [331, 190] width 92 height 11
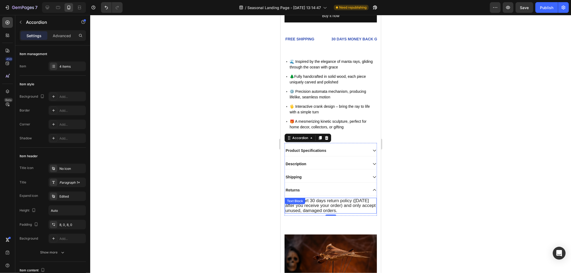
click at [418, 207] on div at bounding box center [330, 144] width 481 height 258
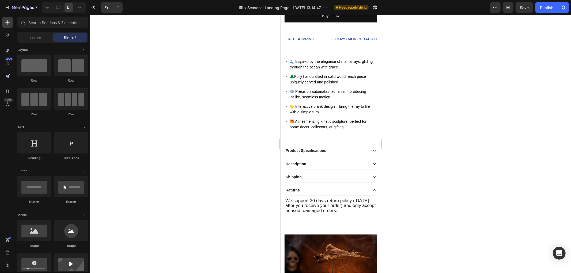
drag, startPoint x: 414, startPoint y: 198, endPoint x: 405, endPoint y: 195, distance: 9.5
click at [414, 198] on div at bounding box center [330, 144] width 481 height 258
click at [298, 162] on strong "Description" at bounding box center [296, 164] width 21 height 4
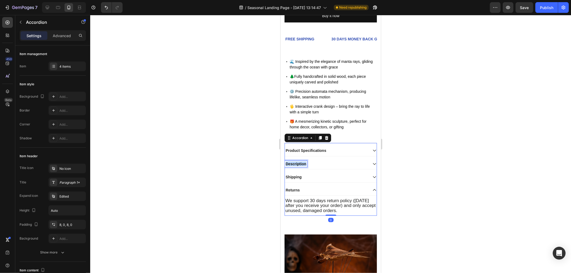
click at [295, 162] on strong "Description" at bounding box center [296, 164] width 21 height 4
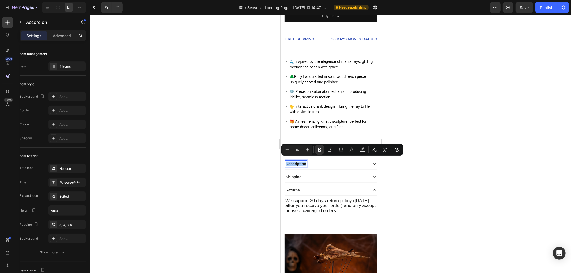
drag, startPoint x: 265, startPoint y: 172, endPoint x: 271, endPoint y: 170, distance: 6.0
click at [264, 172] on div at bounding box center [330, 144] width 481 height 258
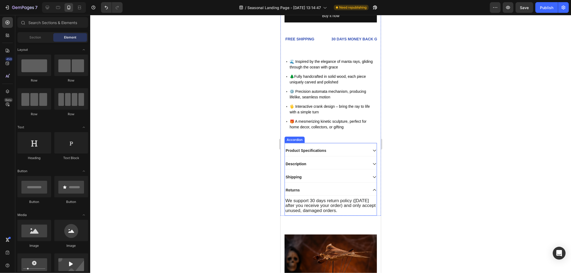
click at [302, 148] on strong "Product Specifications" at bounding box center [306, 150] width 41 height 4
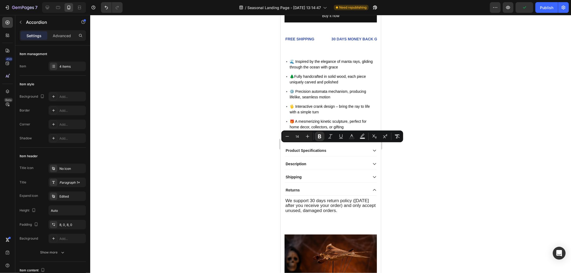
click at [436, 186] on div at bounding box center [330, 144] width 481 height 258
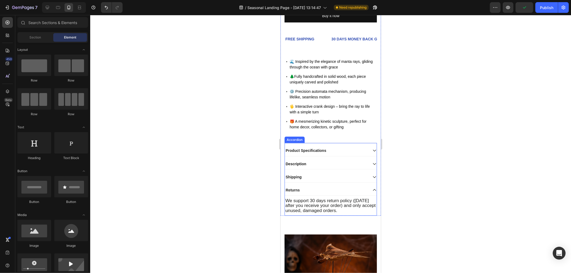
click at [326, 161] on div "Description" at bounding box center [326, 164] width 83 height 6
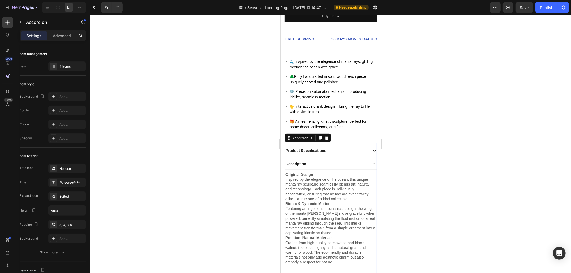
click at [326, 161] on div "Description" at bounding box center [326, 164] width 83 height 6
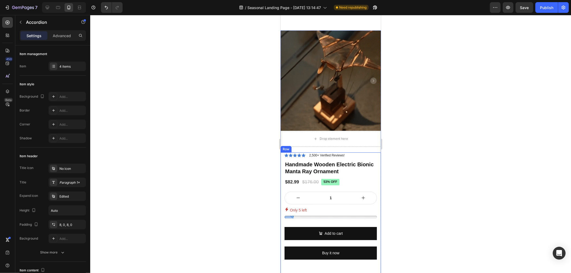
scroll to position [11, 0]
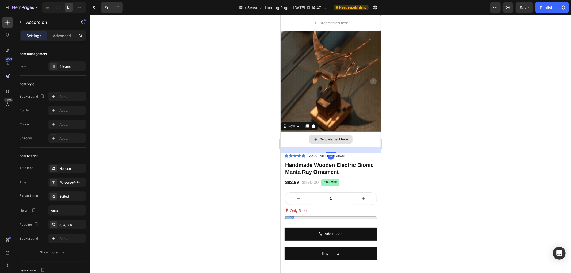
click at [357, 133] on div "Drop element here" at bounding box center [330, 139] width 100 height 16
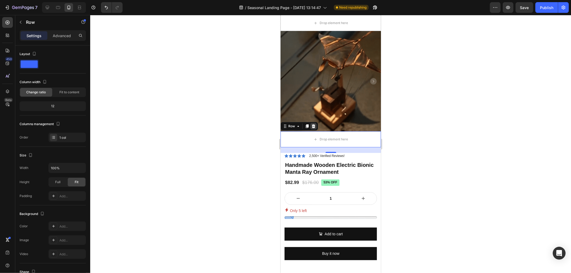
click at [314, 124] on icon at bounding box center [313, 126] width 4 height 4
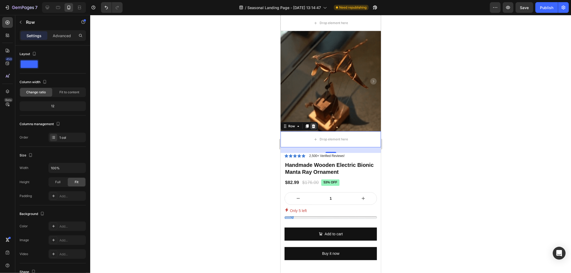
click at [314, 122] on img at bounding box center [330, 81] width 100 height 100
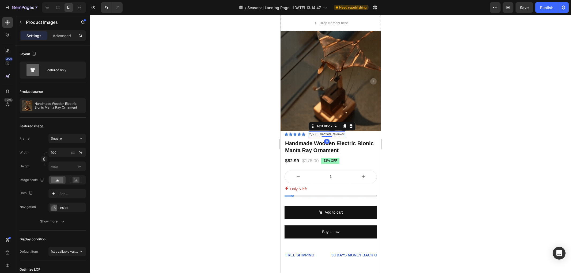
click at [318, 132] on p "2,500+ Verified Reviews!" at bounding box center [326, 134] width 35 height 5
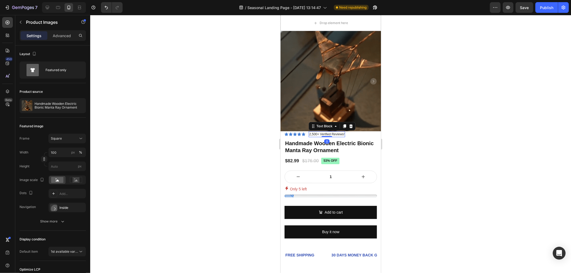
click at [318, 132] on p "2,500+ Verified Reviews!" at bounding box center [326, 134] width 35 height 5
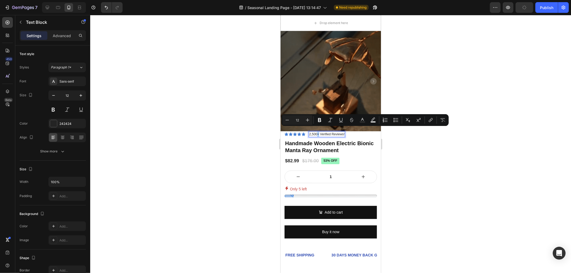
click at [435, 157] on div at bounding box center [330, 144] width 481 height 258
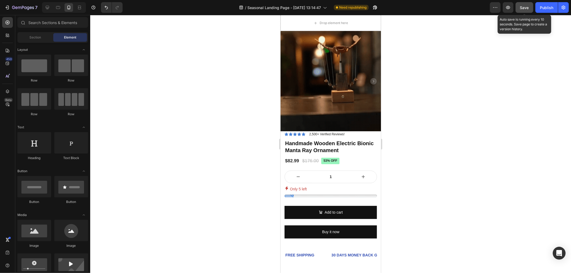
click at [520, 10] on button "Save" at bounding box center [525, 7] width 18 height 11
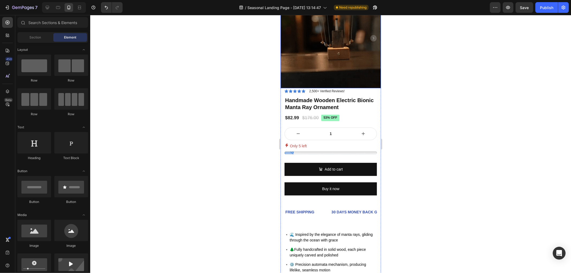
scroll to position [178, 0]
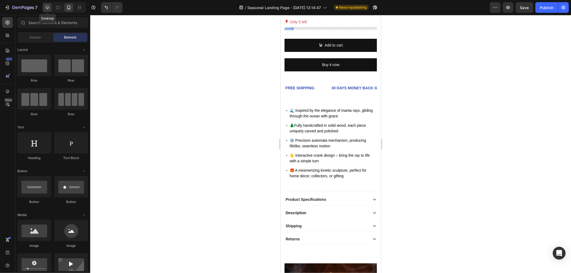
click at [47, 8] on icon at bounding box center [47, 7] width 3 height 3
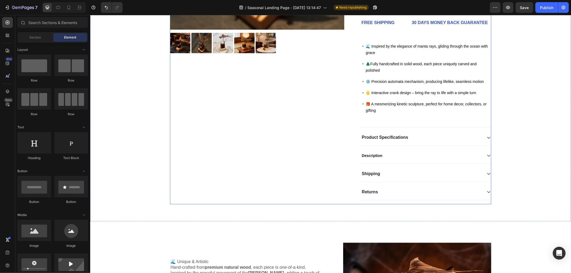
scroll to position [357, 0]
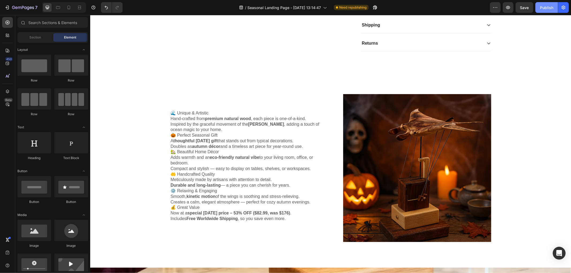
click at [551, 7] on div "Publish" at bounding box center [546, 8] width 13 height 6
